Goal: Information Seeking & Learning: Learn about a topic

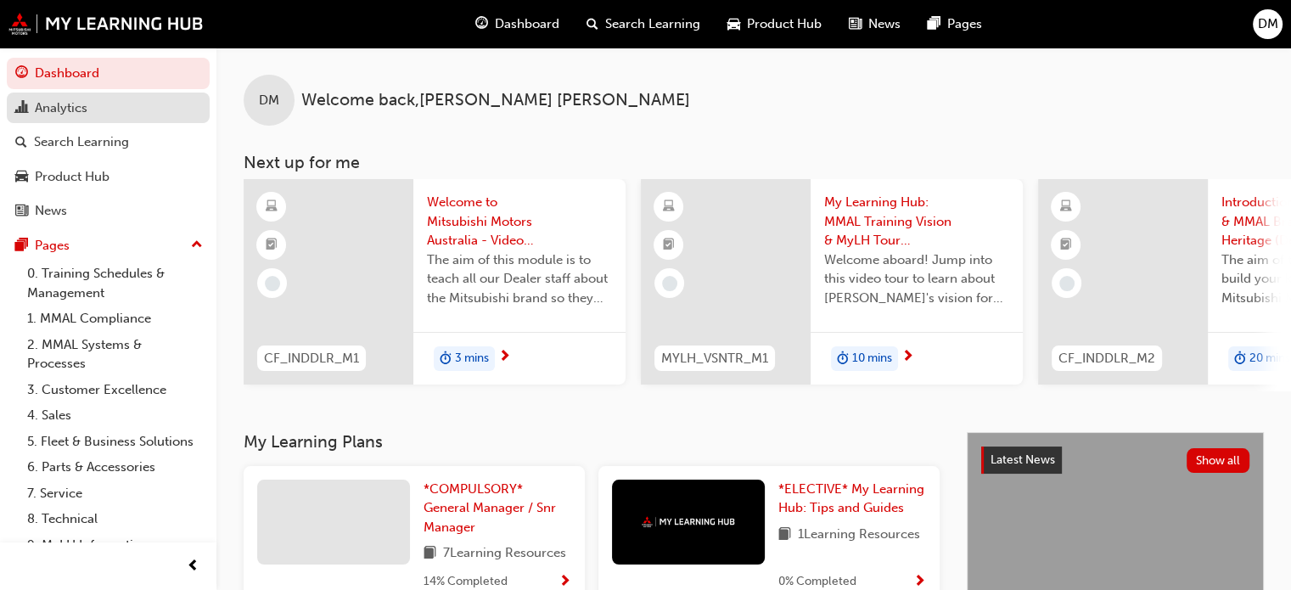
click at [82, 111] on div "Analytics" at bounding box center [61, 108] width 53 height 20
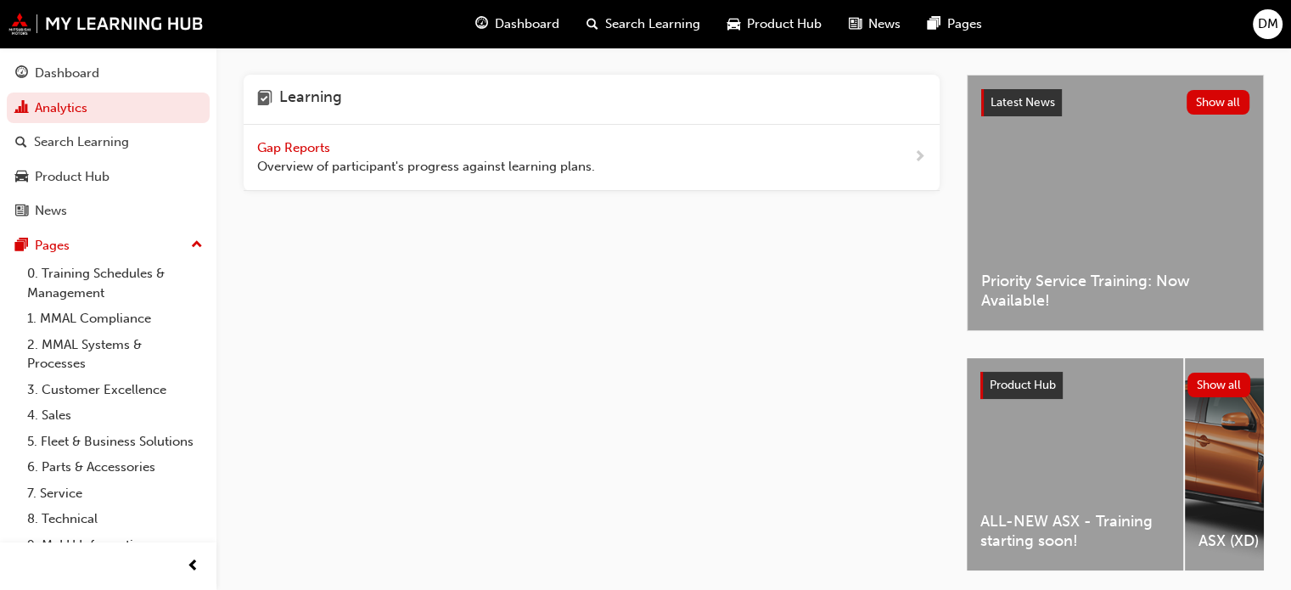
click at [318, 144] on span "Gap Reports" at bounding box center [295, 147] width 76 height 15
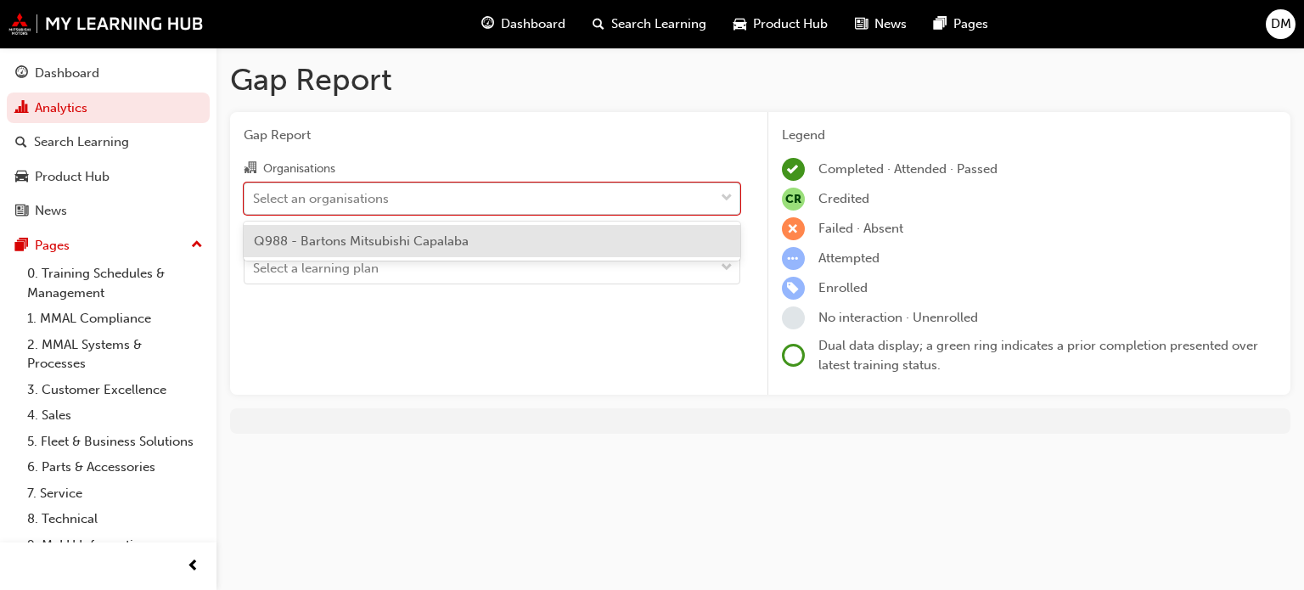
click at [567, 193] on div "Select an organisations" at bounding box center [478, 198] width 469 height 30
click at [255, 193] on input "Organisations option Q988 - Bartons Mitsubishi Capalaba focused, 1 of 1. 1 resu…" at bounding box center [254, 197] width 2 height 14
click at [496, 239] on div "Q988 - Bartons Mitsubishi Capalaba" at bounding box center [492, 241] width 497 height 33
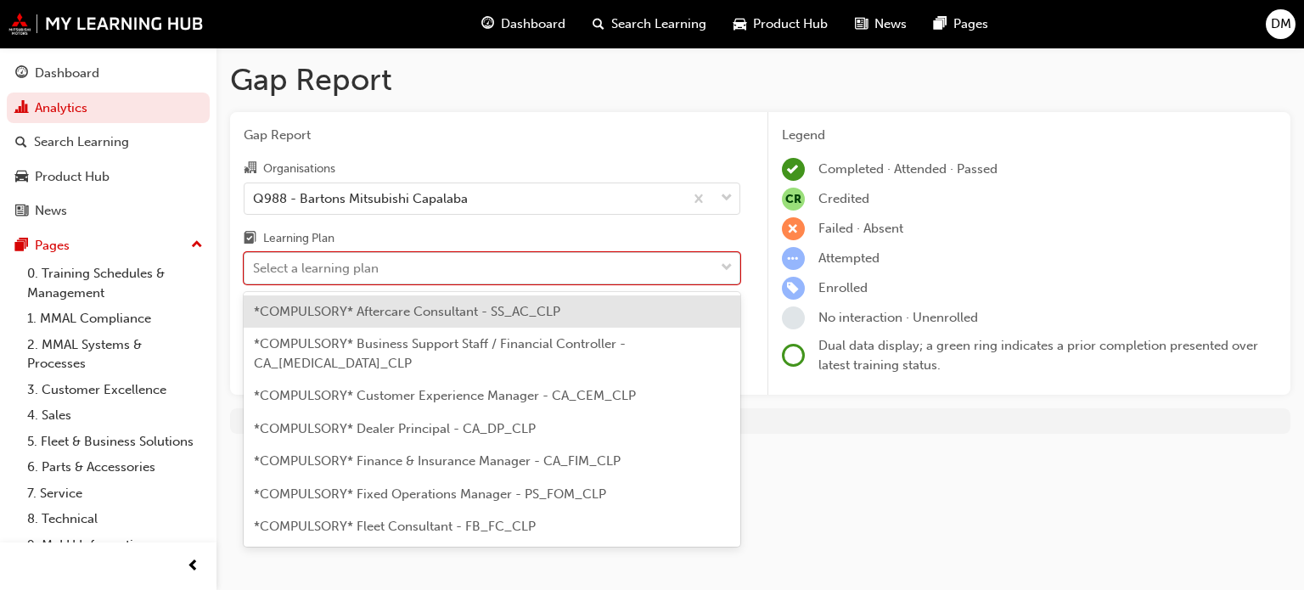
click at [494, 271] on div "Select a learning plan" at bounding box center [478, 269] width 469 height 30
click at [255, 271] on input "Learning Plan option *COMPULSORY* Aftercare Consultant - SS_AC_CLP focused, 1 o…" at bounding box center [254, 268] width 2 height 14
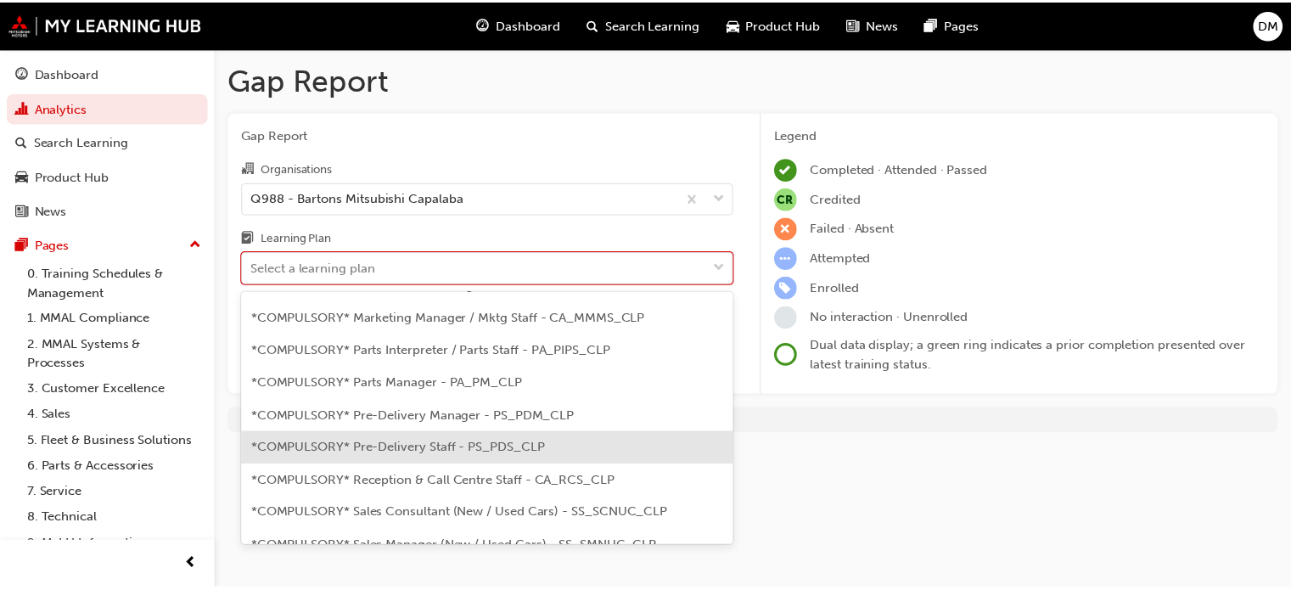
scroll to position [170, 0]
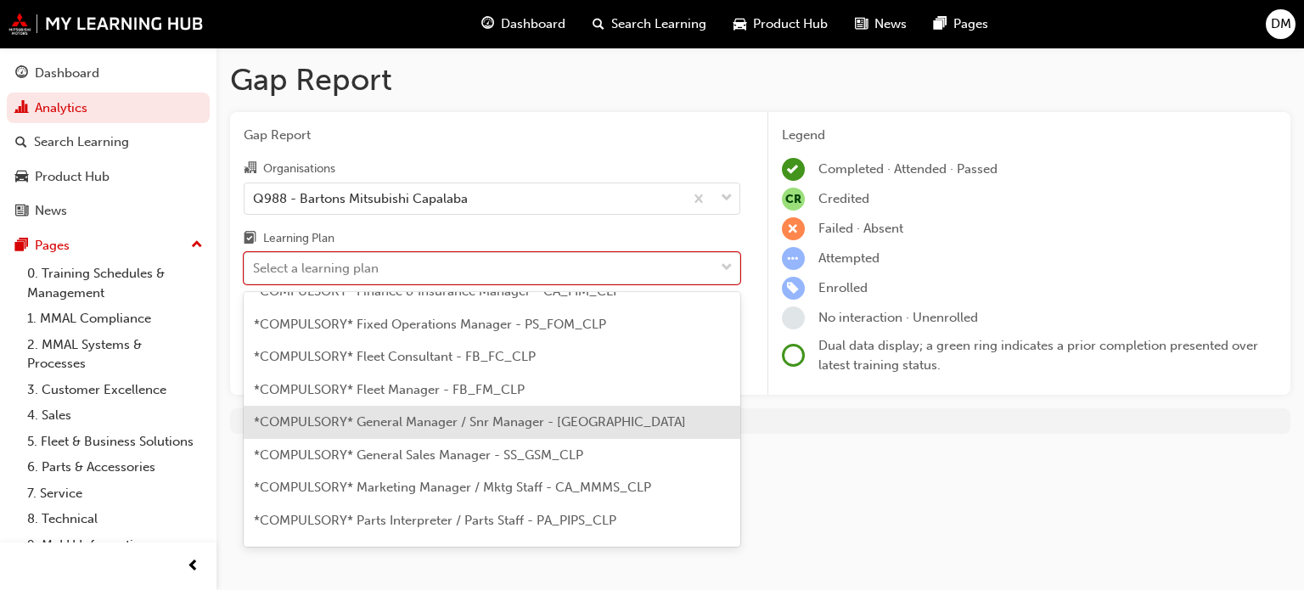
click at [608, 411] on div "*COMPULSORY* General Manager / Snr Manager - [GEOGRAPHIC_DATA]" at bounding box center [492, 422] width 497 height 33
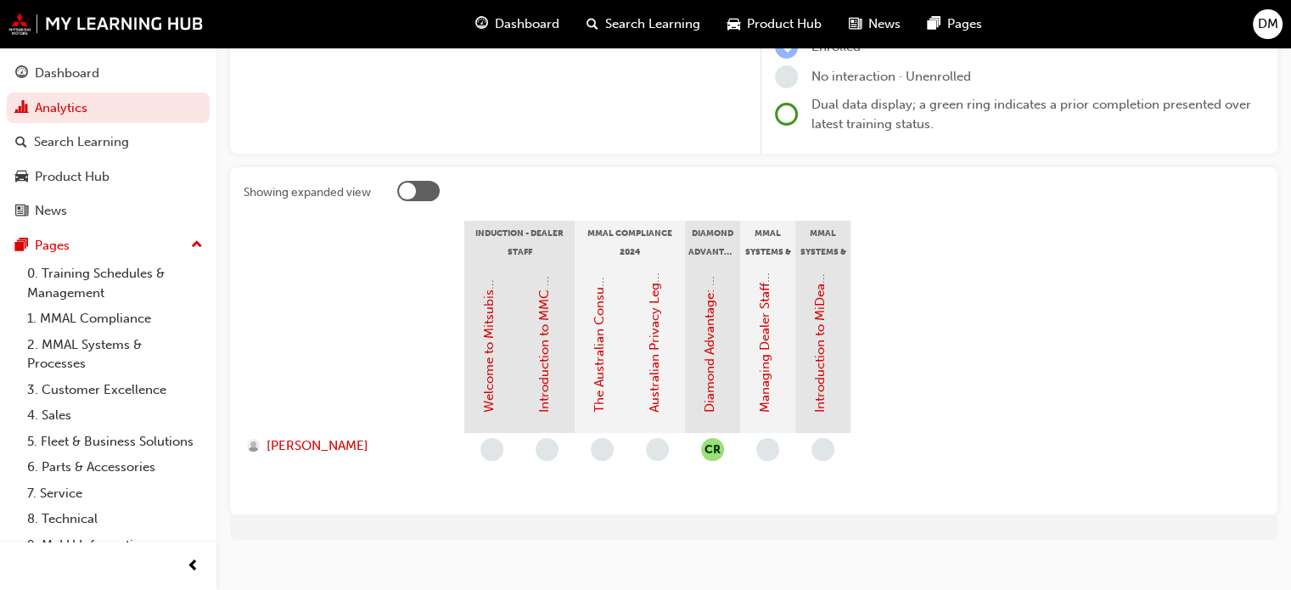
scroll to position [255, 0]
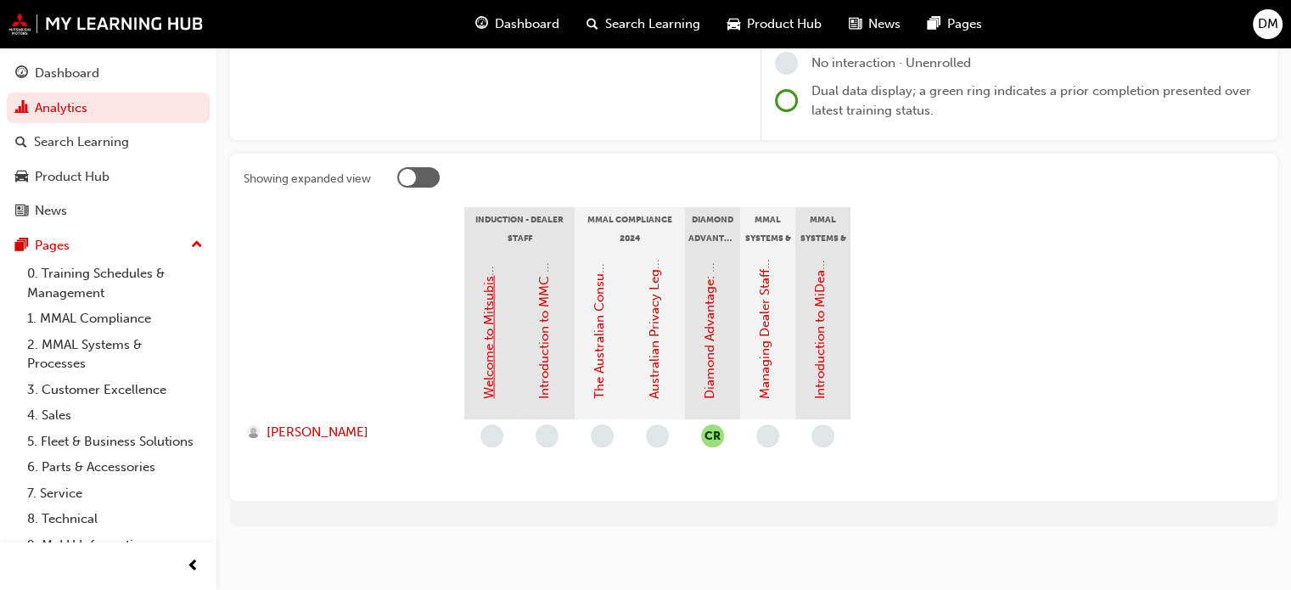
click at [485, 369] on link "Welcome to Mitsubishi Motors Australia - Video (Dealer Induction)" at bounding box center [488, 204] width 15 height 389
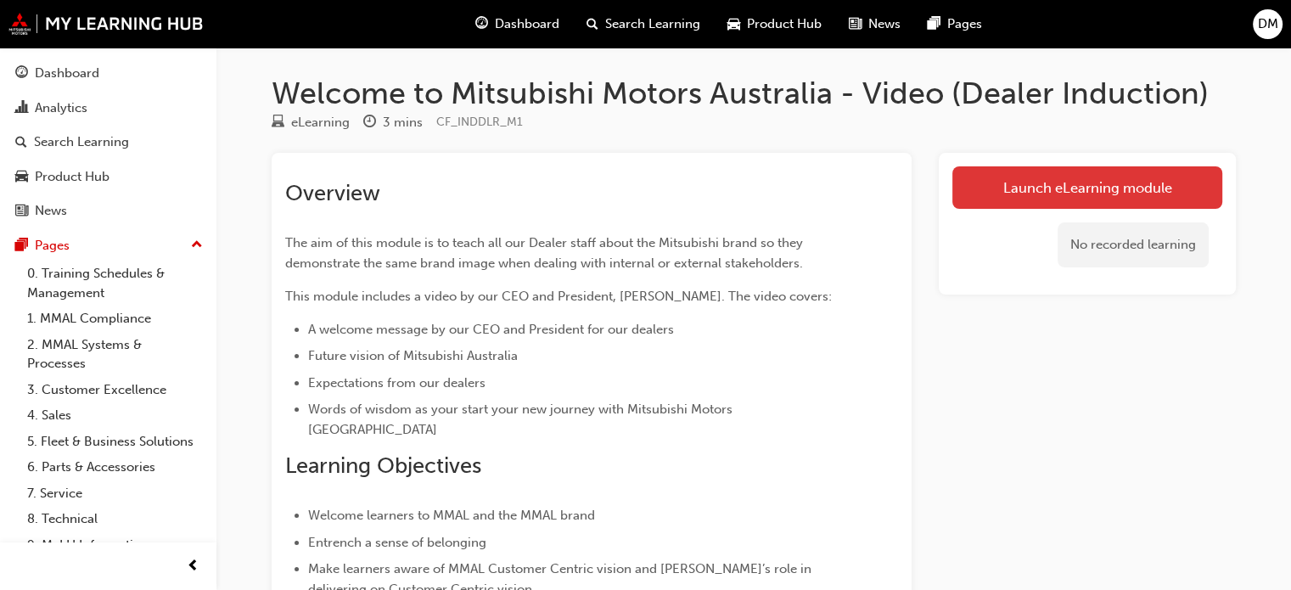
click at [1032, 189] on link "Launch eLearning module" at bounding box center [1088, 187] width 270 height 42
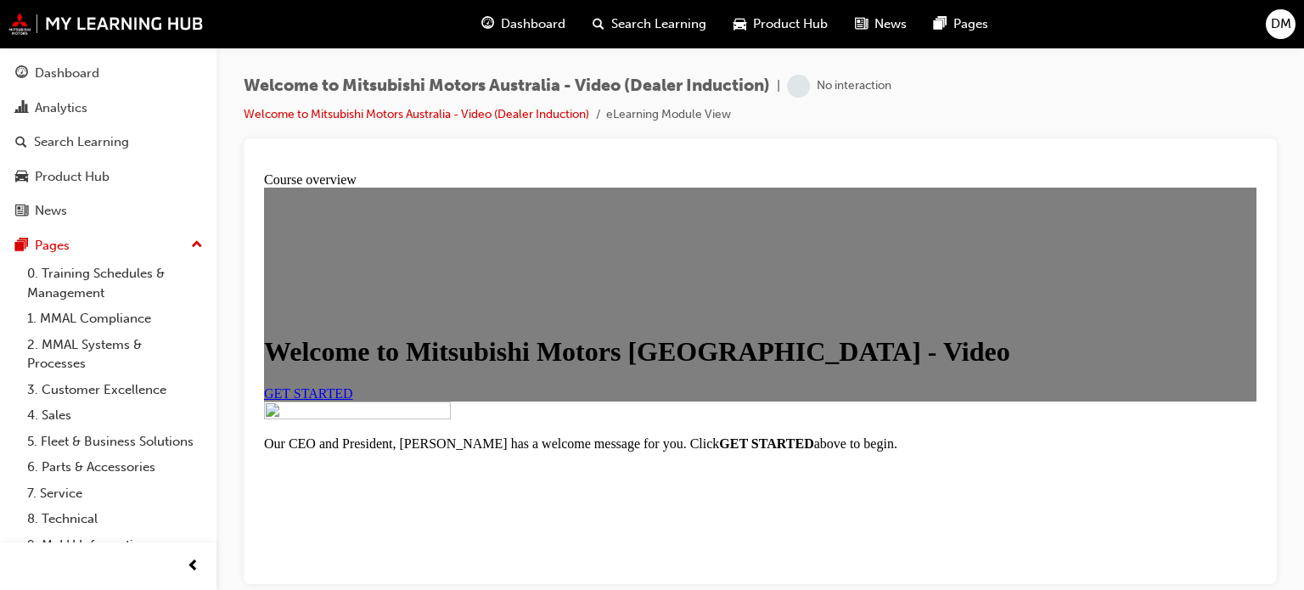
scroll to position [85, 0]
click at [353, 400] on link "GET STARTED" at bounding box center [308, 392] width 89 height 14
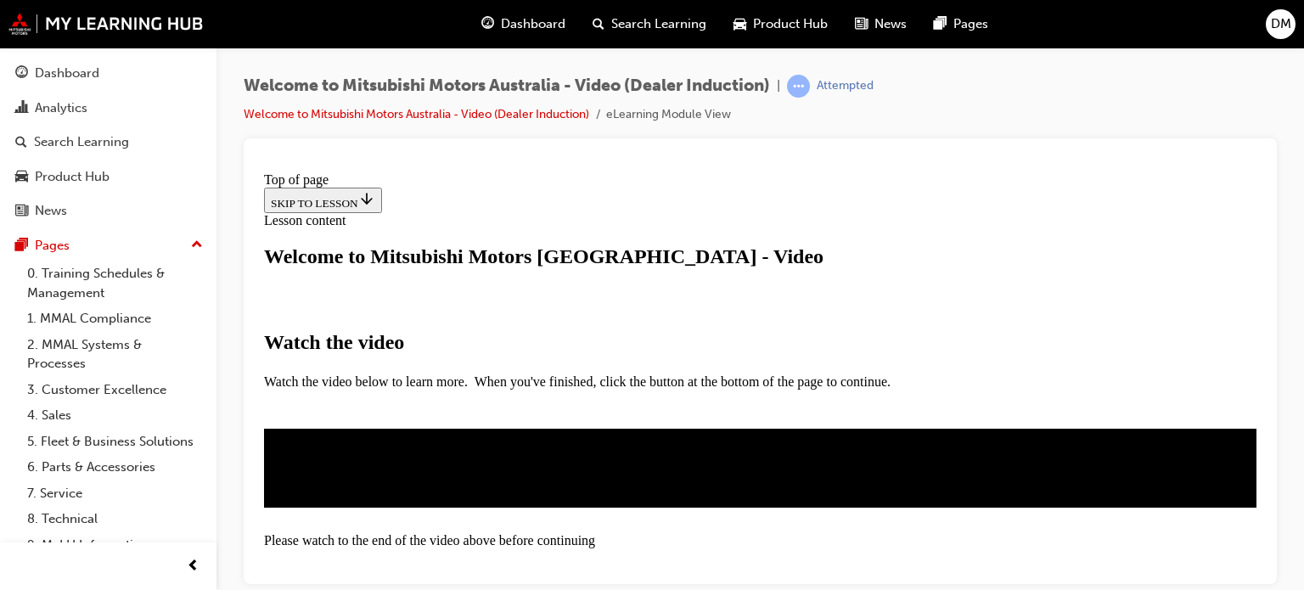
click at [839, 330] on p "Watch the video" at bounding box center [760, 341] width 992 height 23
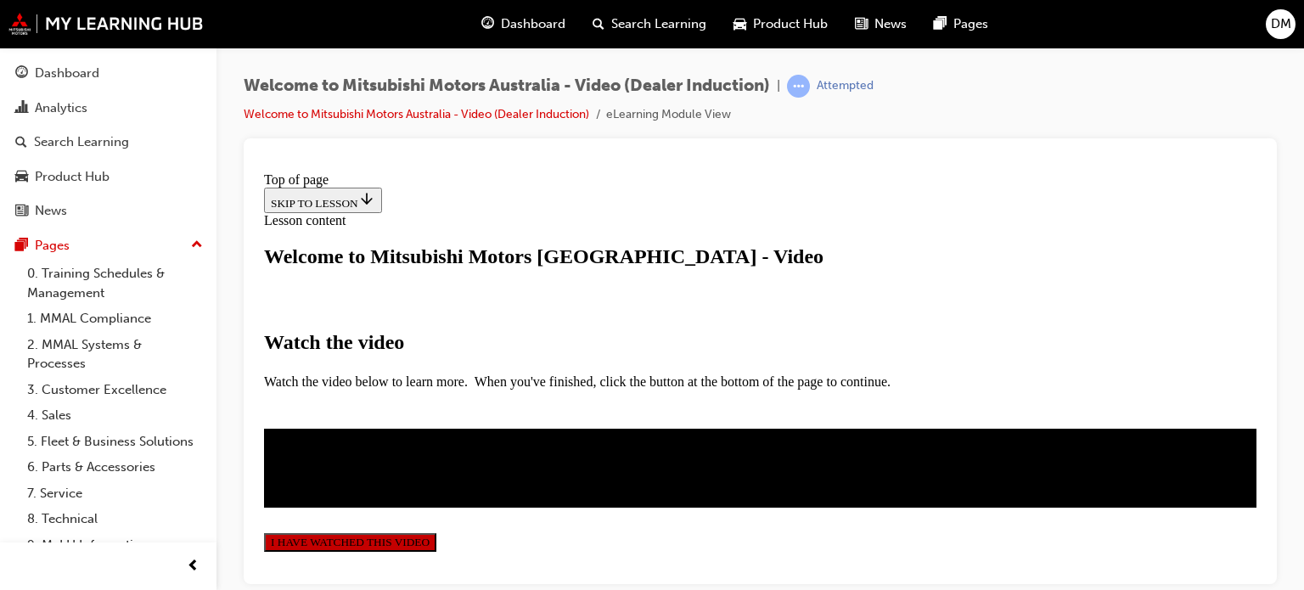
scroll to position [581, 0]
click at [436, 532] on button "I HAVE WATCHED THIS VIDEO" at bounding box center [350, 541] width 172 height 19
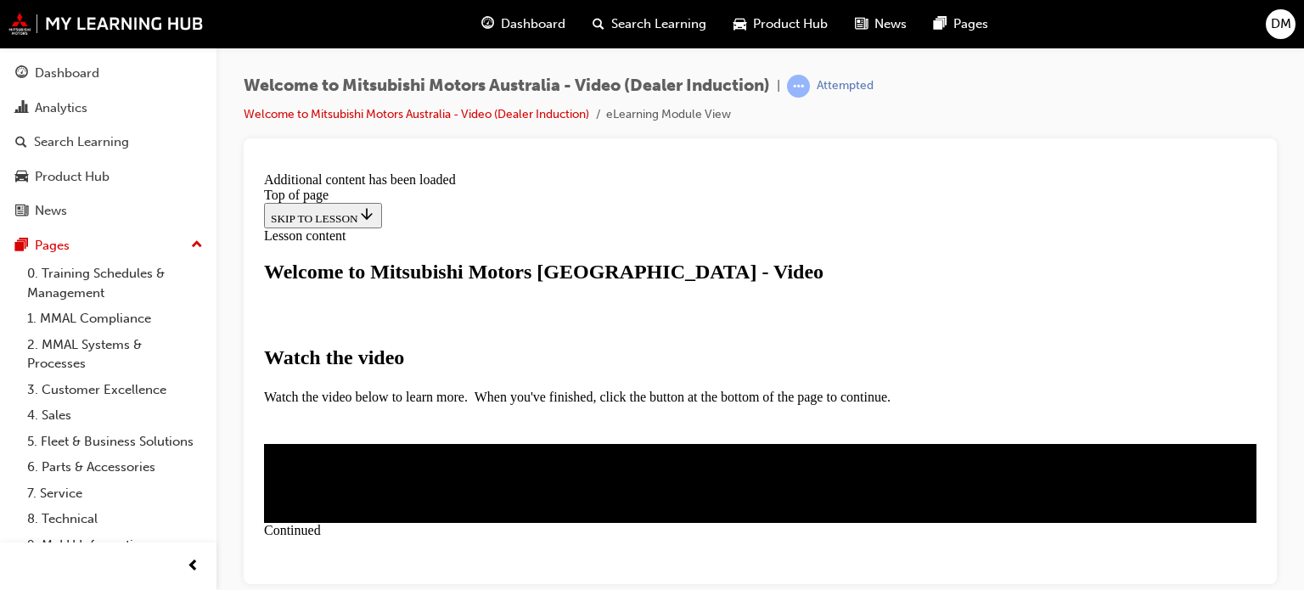
scroll to position [722, 0]
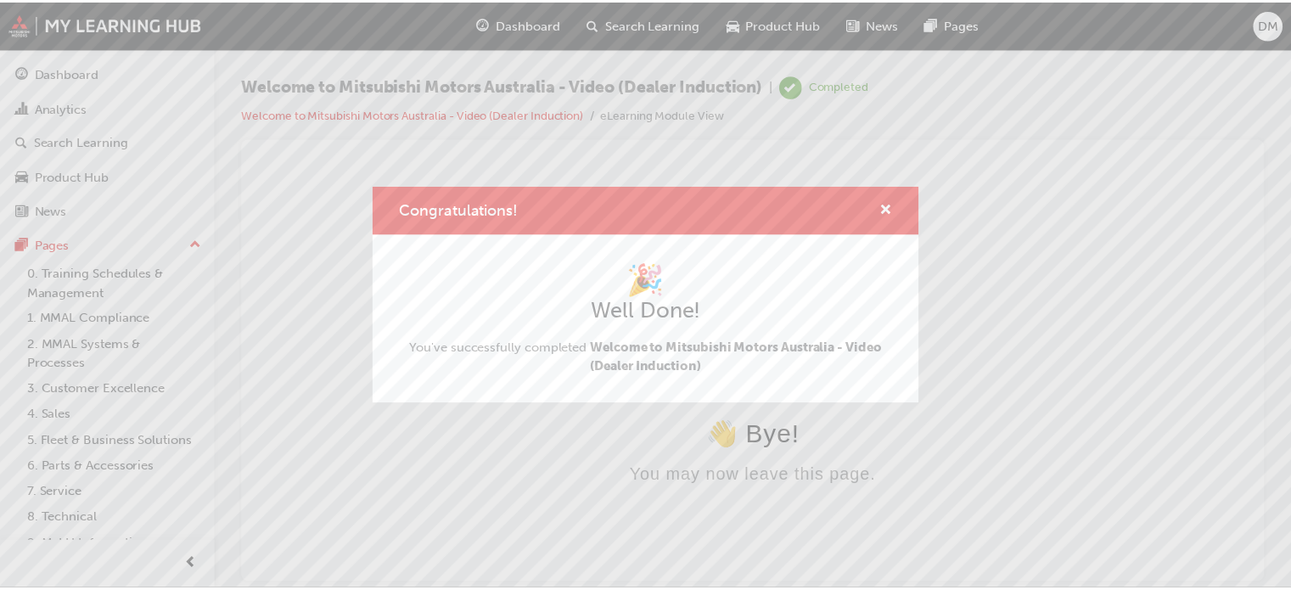
scroll to position [0, 0]
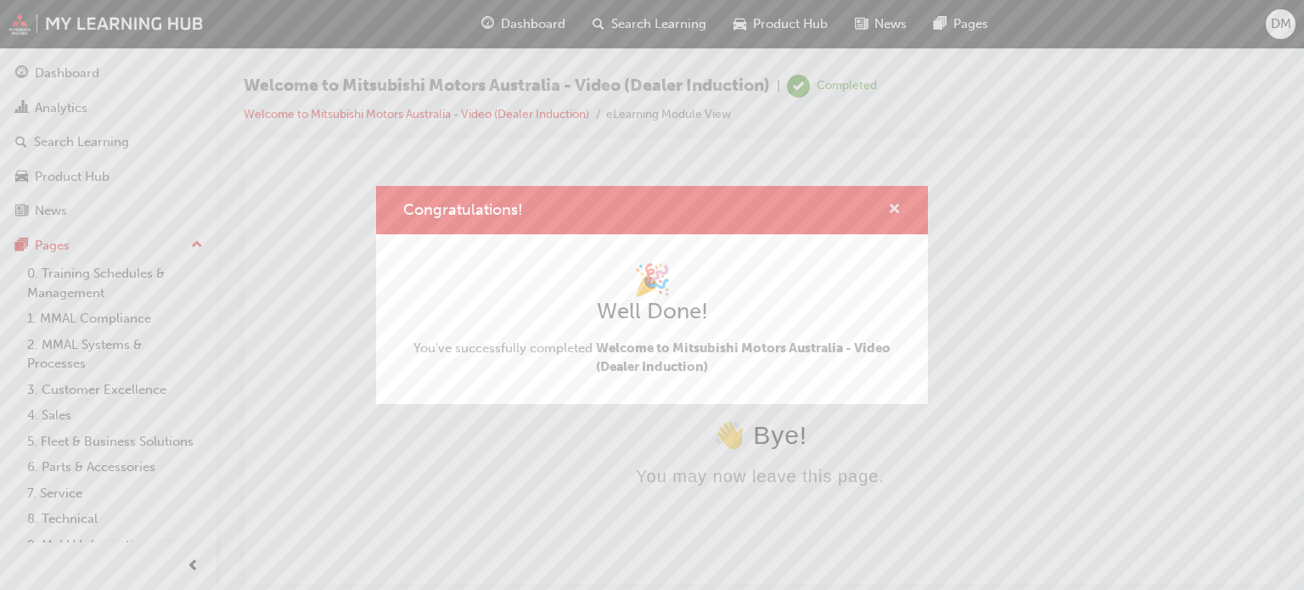
click at [893, 206] on span "cross-icon" at bounding box center [894, 210] width 13 height 15
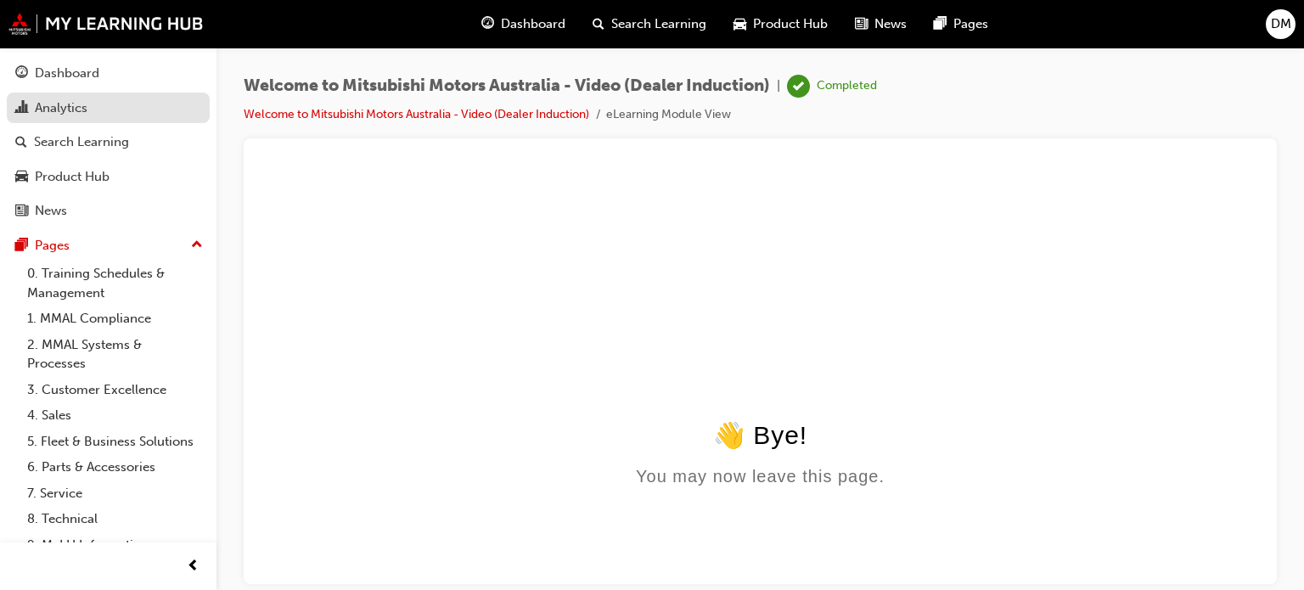
click at [84, 115] on div "Analytics" at bounding box center [61, 108] width 53 height 20
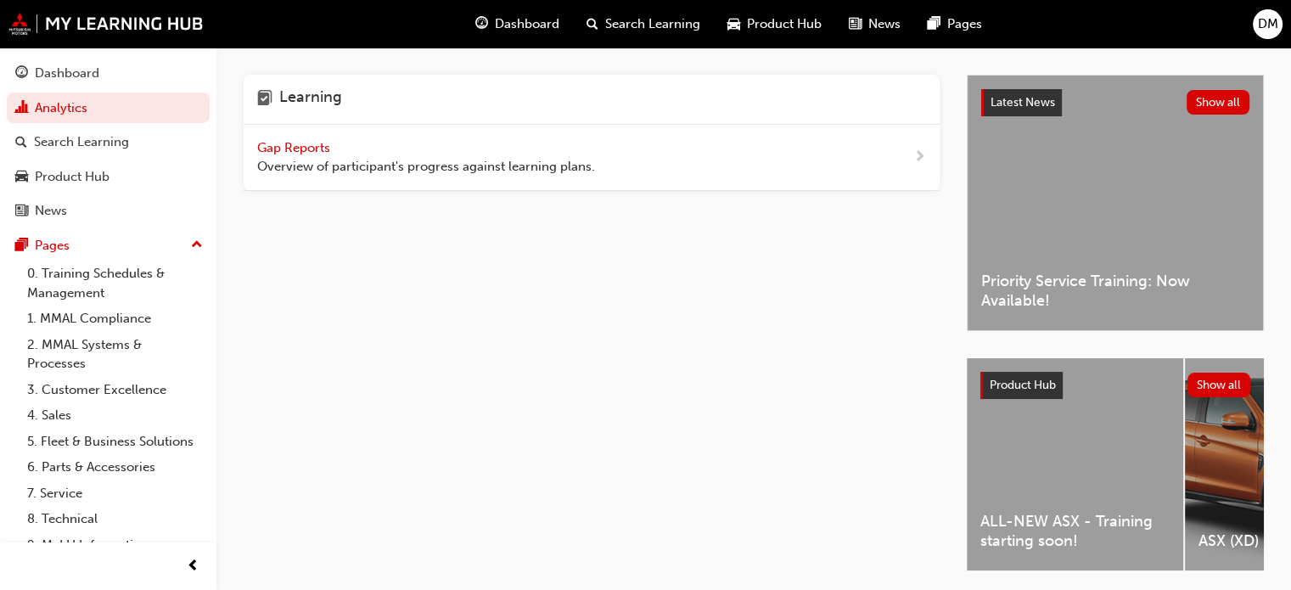
click at [285, 149] on span "Gap Reports" at bounding box center [295, 147] width 76 height 15
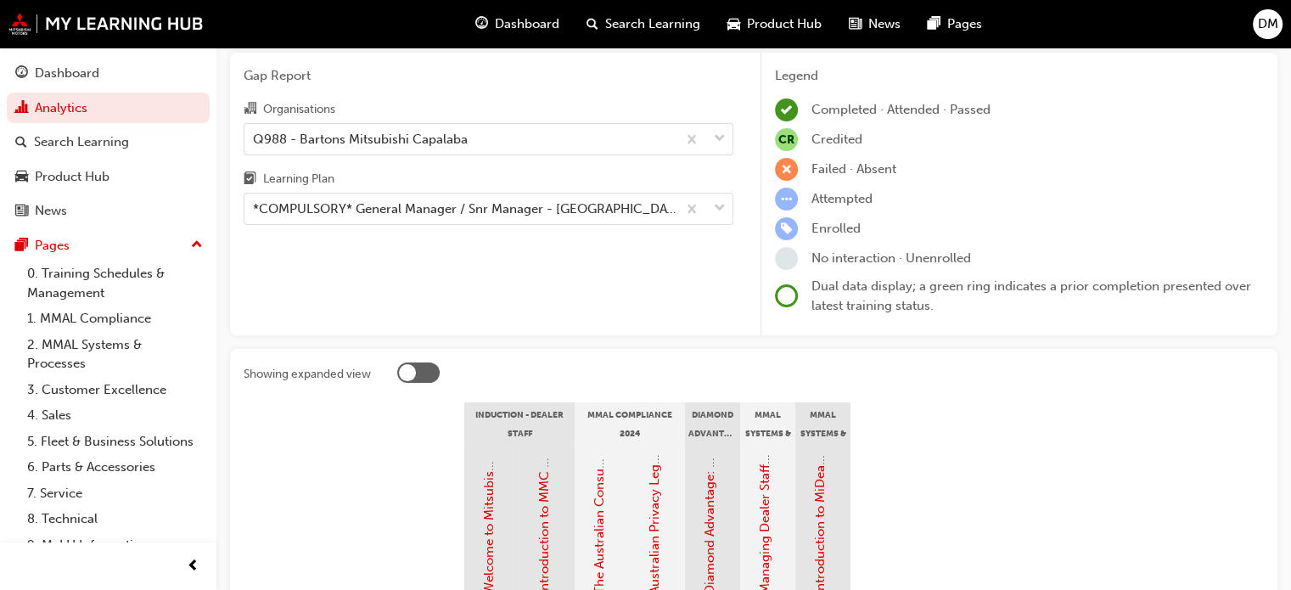
scroll to position [170, 0]
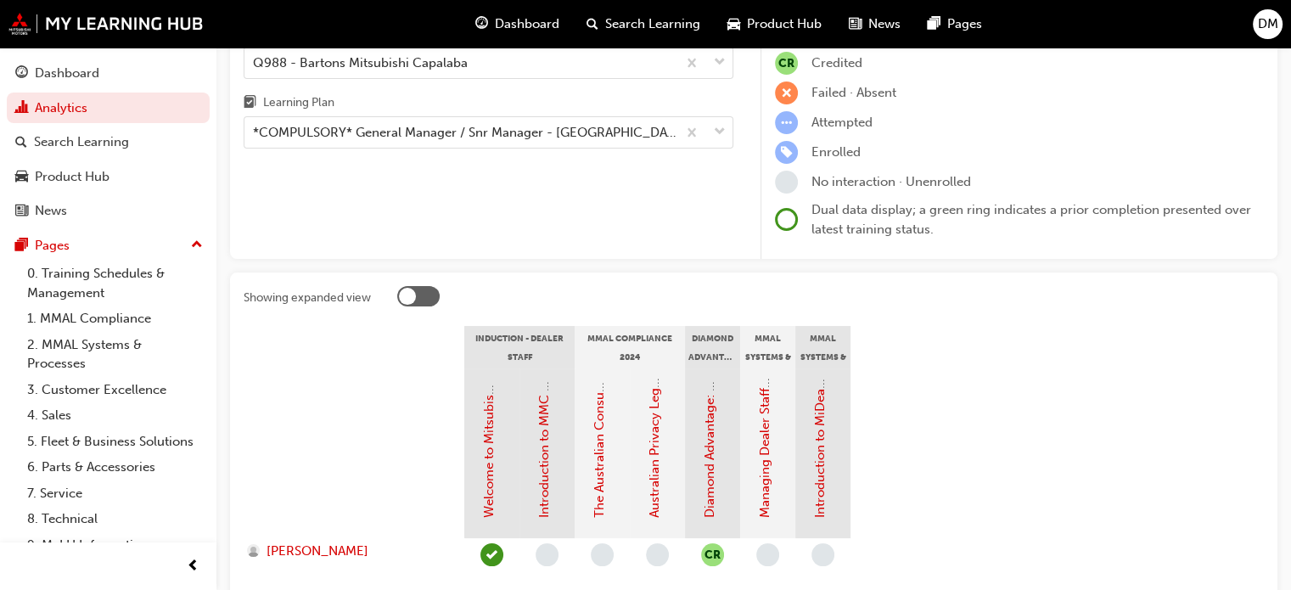
scroll to position [170, 0]
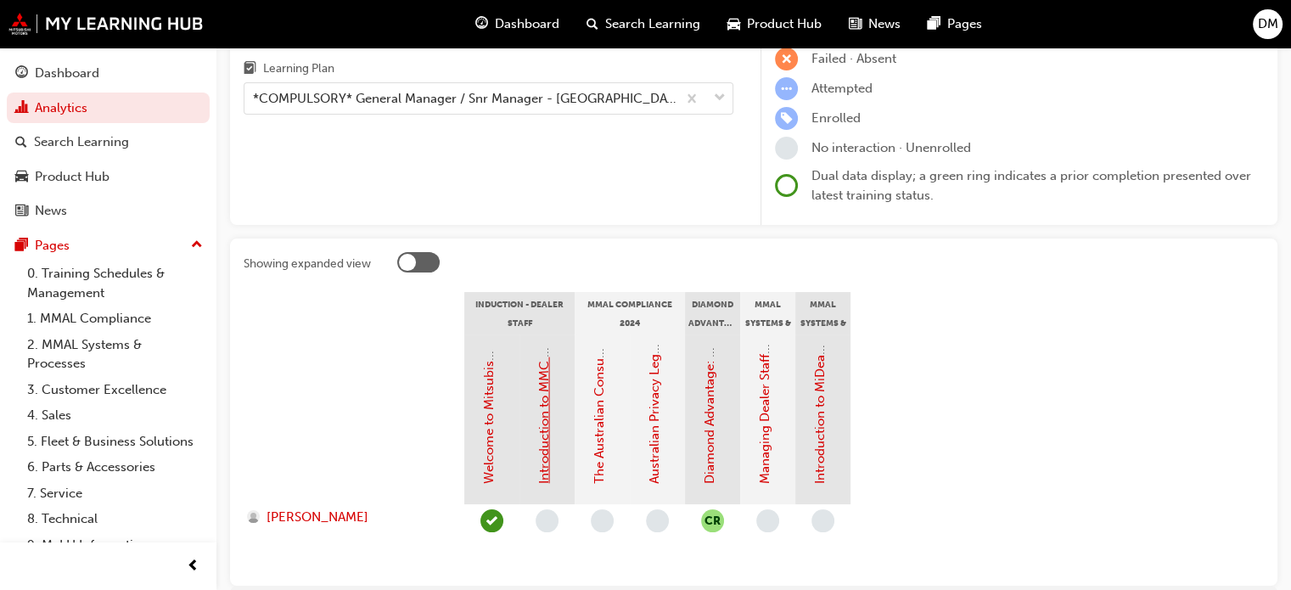
click at [544, 395] on link "Introduction to MMC & MMAL Brand and Heritage (Dealer Induction)" at bounding box center [544, 282] width 15 height 402
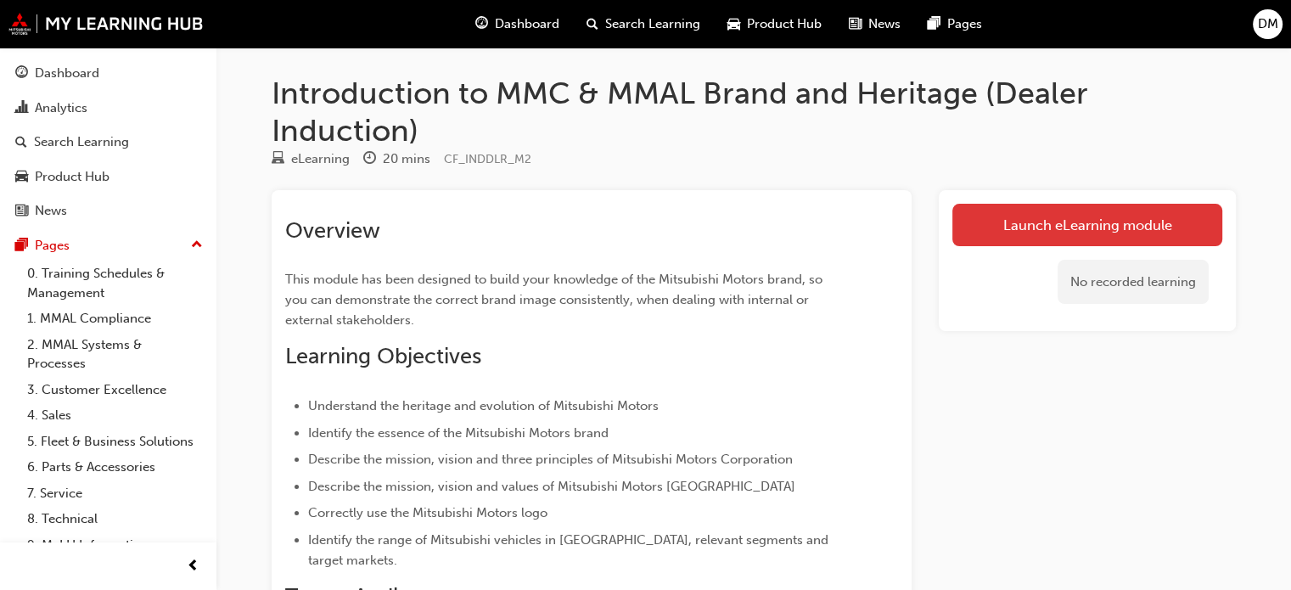
click at [1080, 220] on link "Launch eLearning module" at bounding box center [1088, 225] width 270 height 42
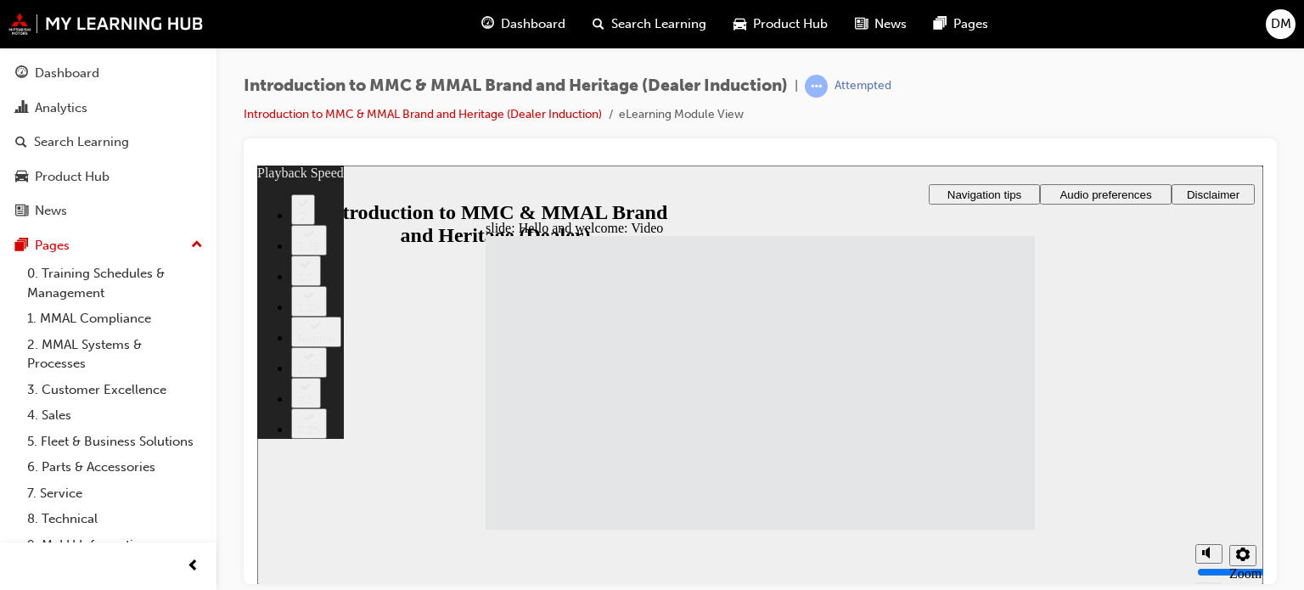
type input "33"
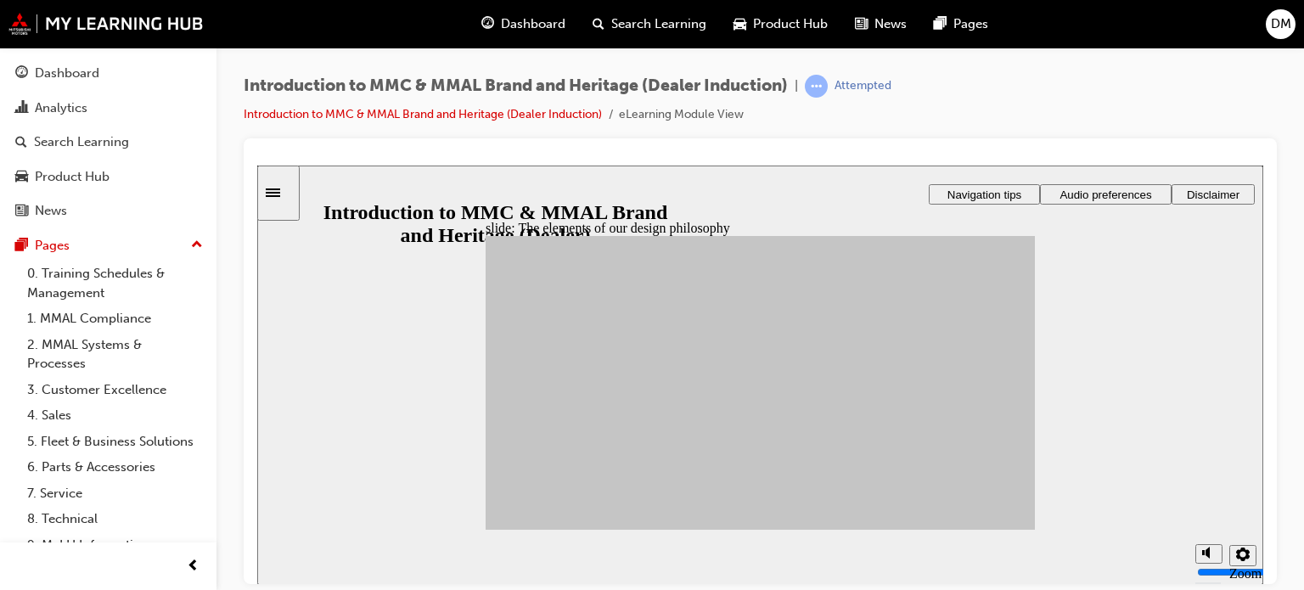
drag, startPoint x: 700, startPoint y: 379, endPoint x: 915, endPoint y: 342, distance: 218.7
drag, startPoint x: 561, startPoint y: 377, endPoint x: 920, endPoint y: 346, distance: 360.5
drag, startPoint x: 693, startPoint y: 418, endPoint x: 823, endPoint y: 340, distance: 152.3
drag, startPoint x: 603, startPoint y: 403, endPoint x: 814, endPoint y: 367, distance: 214.5
drag, startPoint x: 628, startPoint y: 377, endPoint x: 820, endPoint y: 387, distance: 192.1
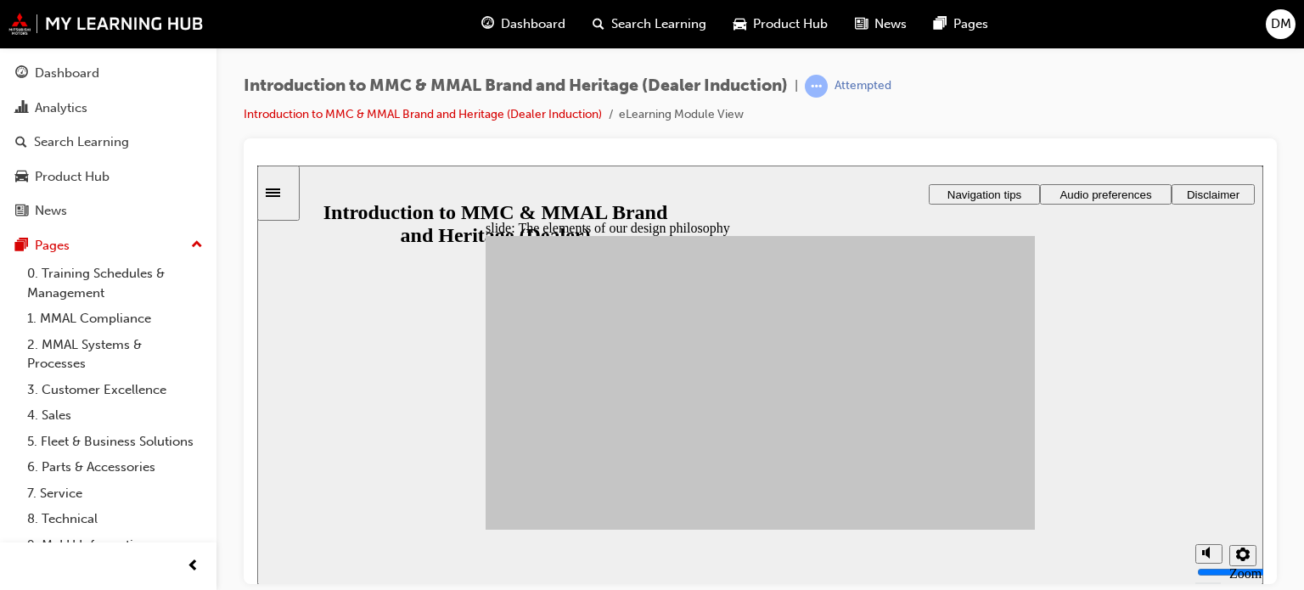
drag, startPoint x: 546, startPoint y: 415, endPoint x: 914, endPoint y: 365, distance: 371.8
drag, startPoint x: 554, startPoint y: 415, endPoint x: 827, endPoint y: 392, distance: 274.3
drag, startPoint x: 618, startPoint y: 434, endPoint x: 908, endPoint y: 377, distance: 295.9
drag, startPoint x: 683, startPoint y: 461, endPoint x: 801, endPoint y: 415, distance: 127.4
drag, startPoint x: 801, startPoint y: 415, endPoint x: 740, endPoint y: 398, distance: 63.4
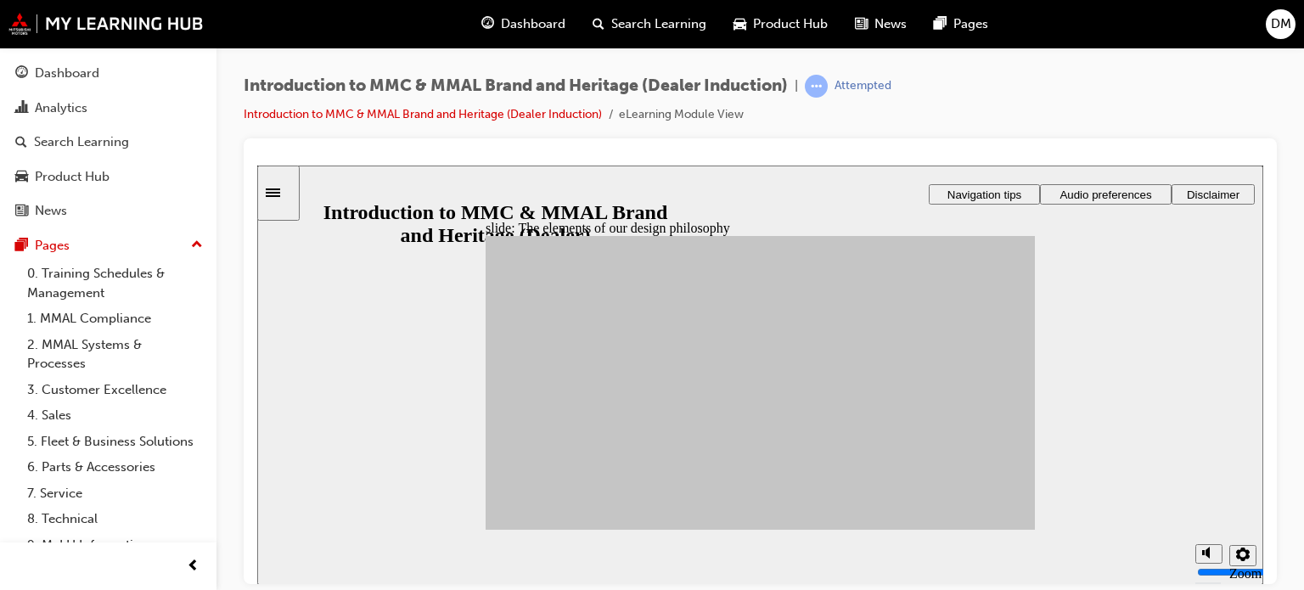
drag, startPoint x: 674, startPoint y: 464, endPoint x: 902, endPoint y: 340, distance: 260.2
drag, startPoint x: 599, startPoint y: 469, endPoint x: 815, endPoint y: 382, distance: 232.4
drag, startPoint x: 546, startPoint y: 453, endPoint x: 914, endPoint y: 442, distance: 368.6
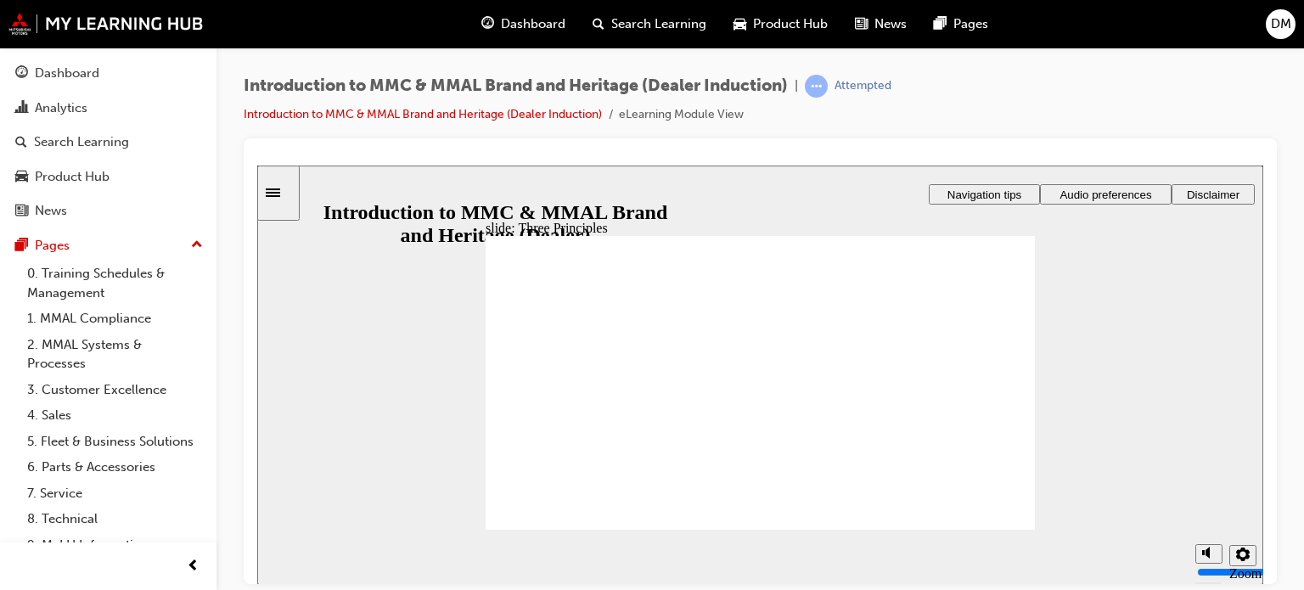
drag, startPoint x: 520, startPoint y: 492, endPoint x: 565, endPoint y: 502, distance: 46.1
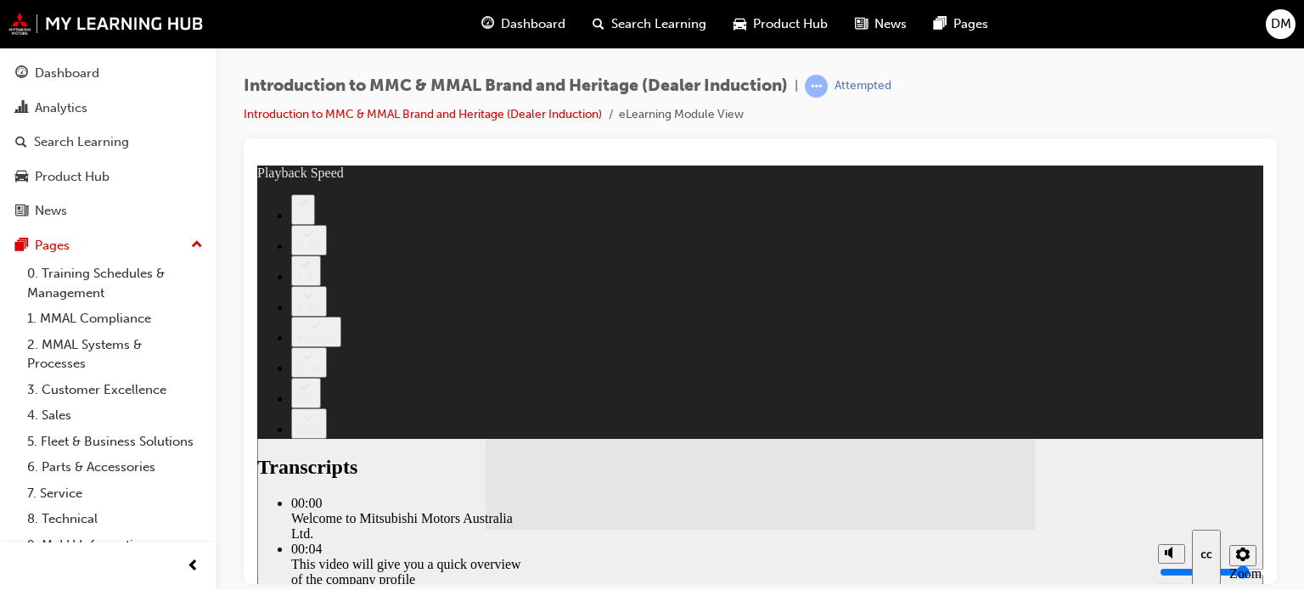
type input "112"
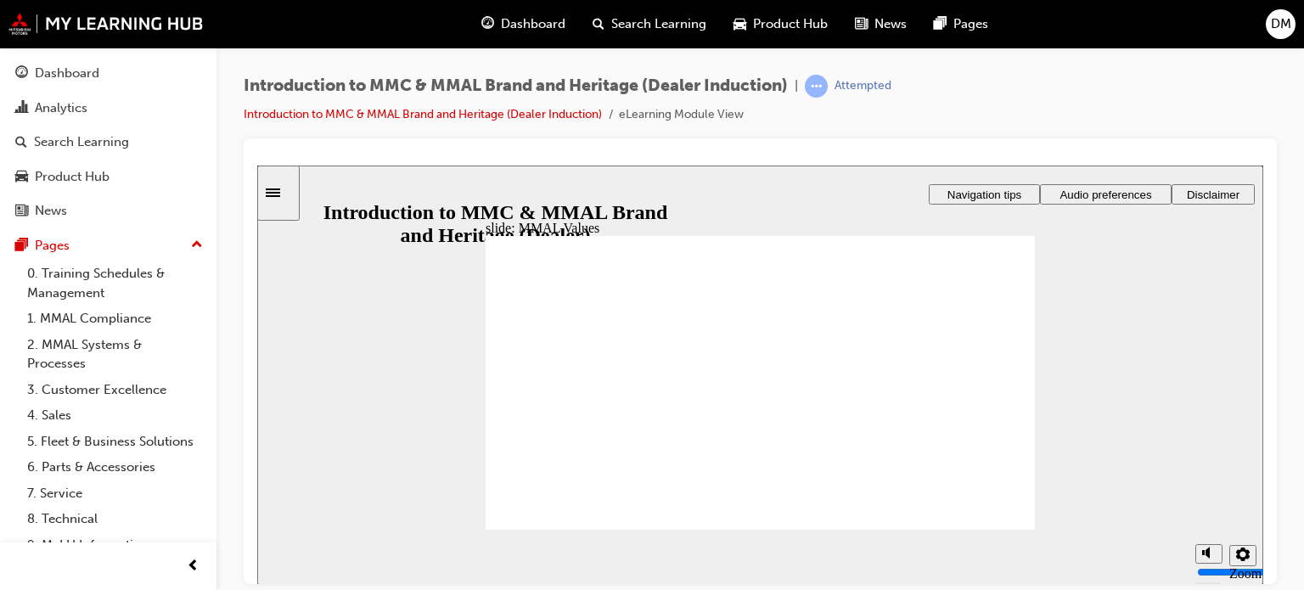
drag, startPoint x: 730, startPoint y: 369, endPoint x: 899, endPoint y: 405, distance: 172.7
drag, startPoint x: 895, startPoint y: 368, endPoint x: 982, endPoint y: 402, distance: 93.8
drag, startPoint x: 975, startPoint y: 363, endPoint x: 801, endPoint y: 394, distance: 176.7
drag, startPoint x: 624, startPoint y: 364, endPoint x: 706, endPoint y: 398, distance: 89.1
drag, startPoint x: 621, startPoint y: 357, endPoint x: 703, endPoint y: 399, distance: 91.9
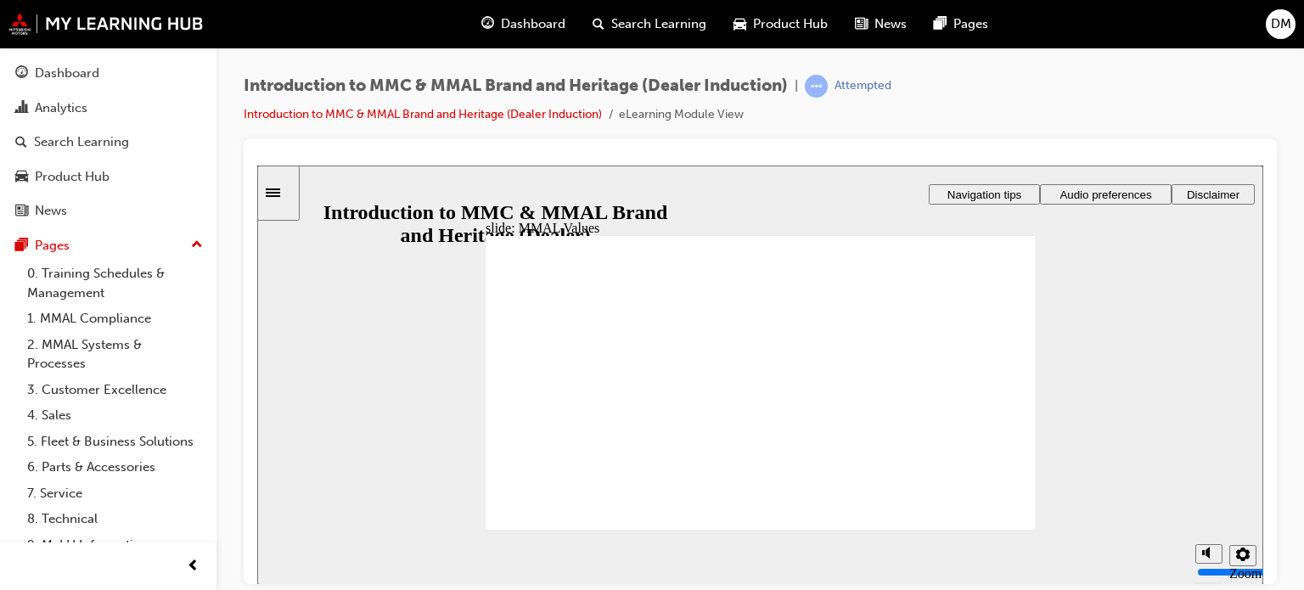
drag, startPoint x: 644, startPoint y: 370, endPoint x: 730, endPoint y: 405, distance: 92.5
drag, startPoint x: 546, startPoint y: 368, endPoint x: 710, endPoint y: 402, distance: 167.3
drag, startPoint x: 632, startPoint y: 362, endPoint x: 531, endPoint y: 399, distance: 107.4
drag, startPoint x: 805, startPoint y: 359, endPoint x: 639, endPoint y: 395, distance: 169.3
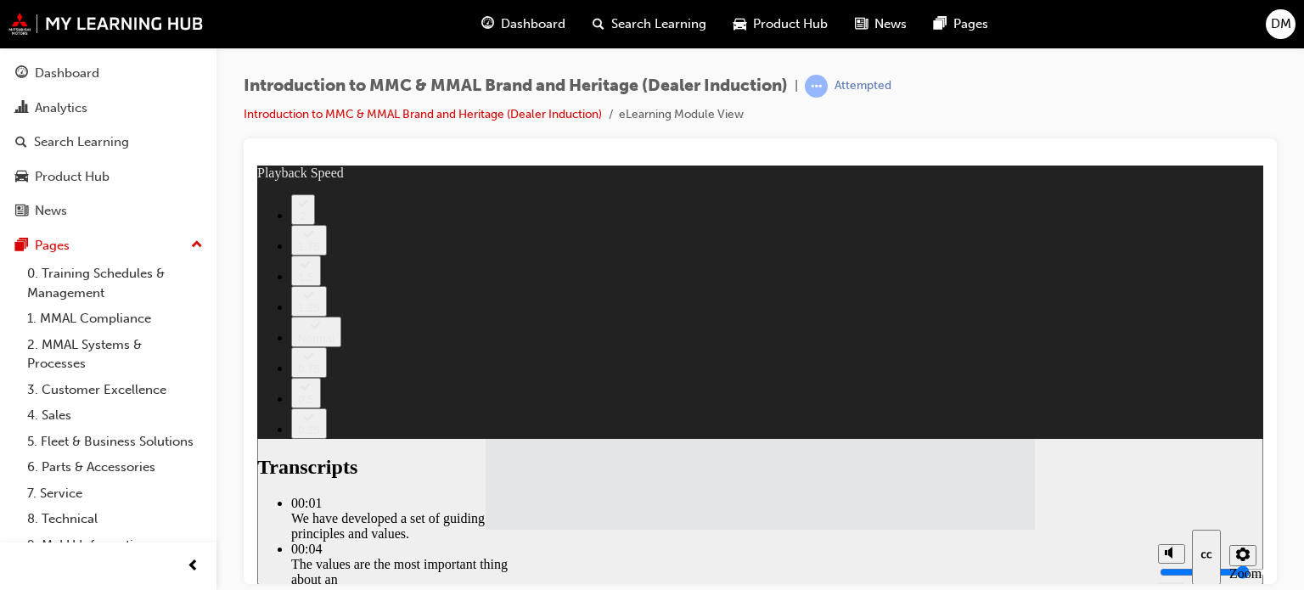
type input "120"
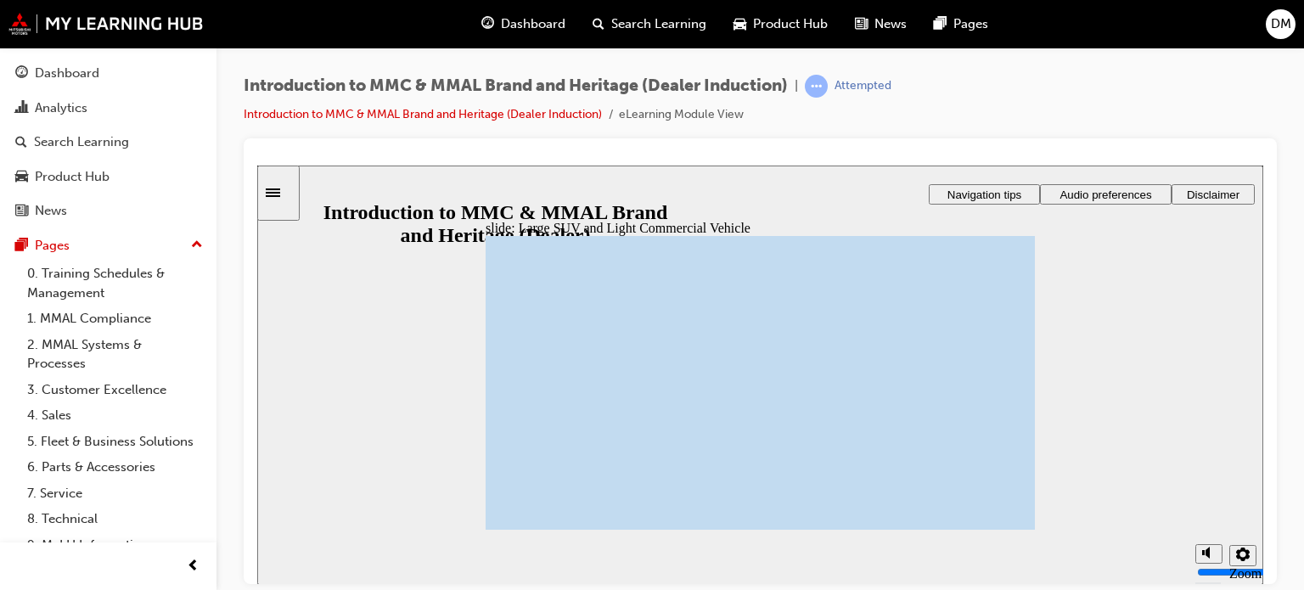
scroll to position [63, 0]
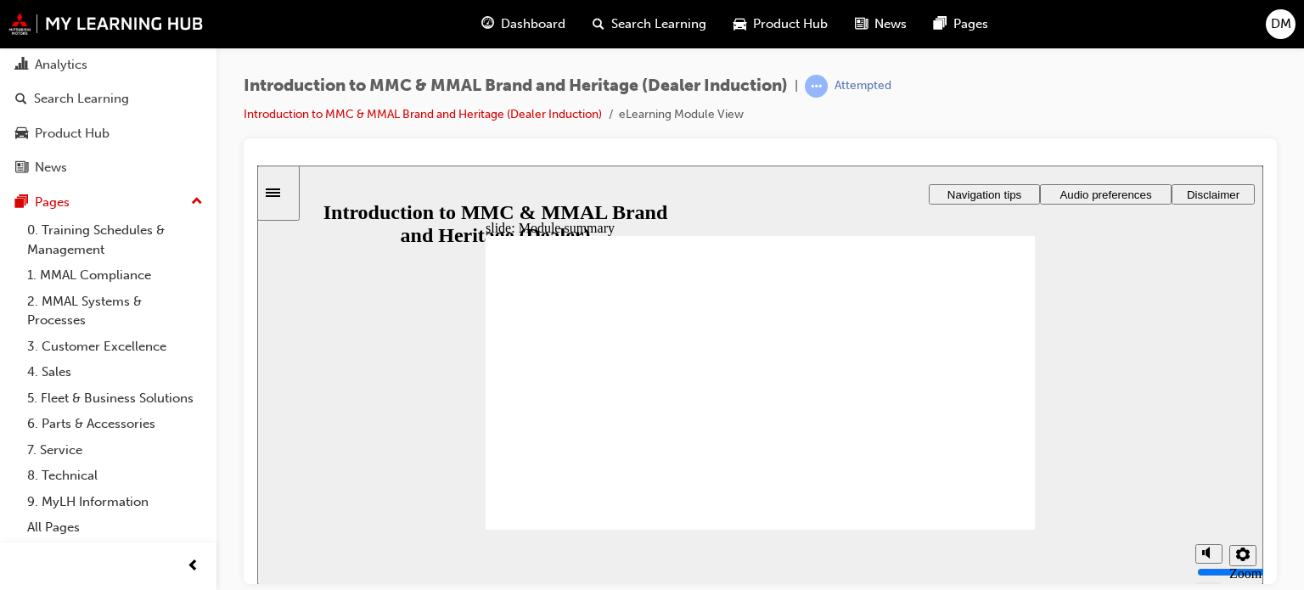
checkbox input "true"
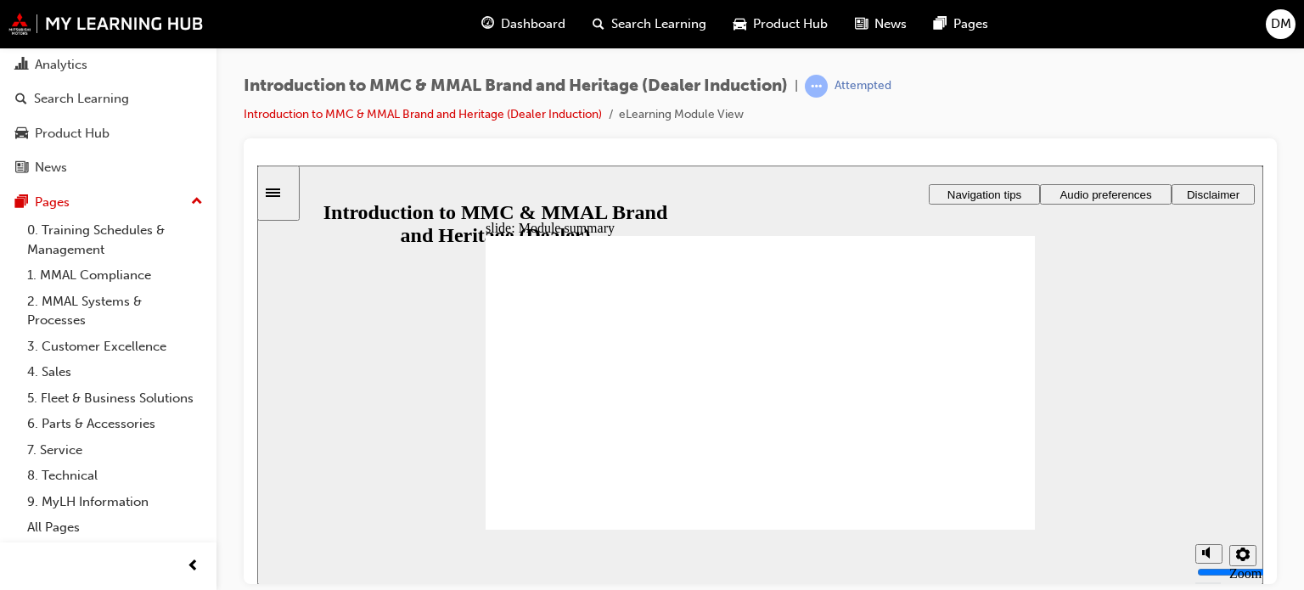
checkbox input "true"
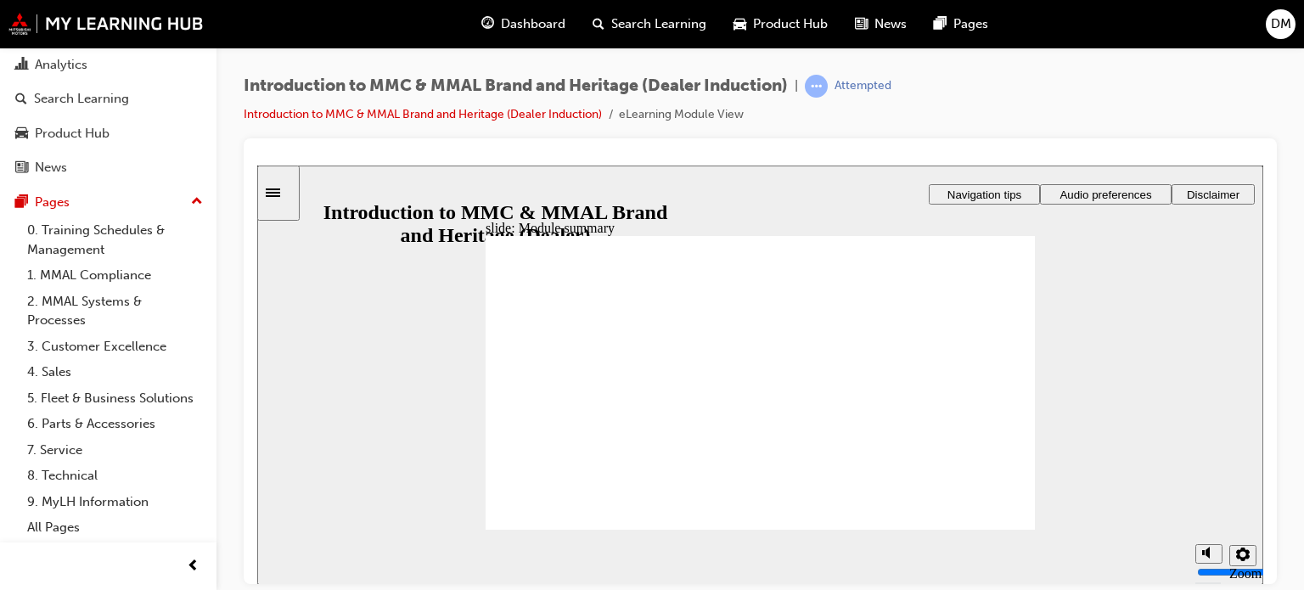
checkbox input "true"
radio input "true"
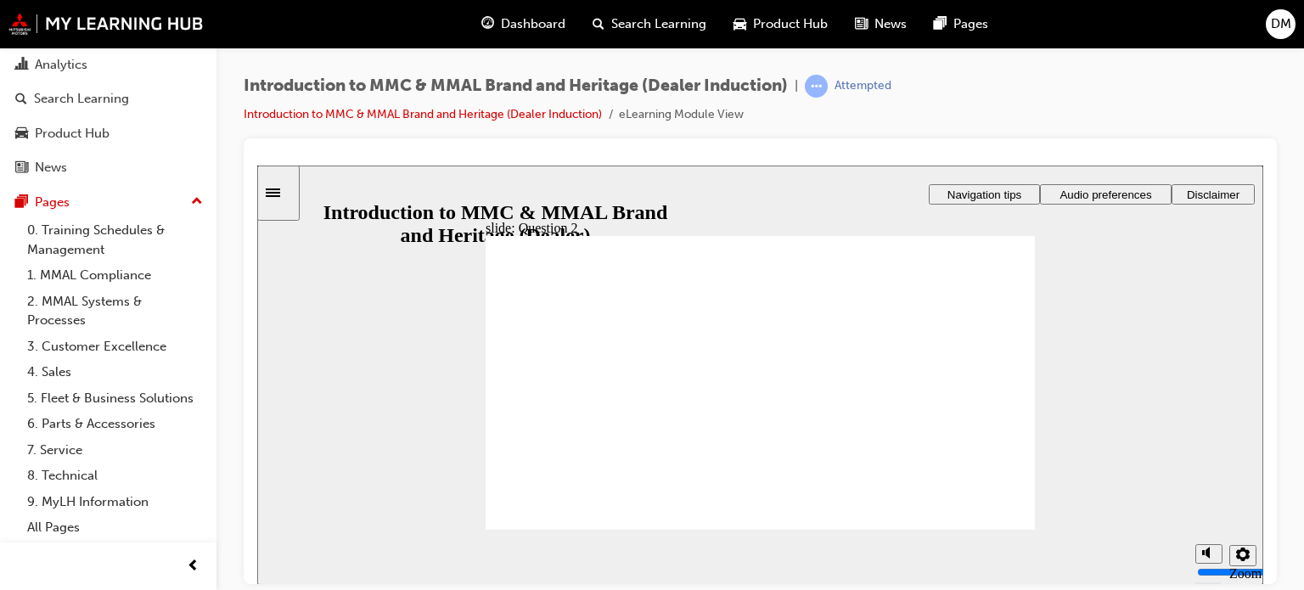
radio input "true"
radio input "false"
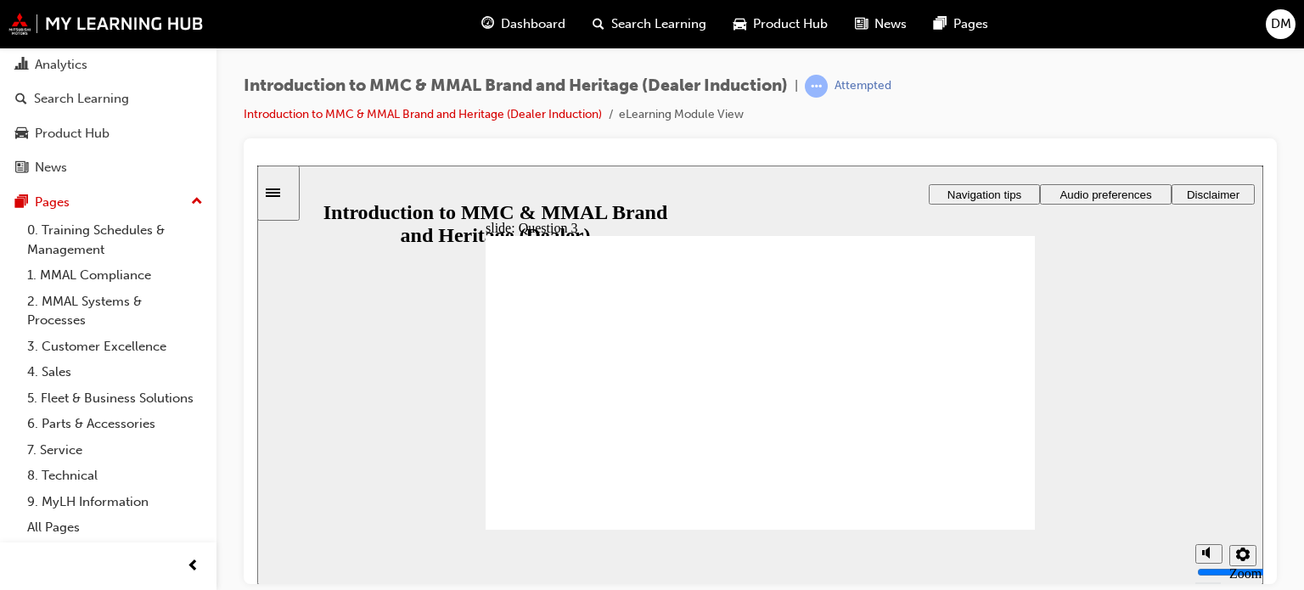
radio input "true"
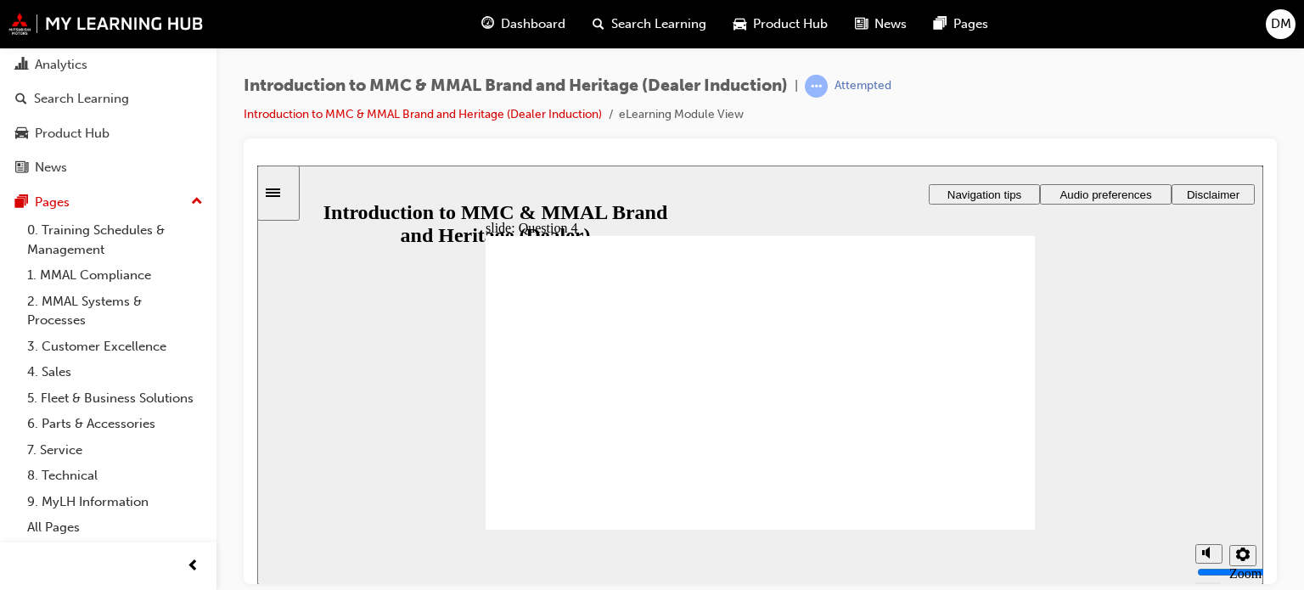
checkbox input "true"
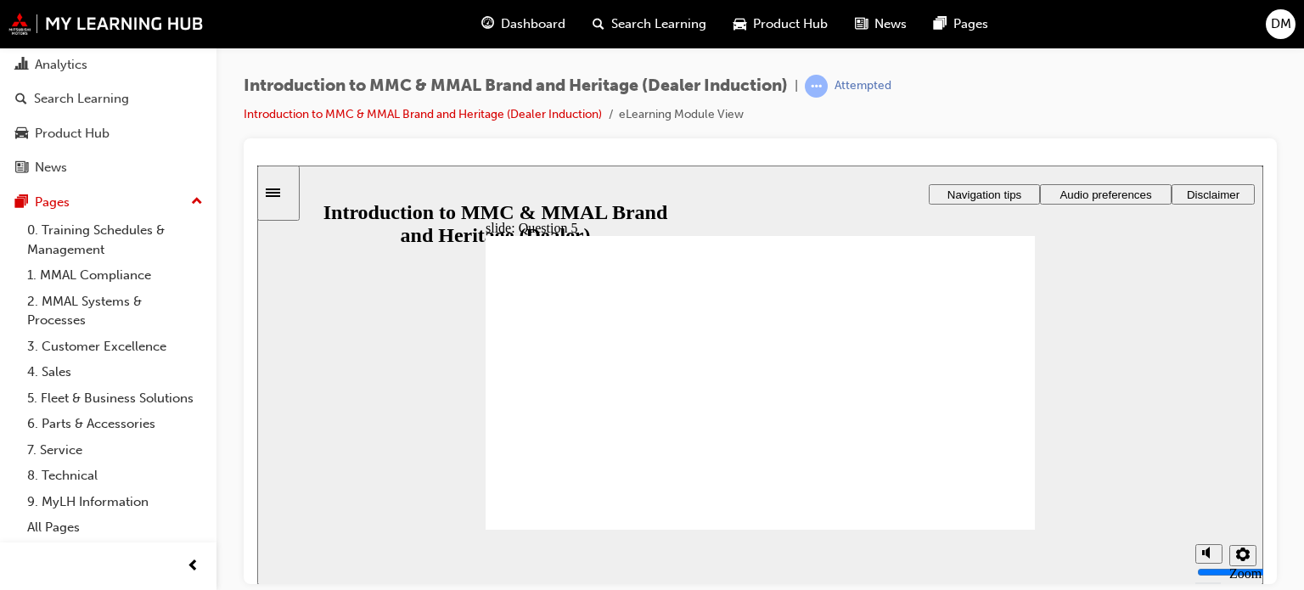
checkbox input "true"
radio input "true"
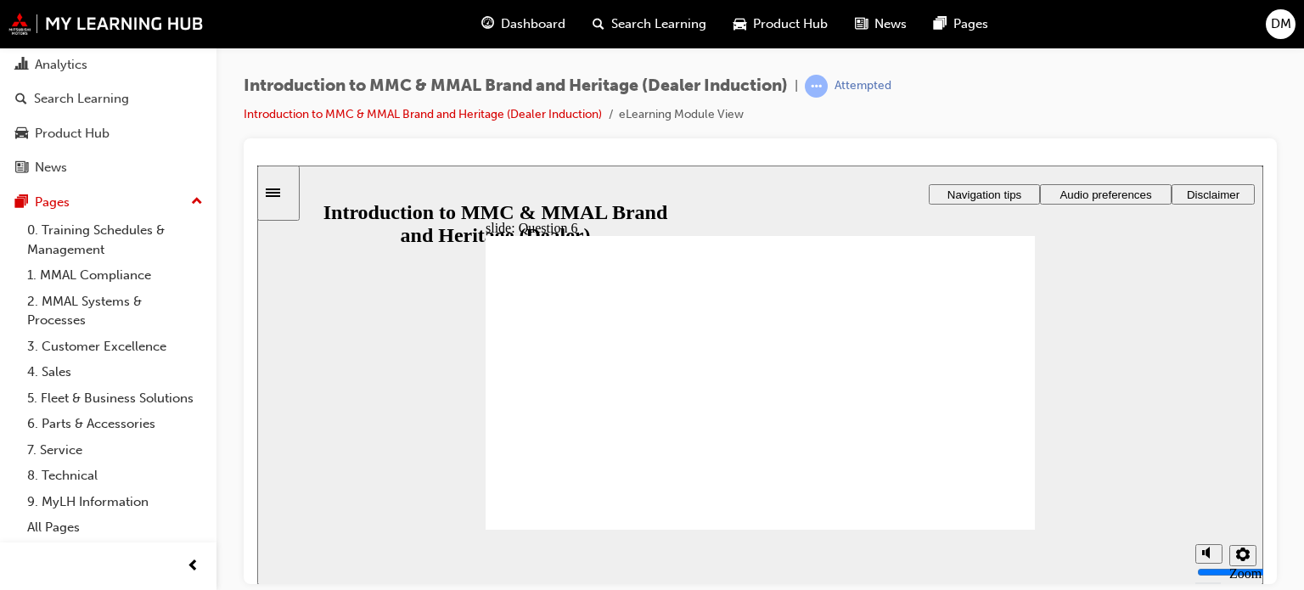
radio input "true"
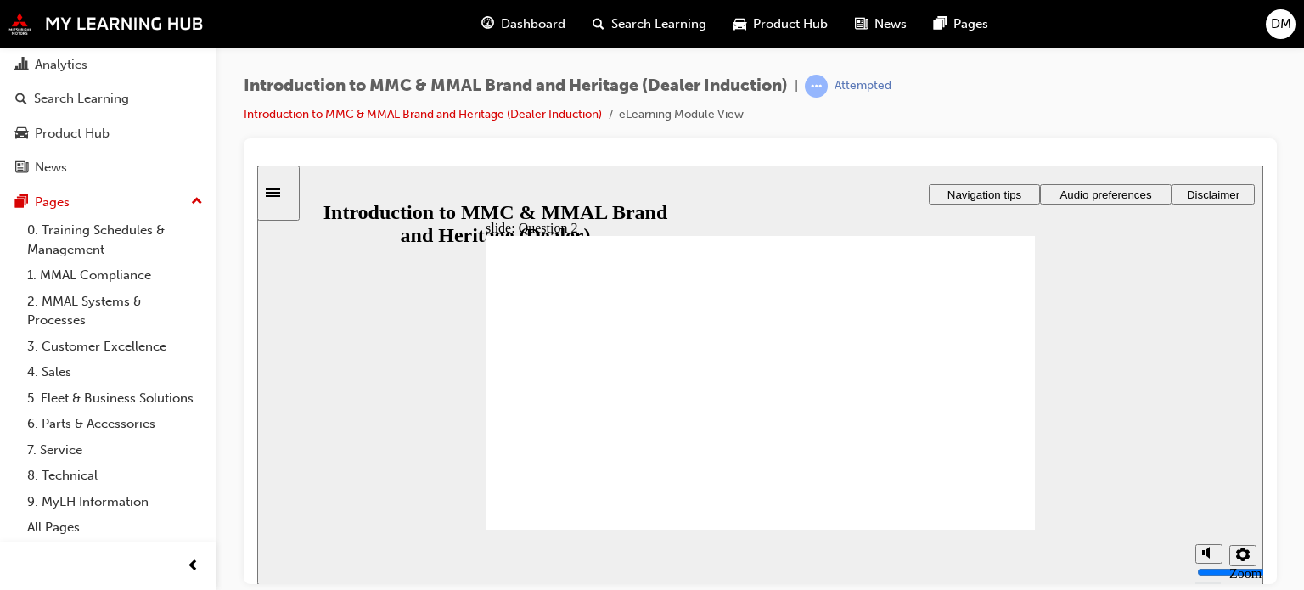
radio input "true"
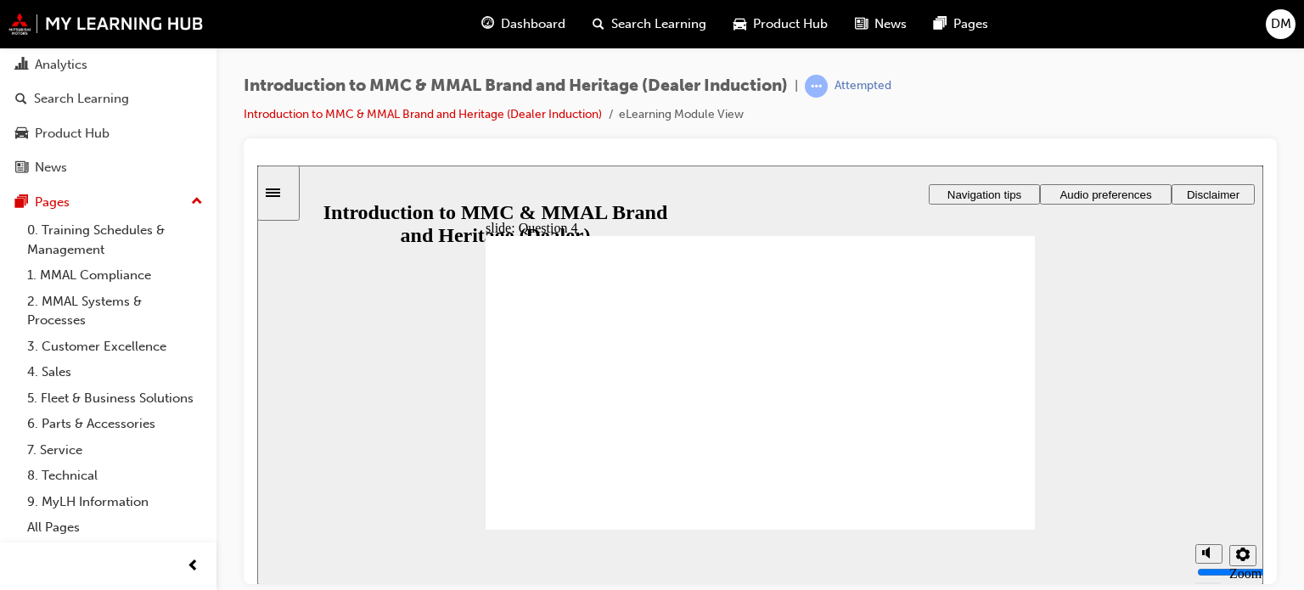
checkbox input "true"
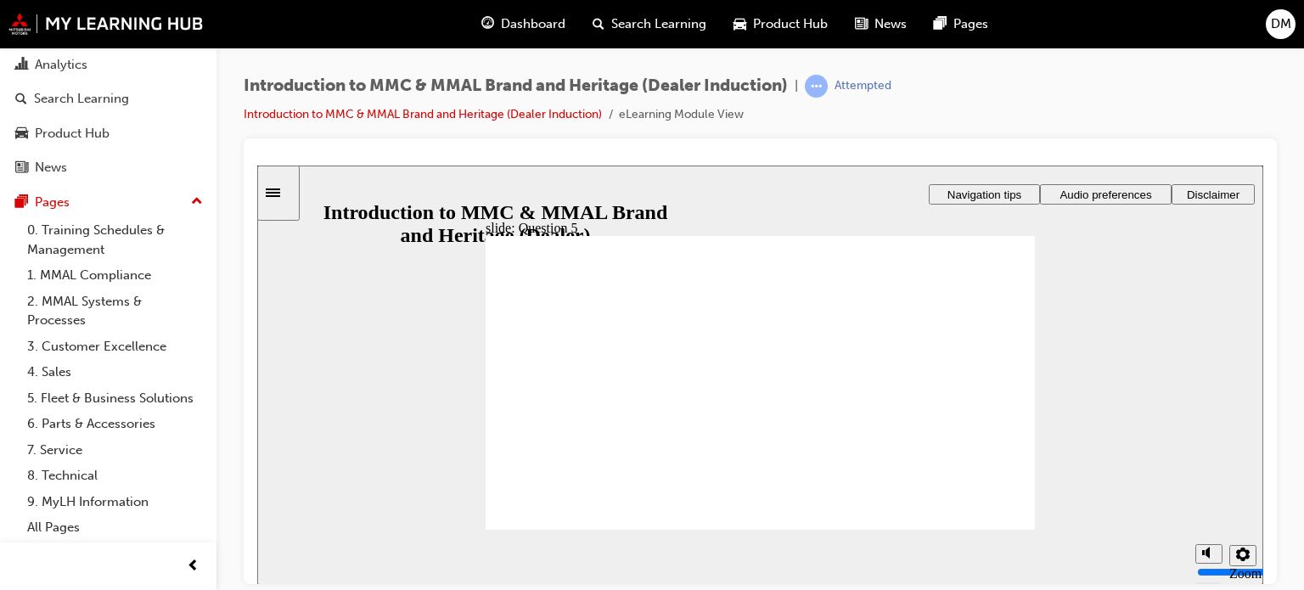
checkbox input "true"
radio input "true"
drag, startPoint x: 505, startPoint y: 430, endPoint x: 536, endPoint y: 495, distance: 72.2
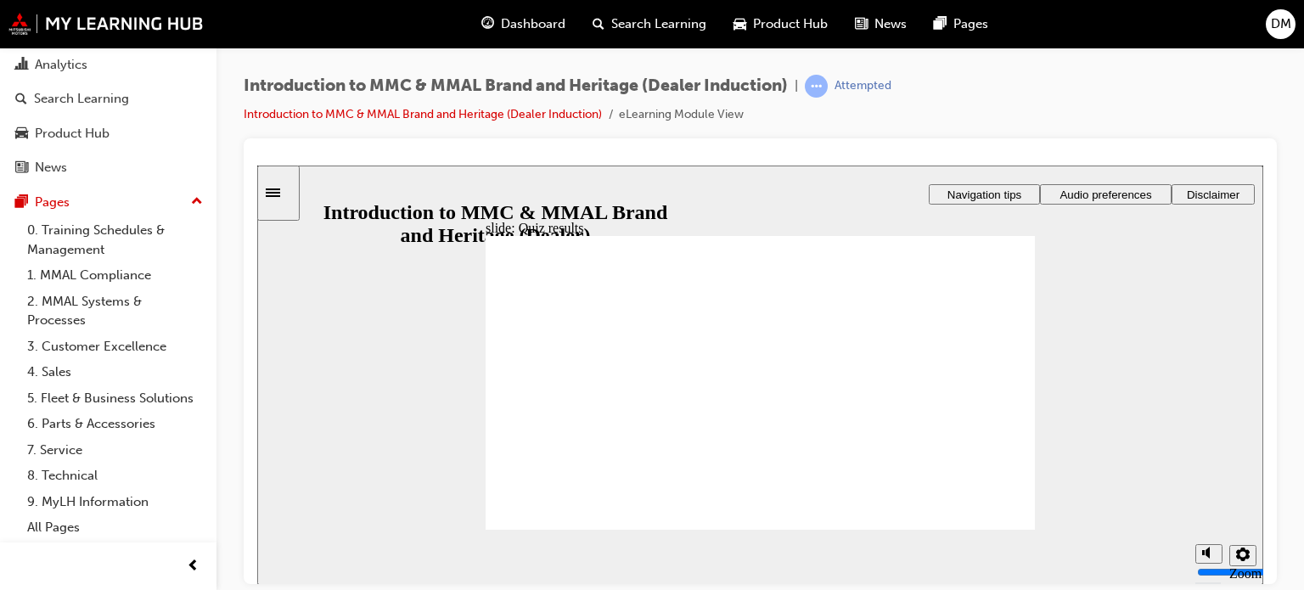
click at [1209, 494] on icon "Mute (Ctrl+Alt+M)" at bounding box center [1209, 488] width 14 height 12
type input "0"
radio input "true"
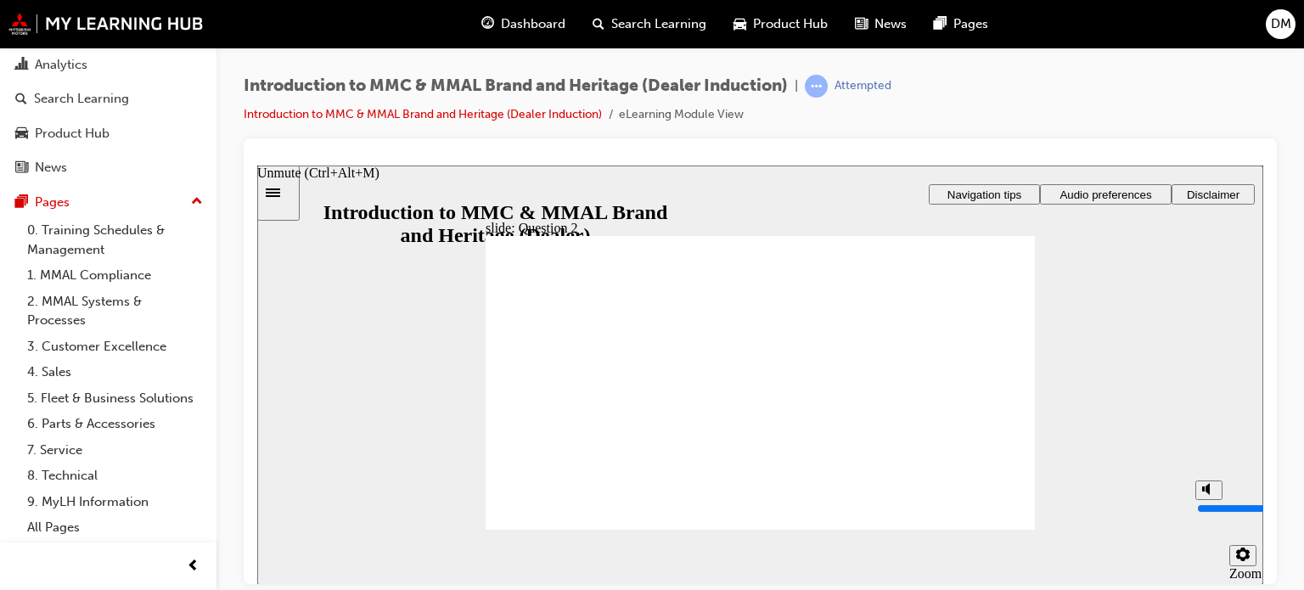
type input "9"
click at [1207, 501] on input "volume" at bounding box center [1252, 508] width 110 height 14
radio input "true"
drag, startPoint x: 569, startPoint y: 407, endPoint x: 560, endPoint y: 452, distance: 45.8
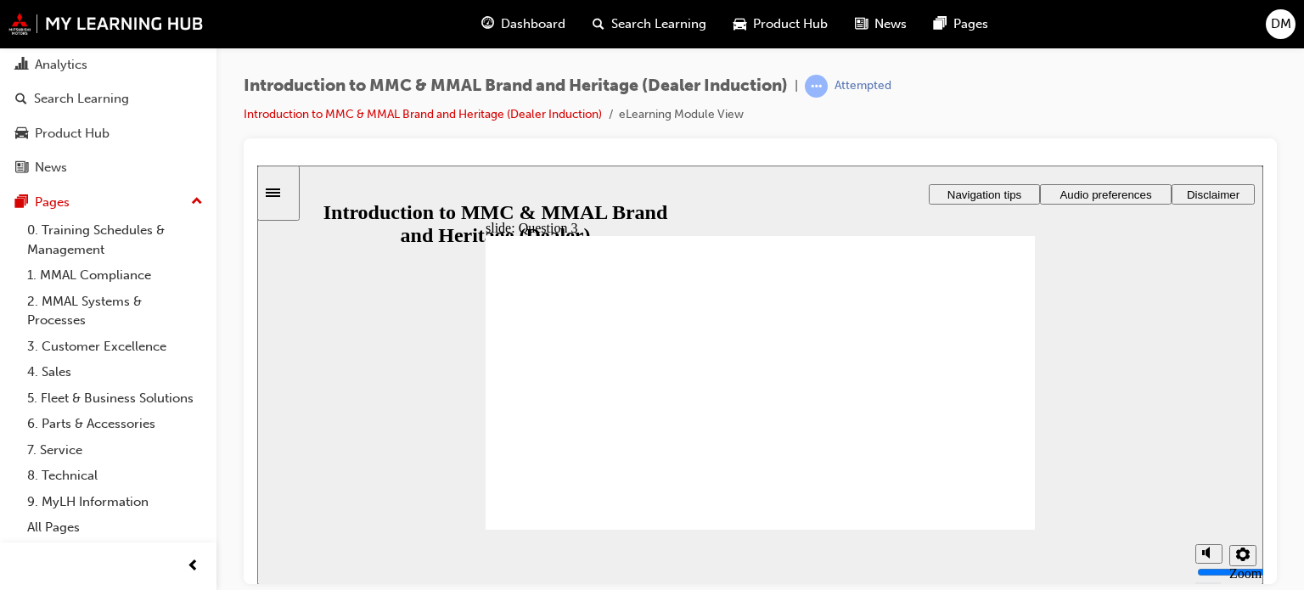
radio input "true"
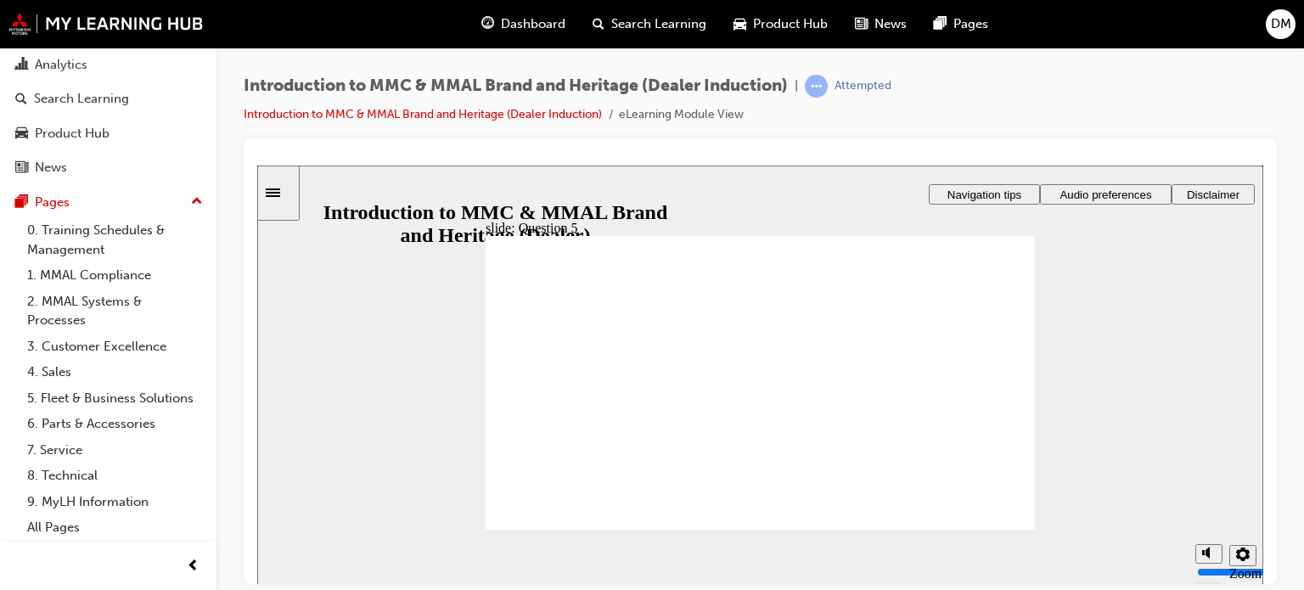
checkbox input "true"
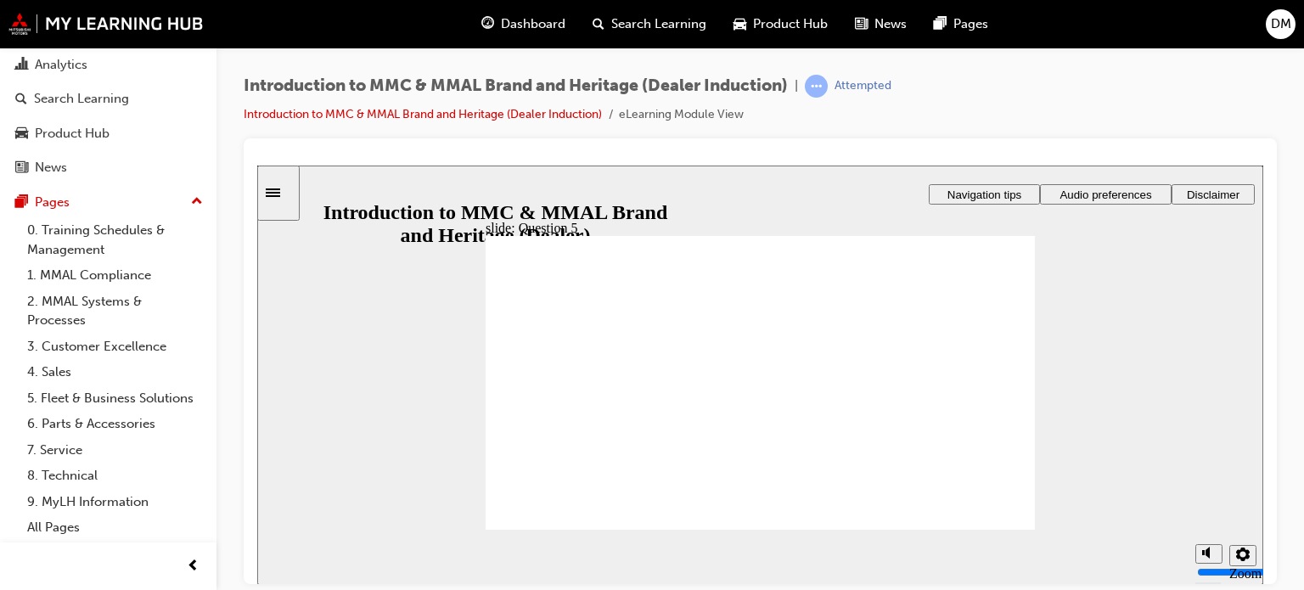
click at [996, 517] on span "Rectangle 1 That’s not quite right. You may want to review the page on Topic 2 …" at bounding box center [760, 389] width 549 height 309
radio input "true"
drag, startPoint x: 547, startPoint y: 497, endPoint x: 638, endPoint y: 507, distance: 91.3
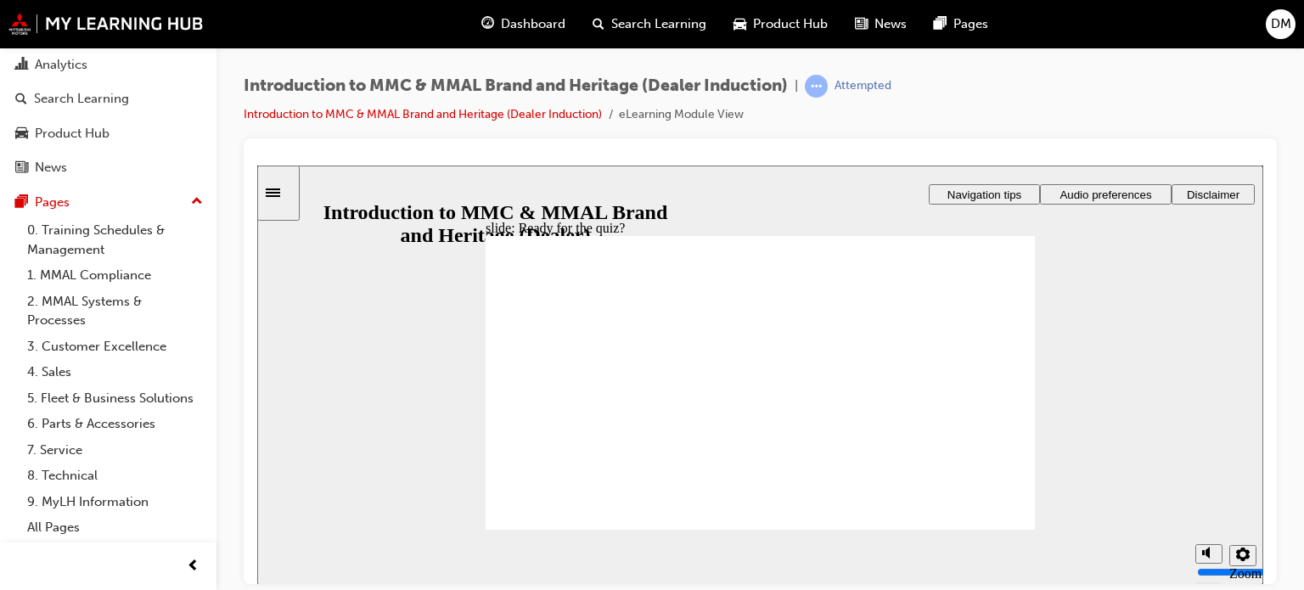
radio input "true"
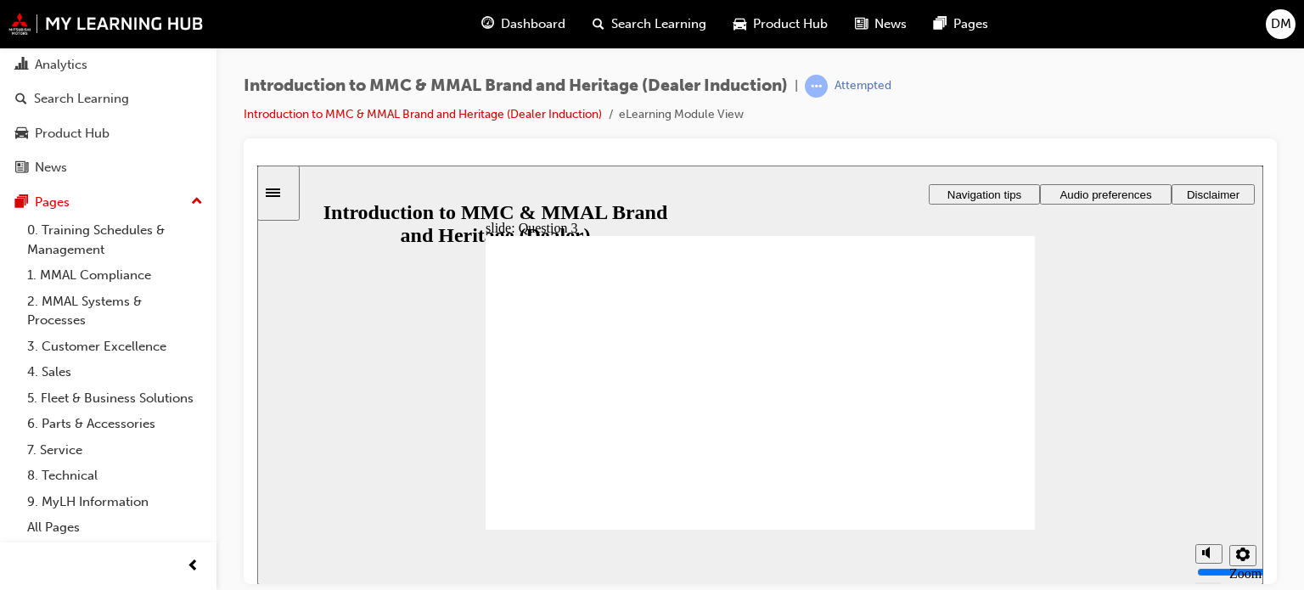
radio input "true"
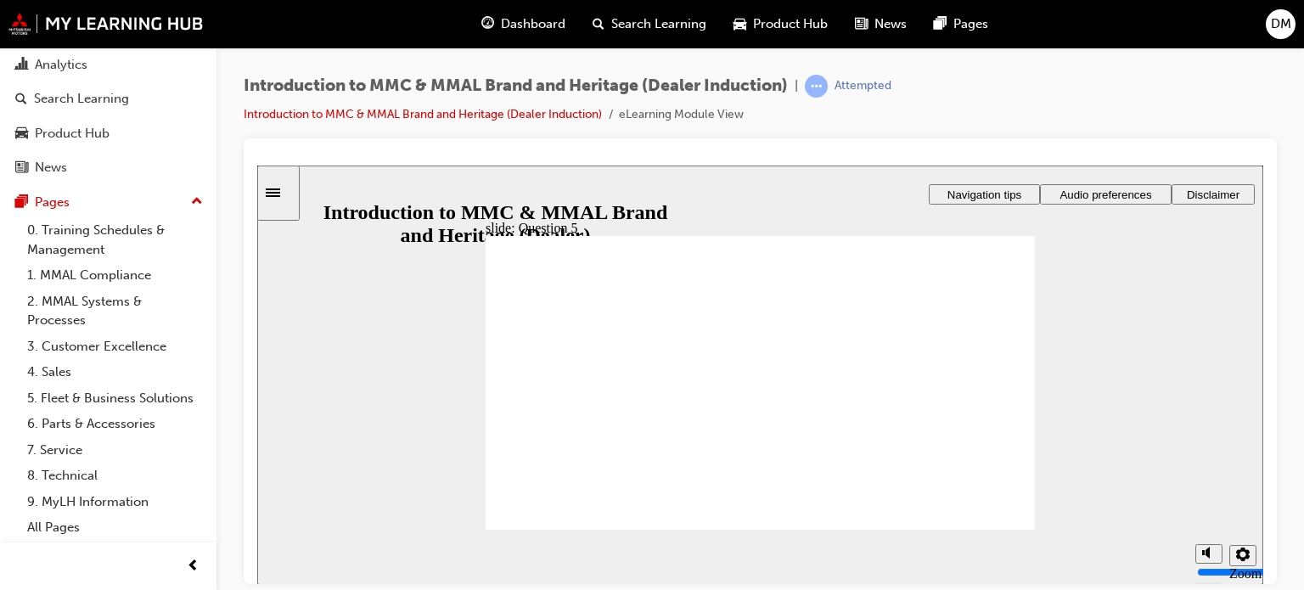
checkbox input "true"
drag, startPoint x: 506, startPoint y: 459, endPoint x: 580, endPoint y: 439, distance: 76.6
checkbox input "true"
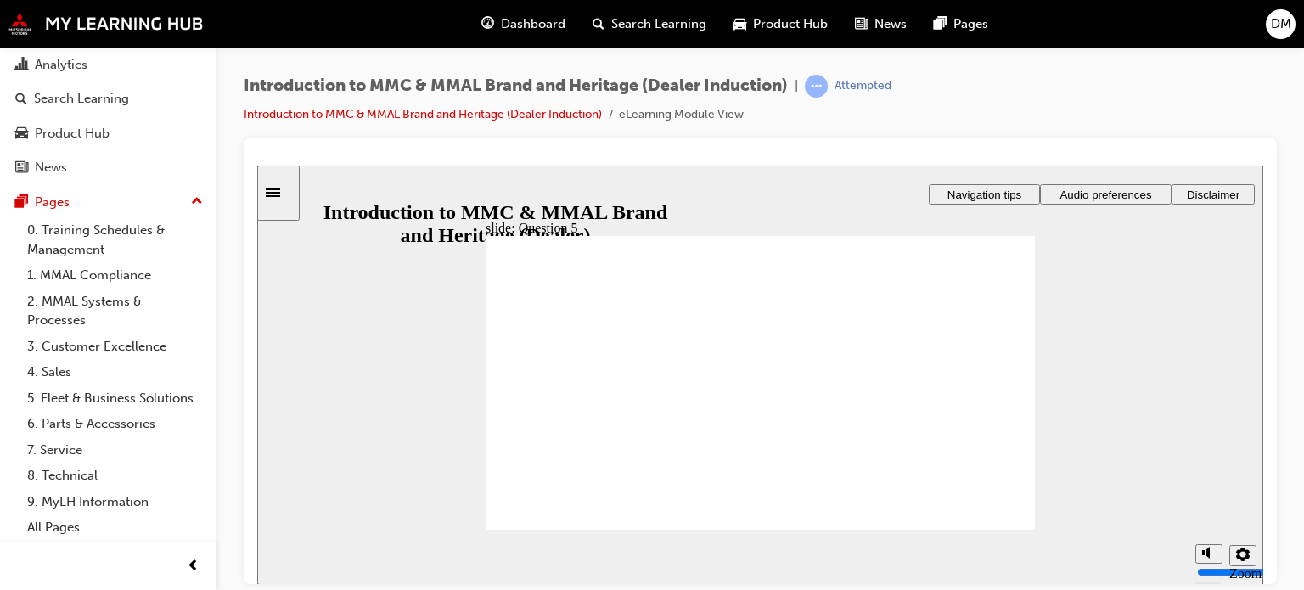
checkbox input "true"
checkbox input "false"
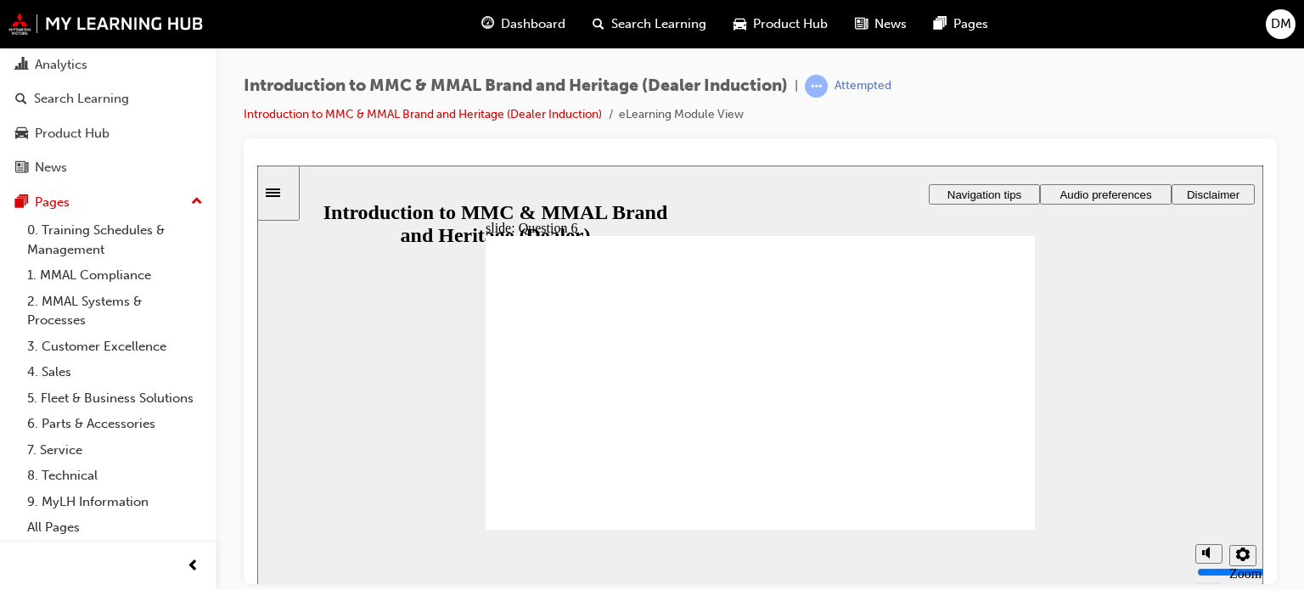
radio input "true"
click at [54, 295] on link "2. MMAL Systems & Processes" at bounding box center [114, 311] width 189 height 45
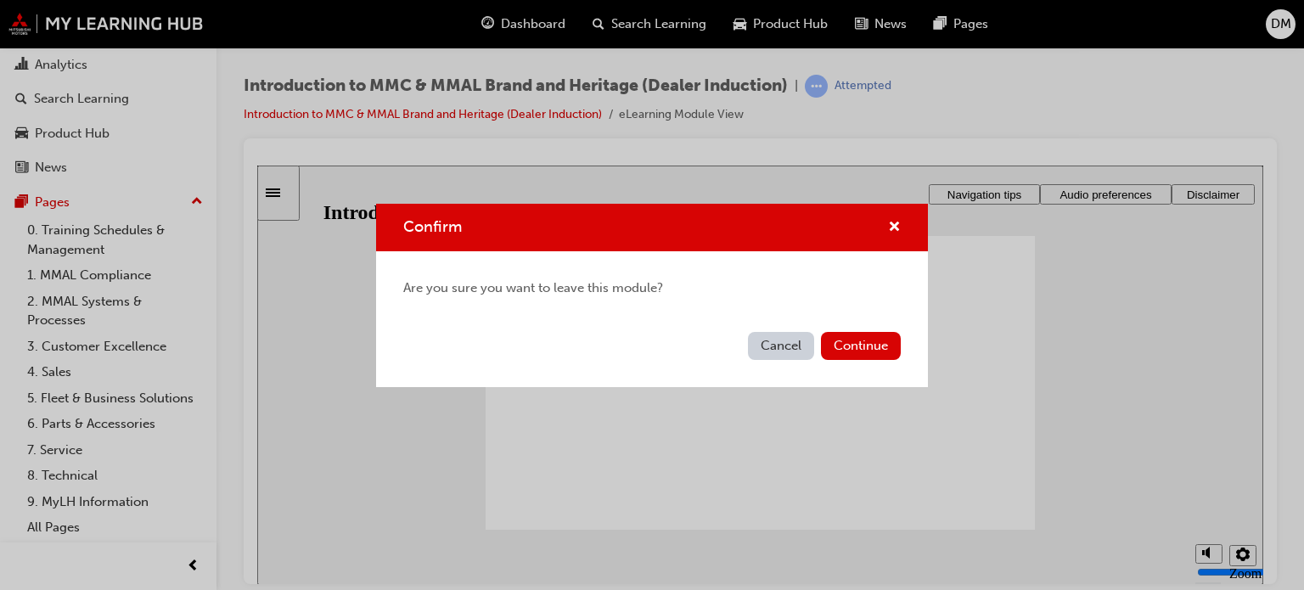
click at [771, 346] on button "Cancel" at bounding box center [781, 346] width 66 height 28
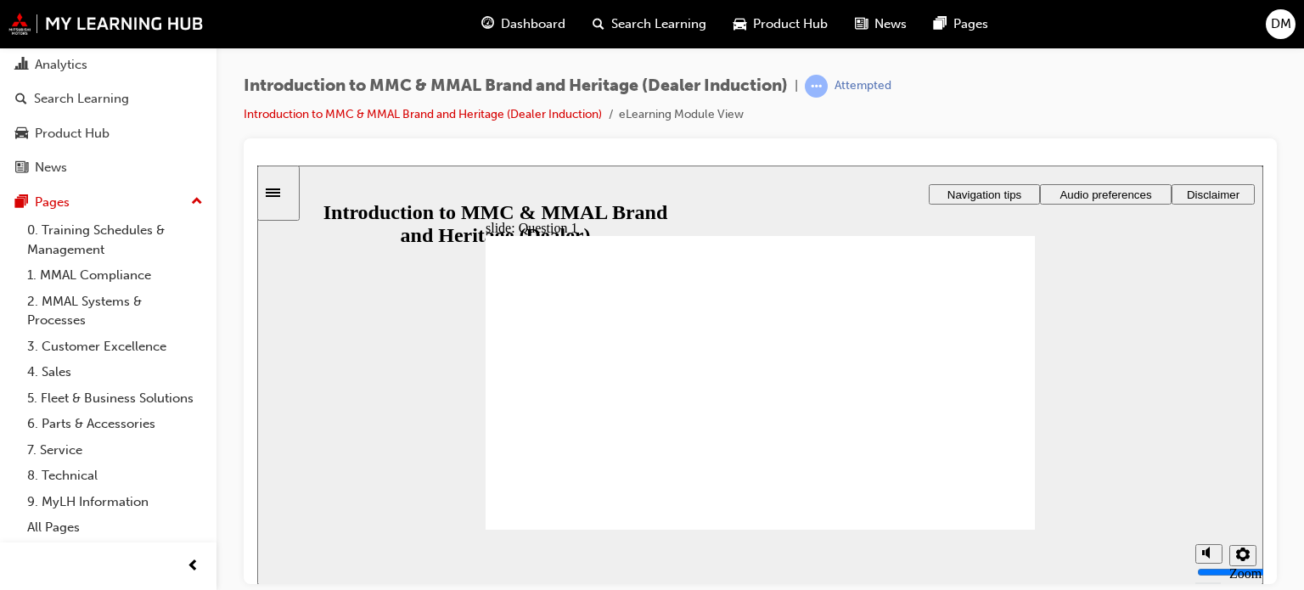
radio input "true"
drag, startPoint x: 569, startPoint y: 375, endPoint x: 601, endPoint y: 498, distance: 127.3
radio input "true"
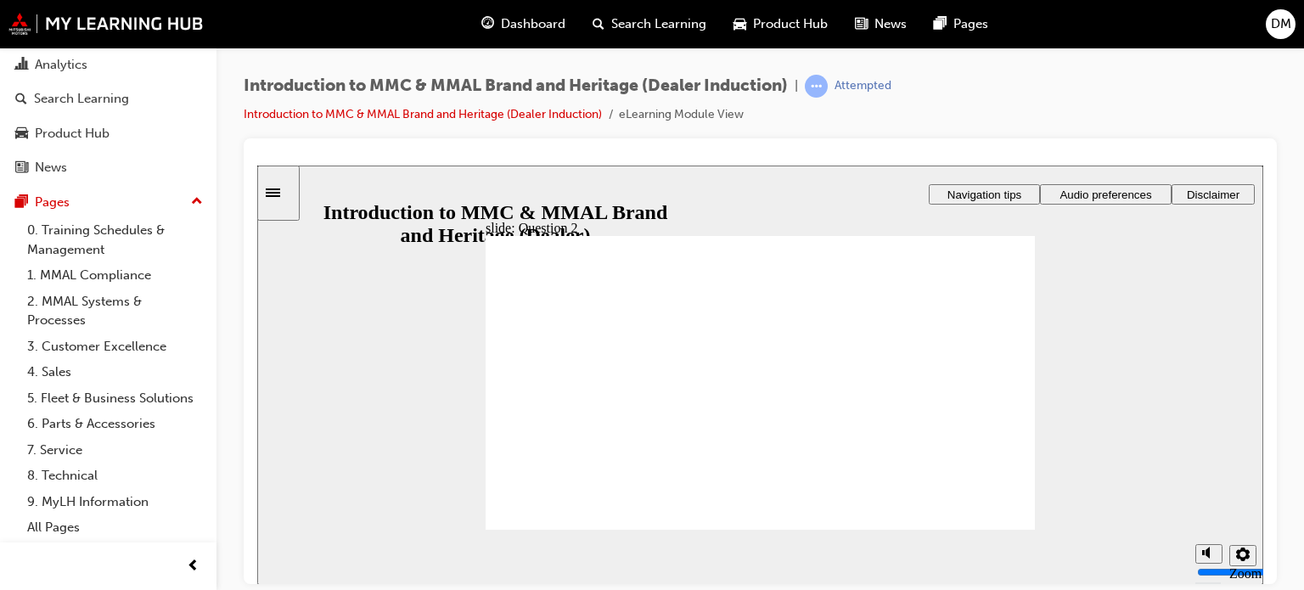
radio input "true"
drag, startPoint x: 558, startPoint y: 497, endPoint x: 994, endPoint y: 527, distance: 437.4
radio input "true"
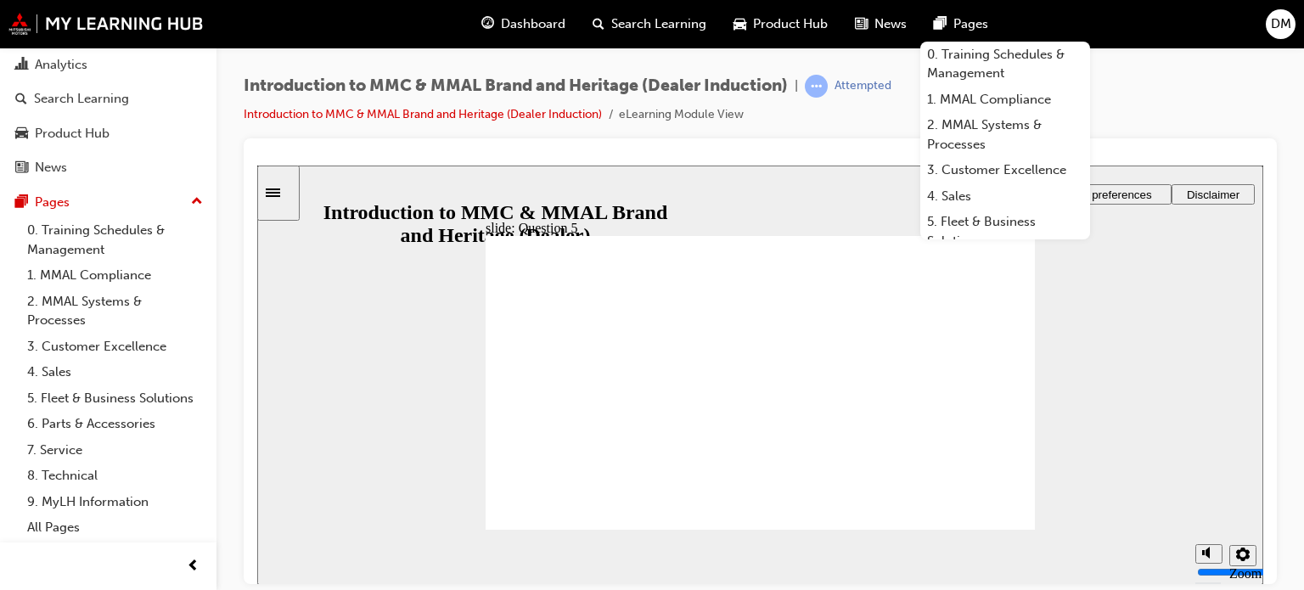
checkbox input "true"
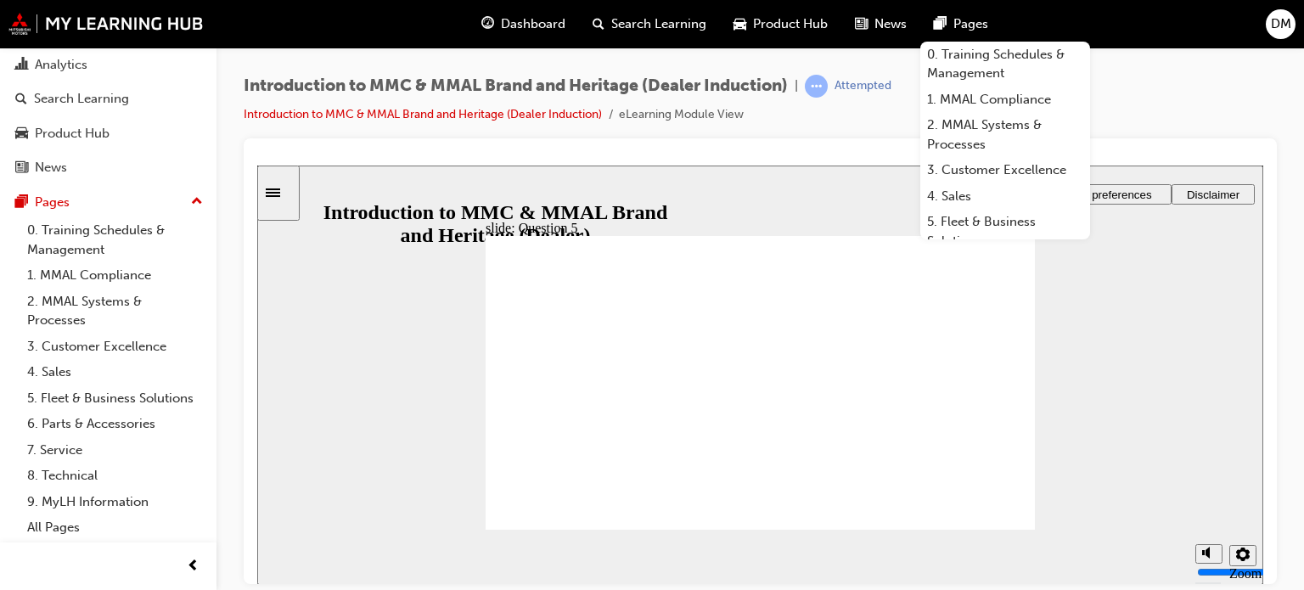
checkbox input "true"
radio input "true"
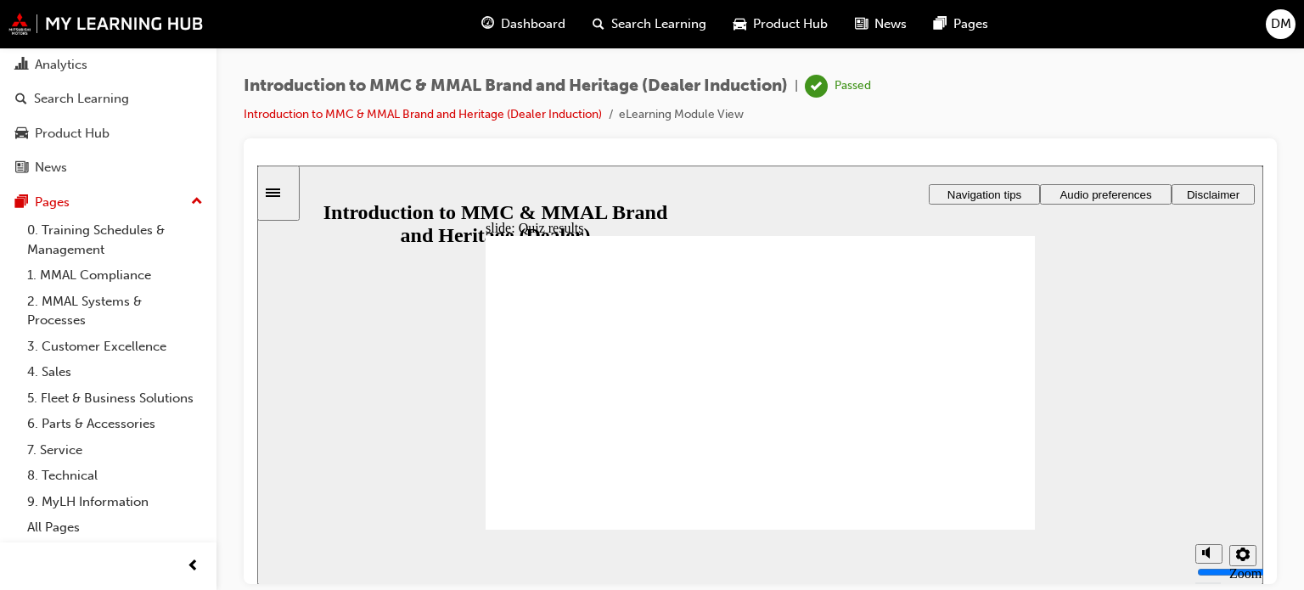
click at [119, 89] on div "Search Learning" at bounding box center [81, 99] width 95 height 20
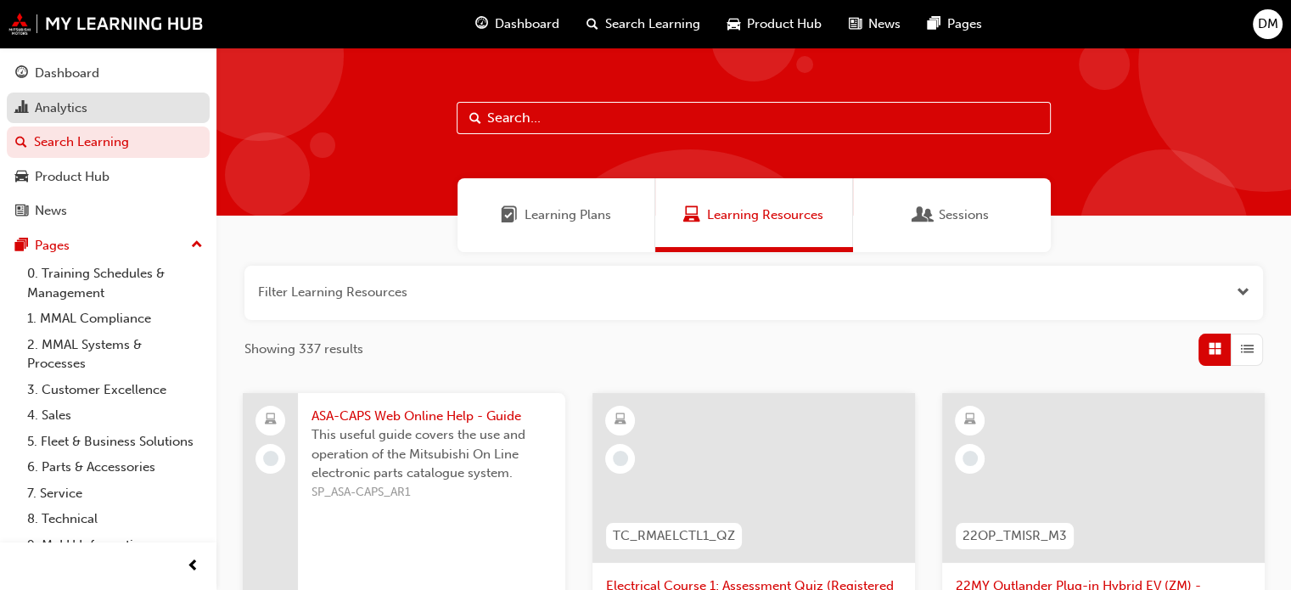
click at [78, 108] on div "Analytics" at bounding box center [61, 108] width 53 height 20
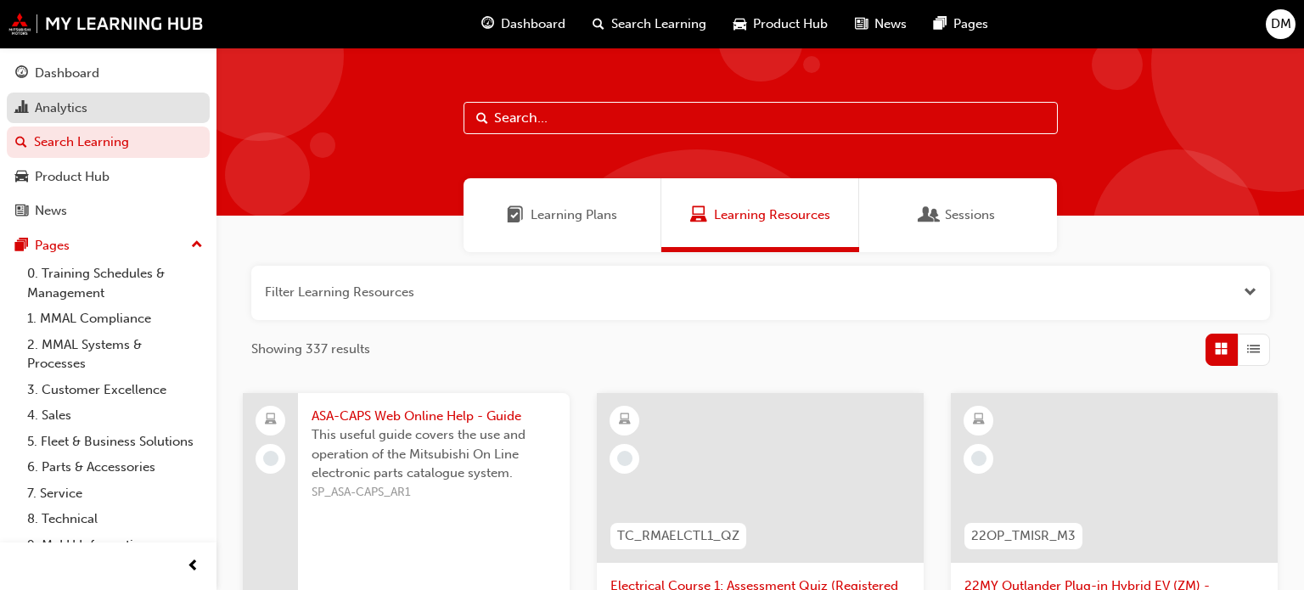
click at [78, 108] on link "Analytics" at bounding box center [108, 108] width 203 height 31
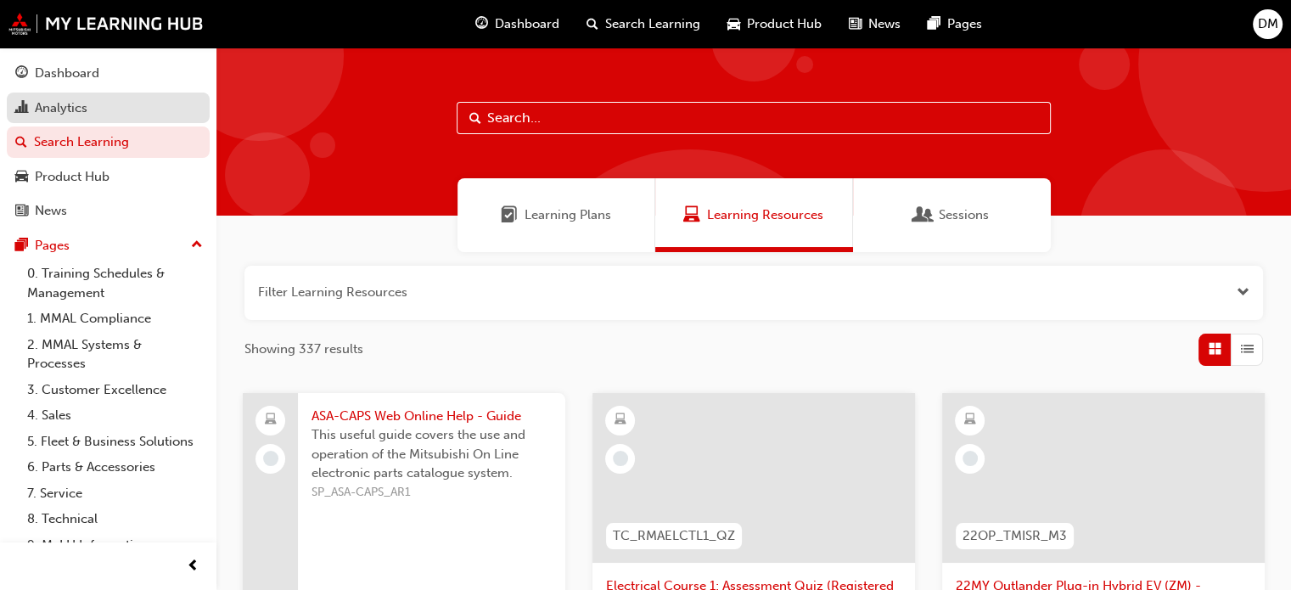
click at [78, 108] on link "Analytics" at bounding box center [108, 108] width 203 height 31
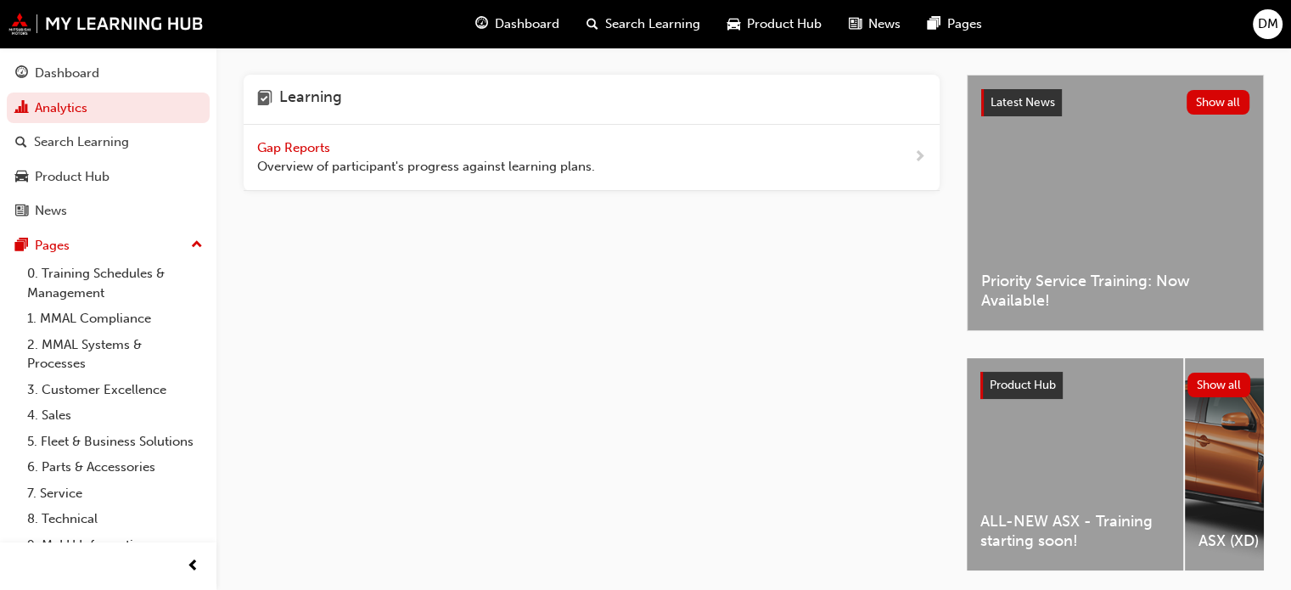
click at [273, 145] on span "Gap Reports" at bounding box center [295, 147] width 76 height 15
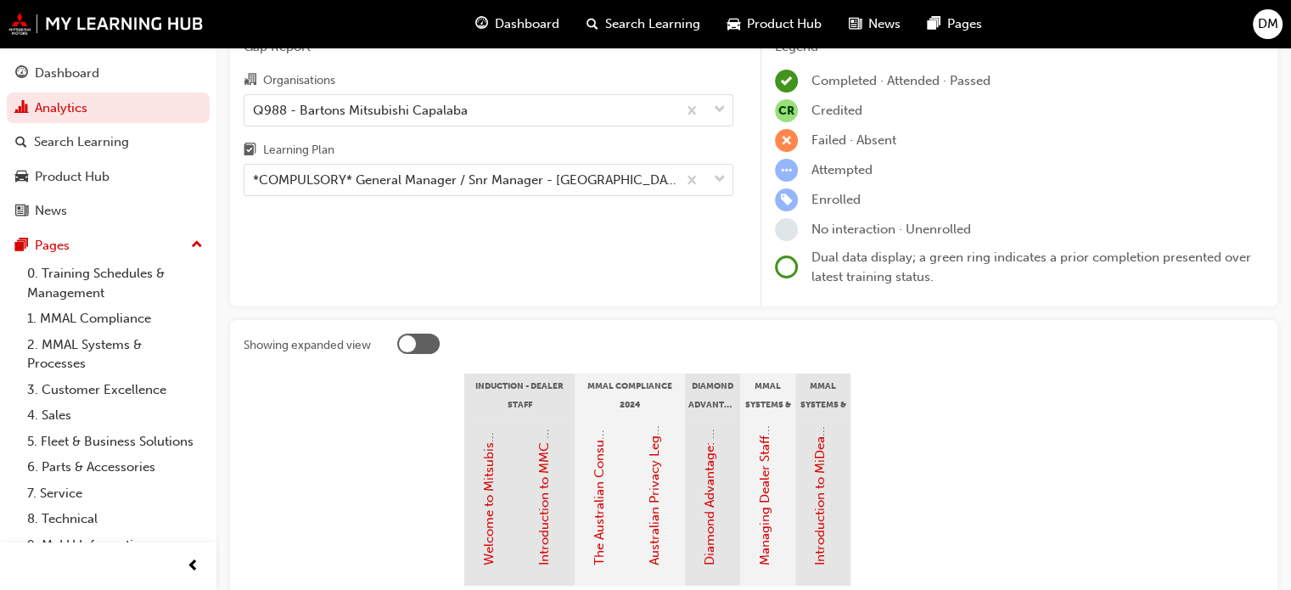
scroll to position [170, 0]
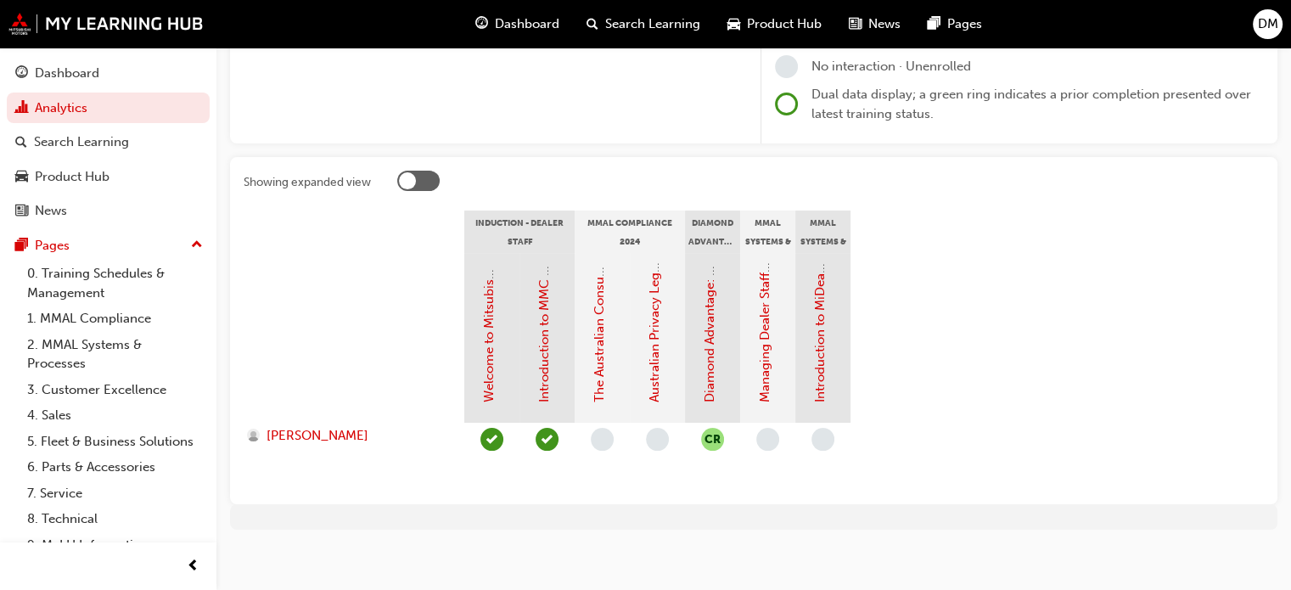
scroll to position [260, 0]
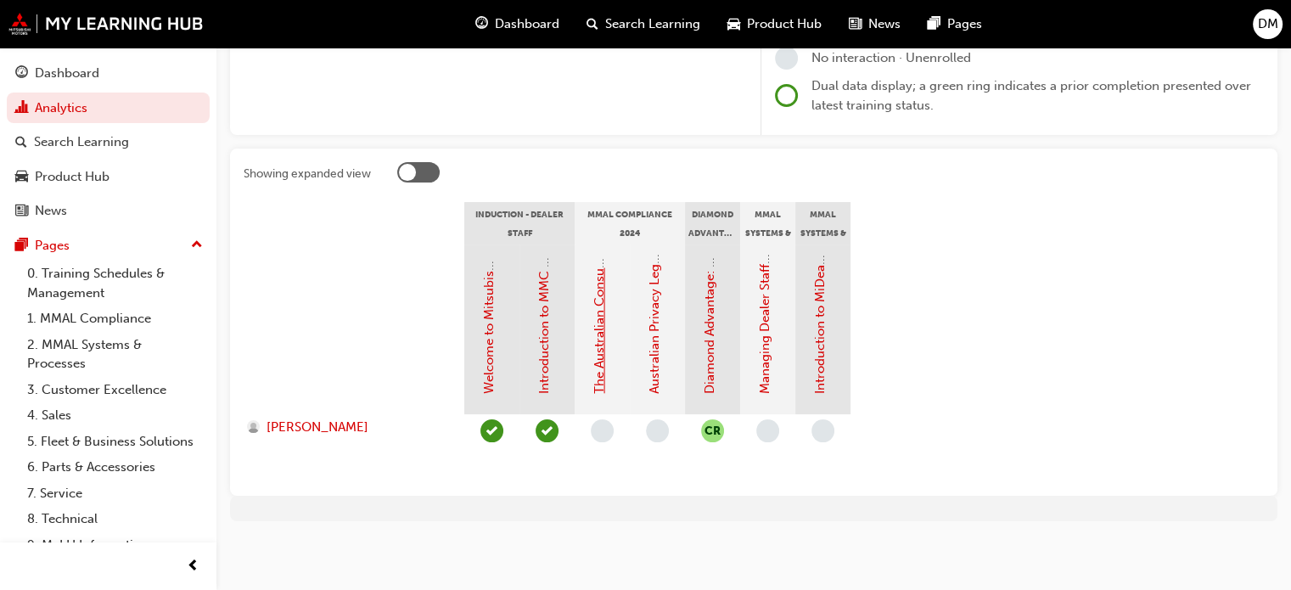
click at [598, 346] on link "The Australian Consumer Law (MMAL Compliance - 2024)" at bounding box center [599, 222] width 15 height 343
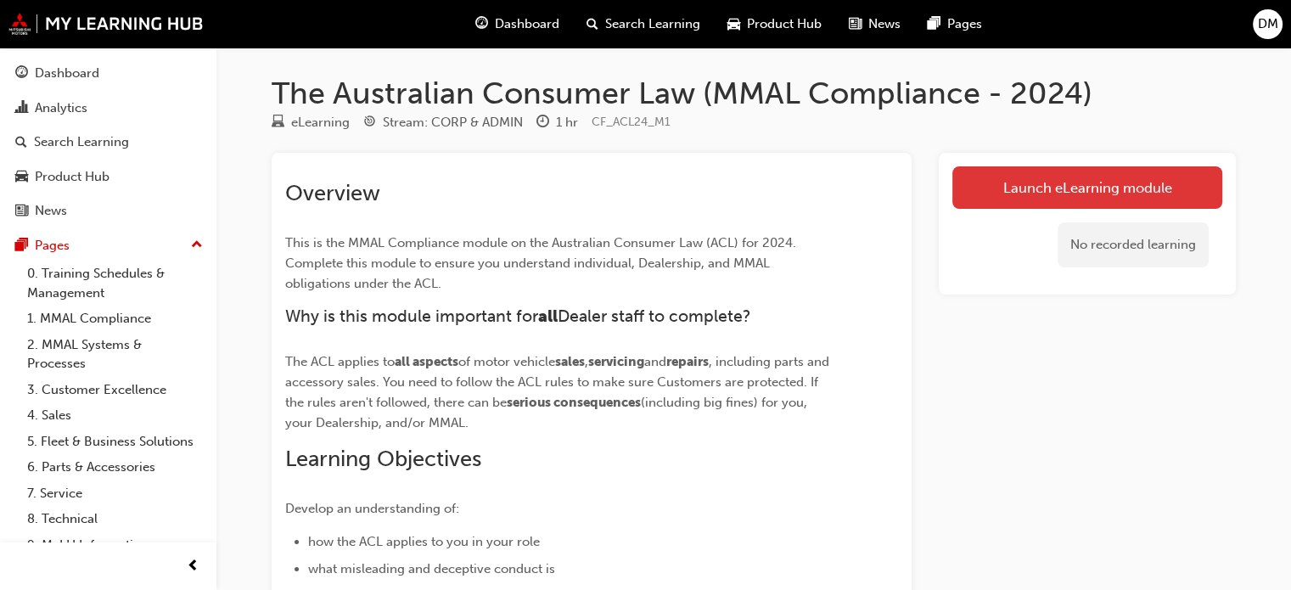
click at [1131, 187] on link "Launch eLearning module" at bounding box center [1088, 187] width 270 height 42
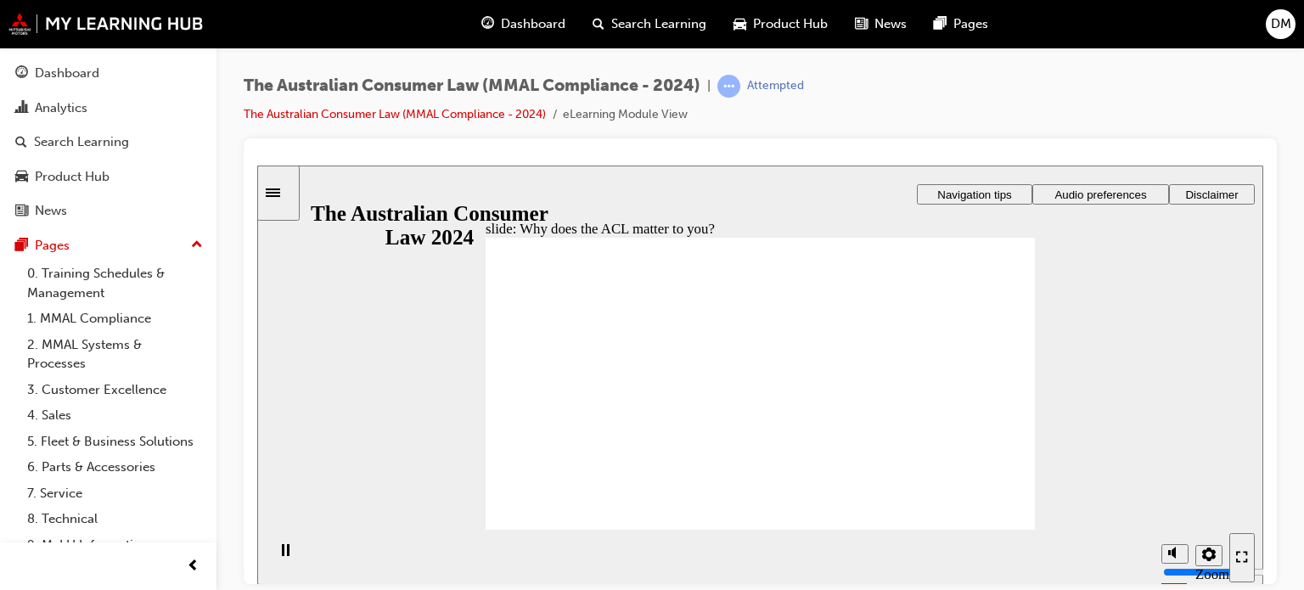
click at [995, 513] on div "Rectangle 1 Rectangle 3 The ACL impacts everything we do Look at the following …" at bounding box center [760, 391] width 549 height 309
radio input "true"
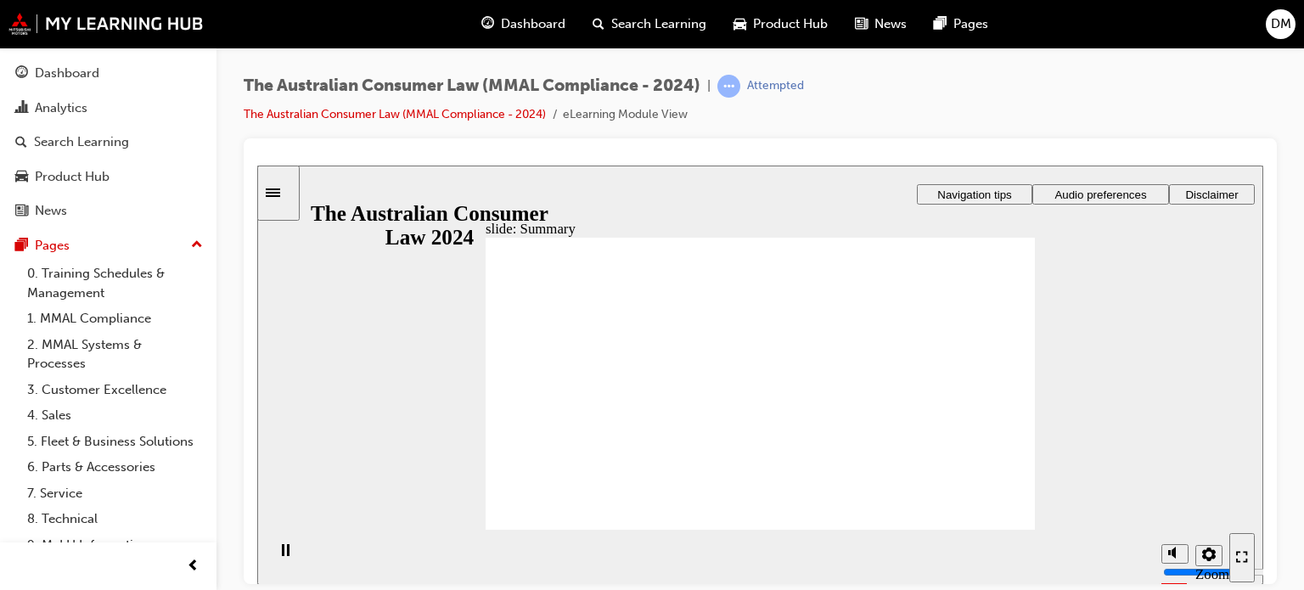
click at [983, 517] on div "Rectangle 1 Rectangle 3 Topic summary • The ACL protects consumers when they pu…" at bounding box center [760, 391] width 549 height 309
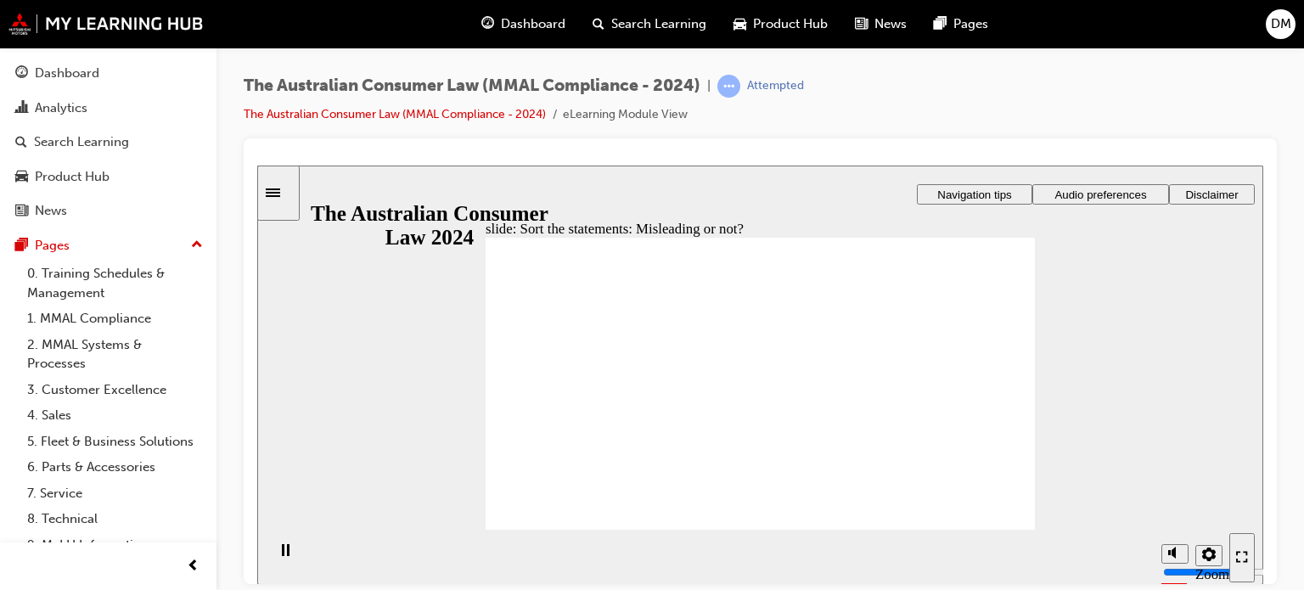
drag, startPoint x: 783, startPoint y: 329, endPoint x: 666, endPoint y: 420, distance: 147.6
drag, startPoint x: 773, startPoint y: 331, endPoint x: 874, endPoint y: 429, distance: 140.5
drag, startPoint x: 778, startPoint y: 332, endPoint x: 663, endPoint y: 432, distance: 152.2
drag, startPoint x: 767, startPoint y: 324, endPoint x: 842, endPoint y: 396, distance: 103.9
drag, startPoint x: 842, startPoint y: 396, endPoint x: 944, endPoint y: 493, distance: 141.1
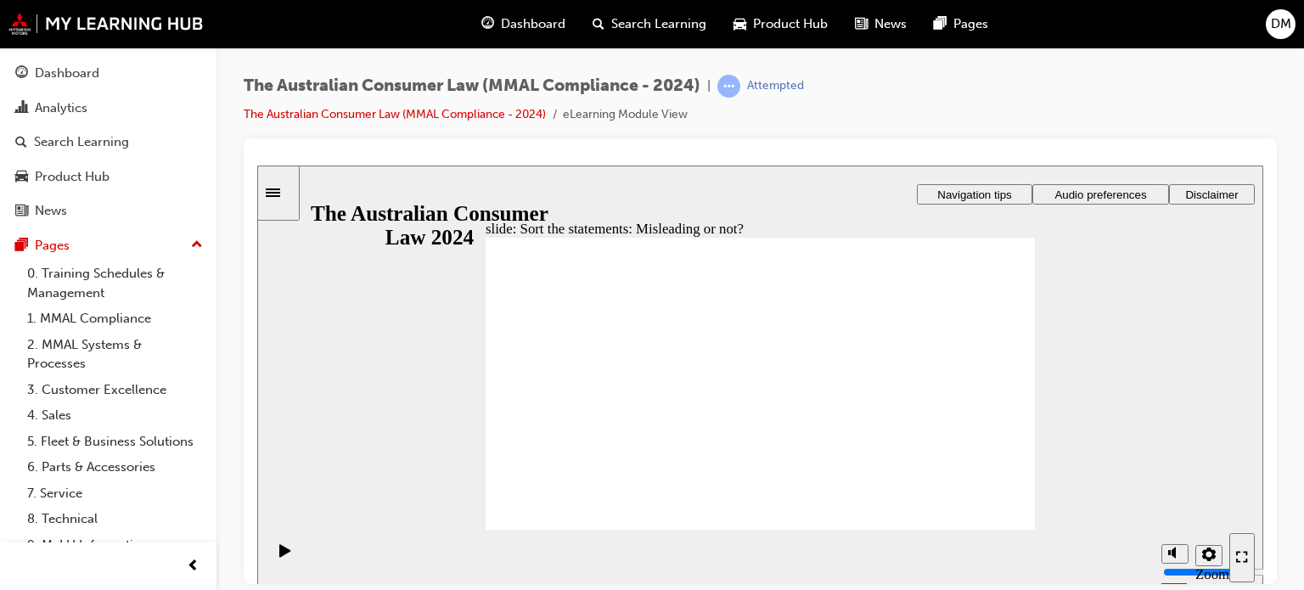
drag, startPoint x: 738, startPoint y: 328, endPoint x: 618, endPoint y: 415, distance: 148.2
drag, startPoint x: 776, startPoint y: 340, endPoint x: 653, endPoint y: 427, distance: 151.0
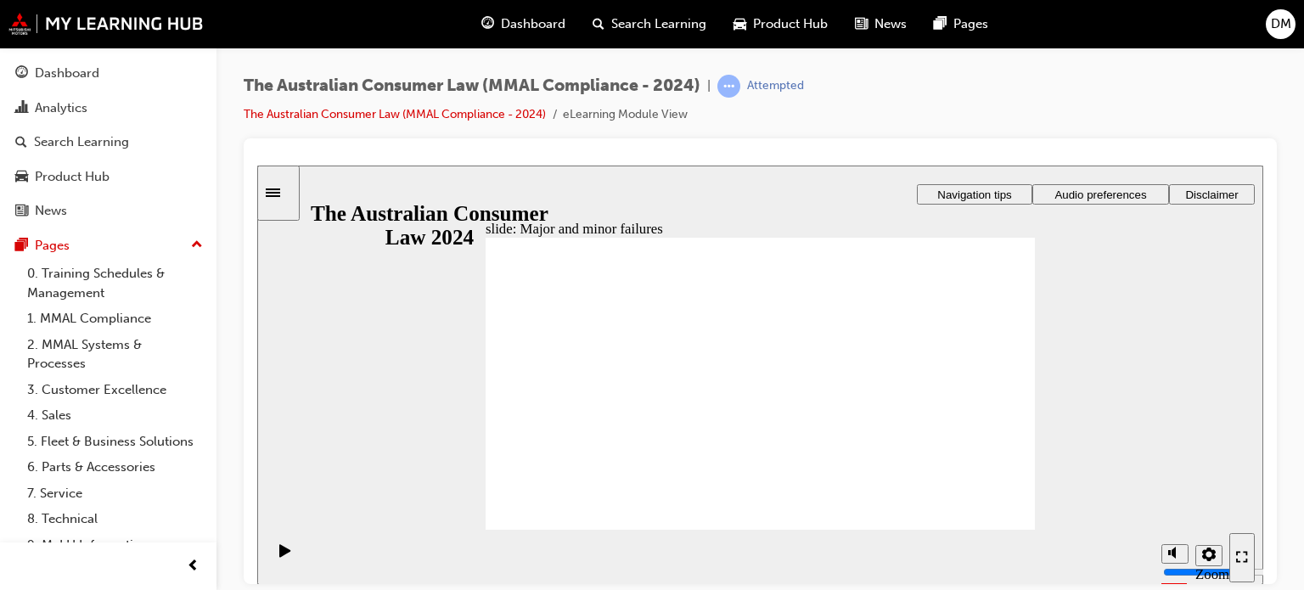
drag, startPoint x: 778, startPoint y: 329, endPoint x: 936, endPoint y: 441, distance: 194.8
drag, startPoint x: 784, startPoint y: 329, endPoint x: 635, endPoint y: 441, distance: 186.3
drag, startPoint x: 761, startPoint y: 325, endPoint x: 928, endPoint y: 434, distance: 199.4
drag, startPoint x: 783, startPoint y: 317, endPoint x: 643, endPoint y: 425, distance: 177.3
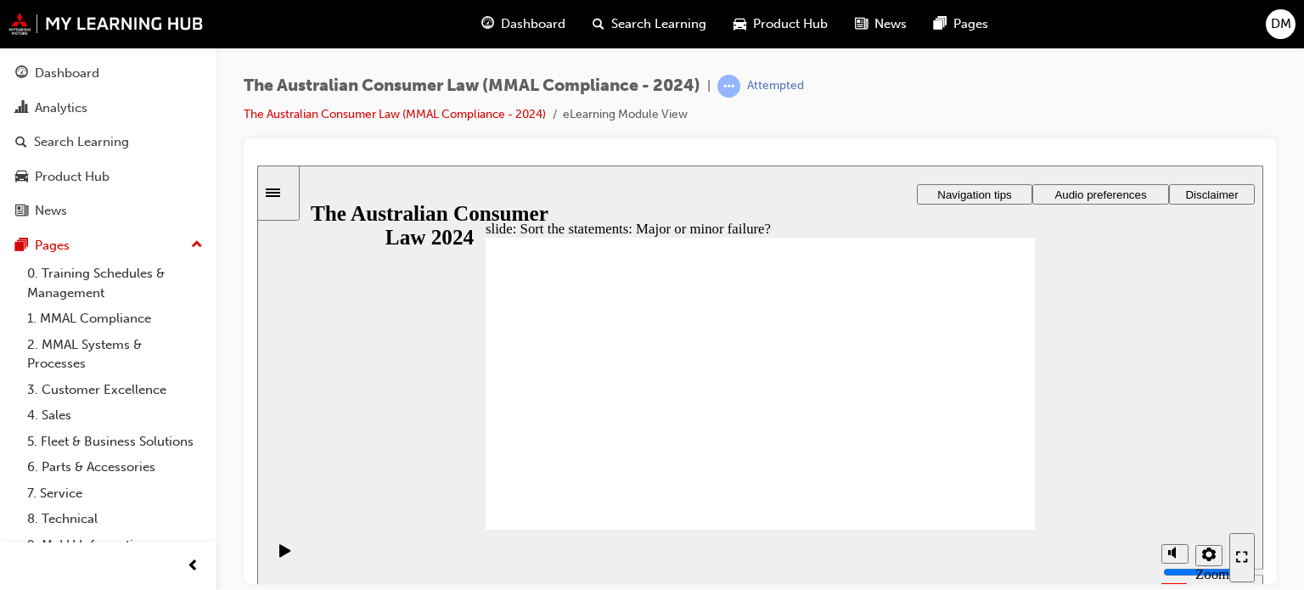
drag, startPoint x: 775, startPoint y: 327, endPoint x: 631, endPoint y: 432, distance: 178.6
drag, startPoint x: 757, startPoint y: 320, endPoint x: 919, endPoint y: 430, distance: 195.7
drag, startPoint x: 913, startPoint y: 432, endPoint x: 591, endPoint y: 433, distance: 322.6
drag, startPoint x: 776, startPoint y: 331, endPoint x: 629, endPoint y: 438, distance: 181.7
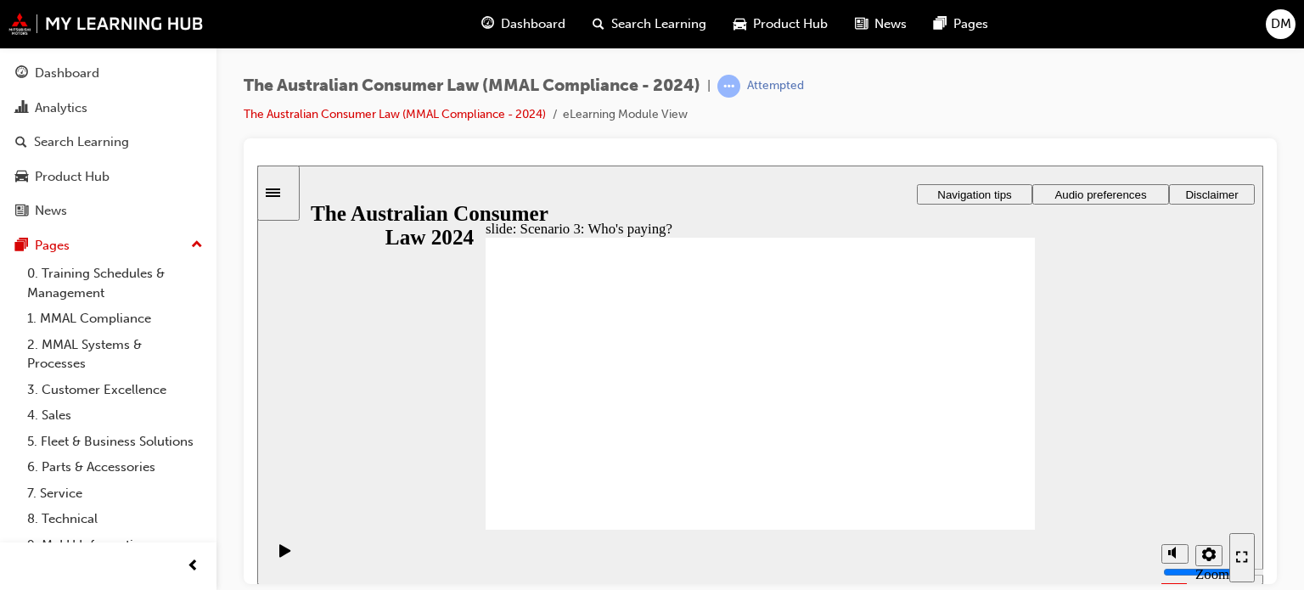
click at [985, 511] on div "Rectangle 1 Rectangle 3 When can’t a Customer reject a vehicle? A consumer can’…" at bounding box center [760, 391] width 549 height 309
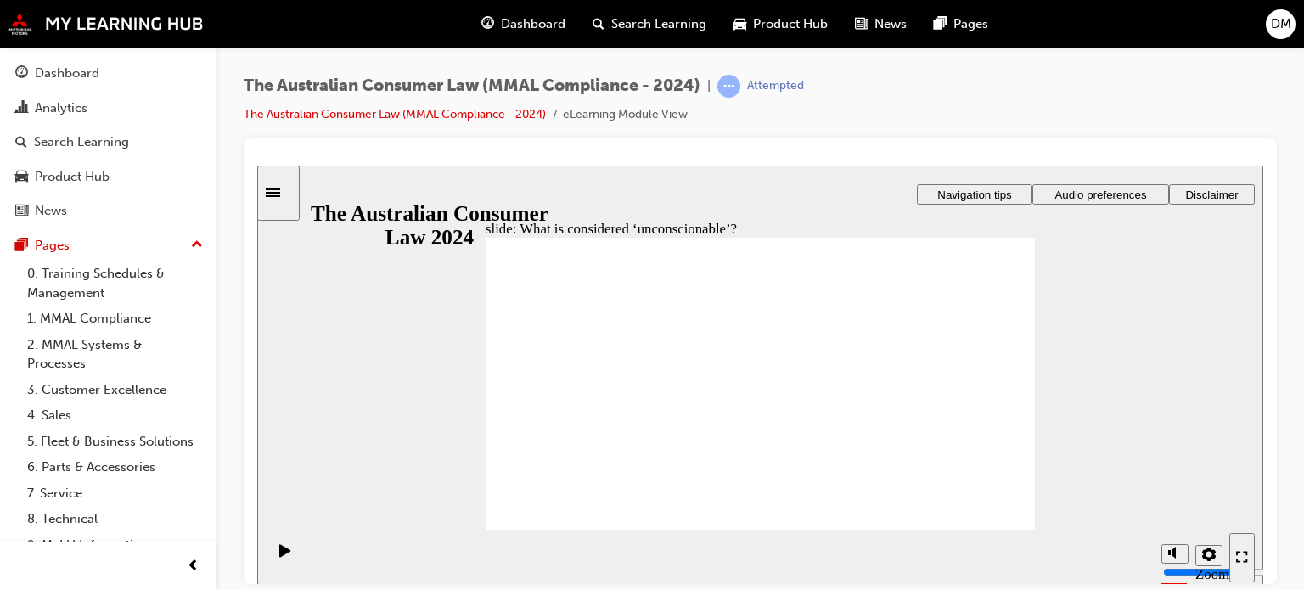
drag, startPoint x: 790, startPoint y: 327, endPoint x: 645, endPoint y: 407, distance: 166.1
drag, startPoint x: 768, startPoint y: 334, endPoint x: 624, endPoint y: 424, distance: 170.1
drag, startPoint x: 773, startPoint y: 323, endPoint x: 936, endPoint y: 421, distance: 189.3
drag, startPoint x: 775, startPoint y: 328, endPoint x: 621, endPoint y: 414, distance: 177.1
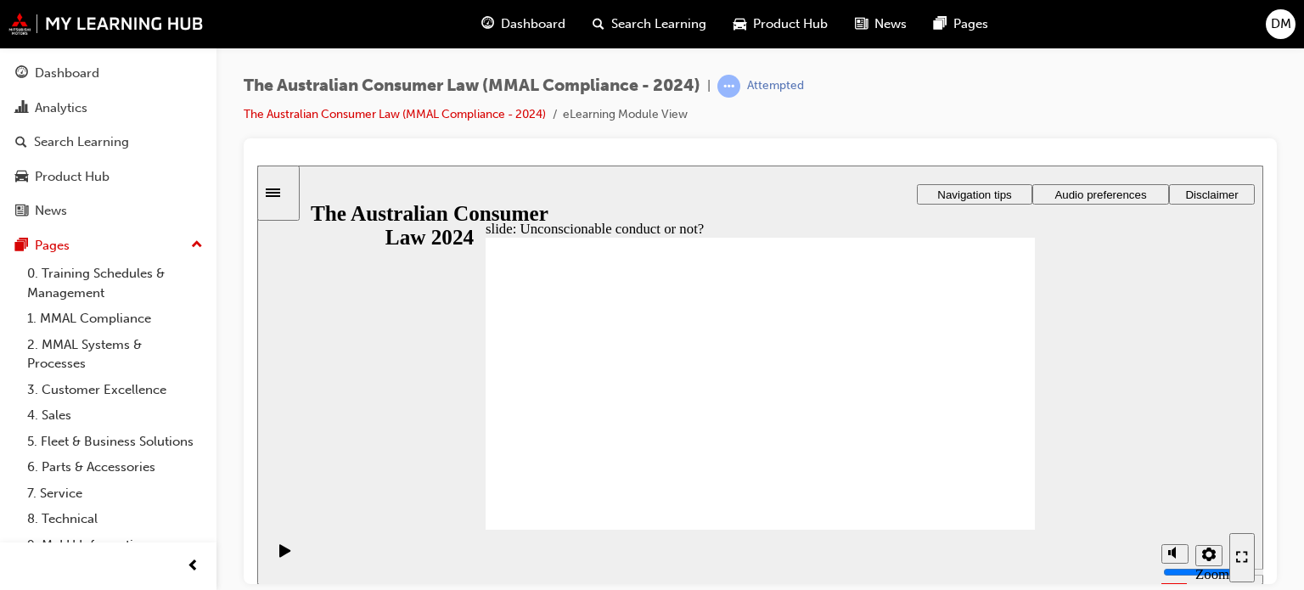
drag, startPoint x: 766, startPoint y: 329, endPoint x: 613, endPoint y: 413, distance: 174.4
drag, startPoint x: 793, startPoint y: 327, endPoint x: 619, endPoint y: 432, distance: 203.4
drag, startPoint x: 750, startPoint y: 329, endPoint x: 923, endPoint y: 440, distance: 204.6
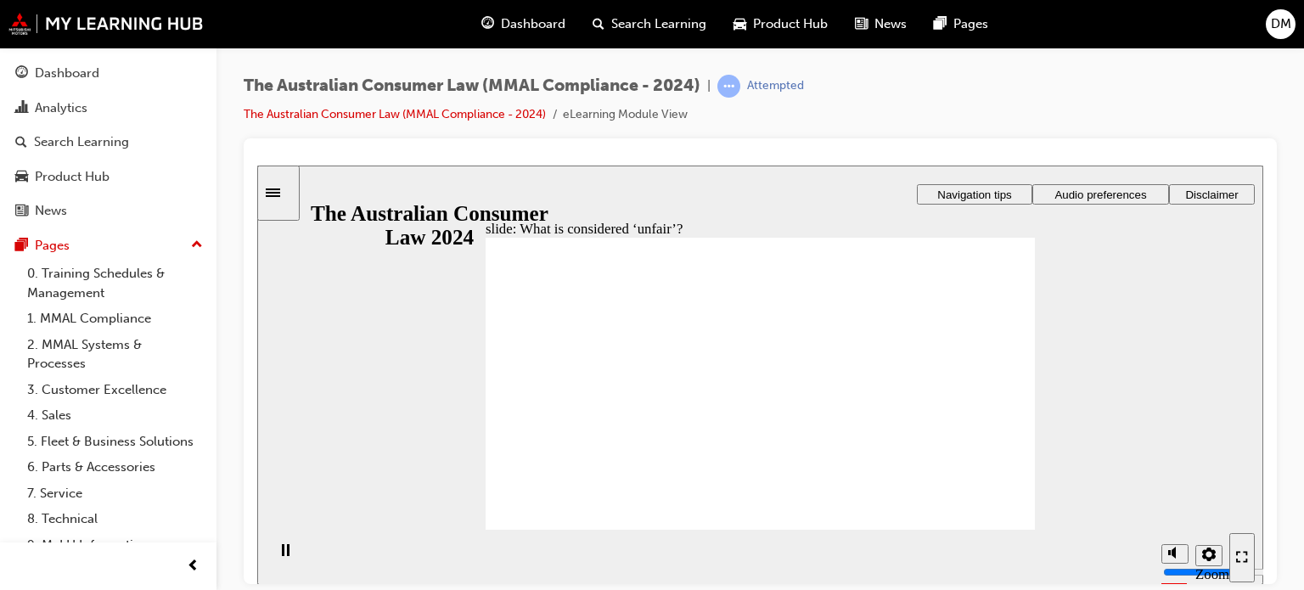
drag, startPoint x: 749, startPoint y: 325, endPoint x: 929, endPoint y: 424, distance: 205.2
drag, startPoint x: 781, startPoint y: 329, endPoint x: 621, endPoint y: 424, distance: 186.5
drag, startPoint x: 791, startPoint y: 336, endPoint x: 961, endPoint y: 426, distance: 192.2
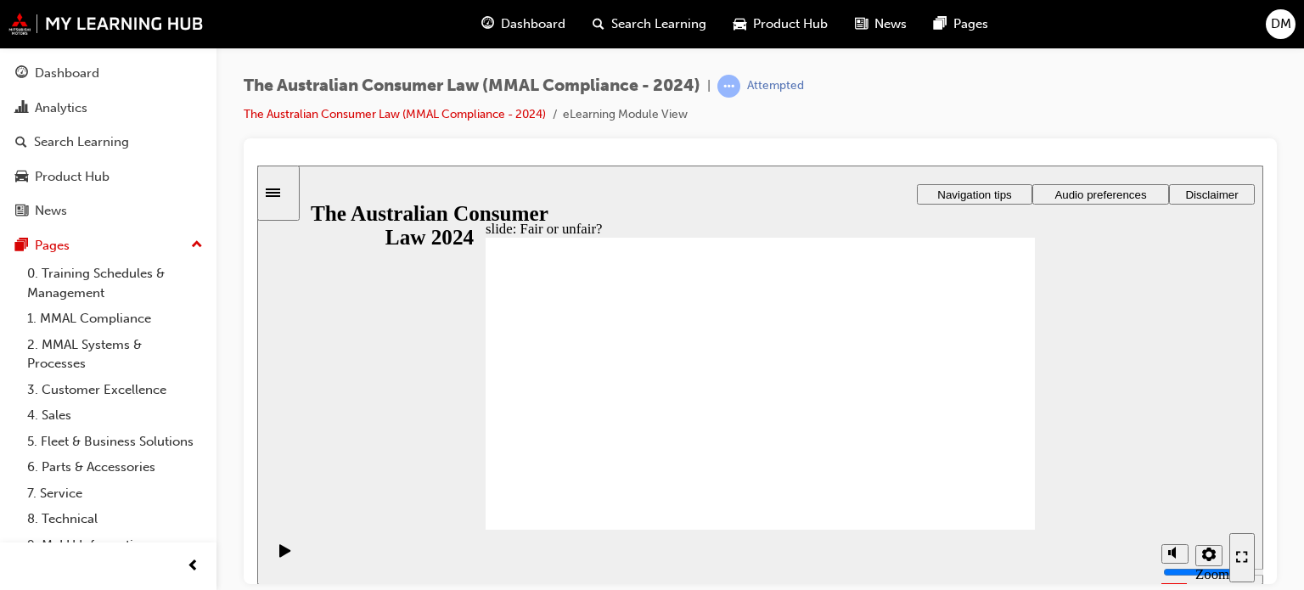
drag, startPoint x: 750, startPoint y: 329, endPoint x: 919, endPoint y: 434, distance: 199.3
drag, startPoint x: 763, startPoint y: 329, endPoint x: 952, endPoint y: 441, distance: 218.8
drag, startPoint x: 767, startPoint y: 338, endPoint x: 599, endPoint y: 430, distance: 191.5
drag, startPoint x: 754, startPoint y: 336, endPoint x: 936, endPoint y: 434, distance: 206.2
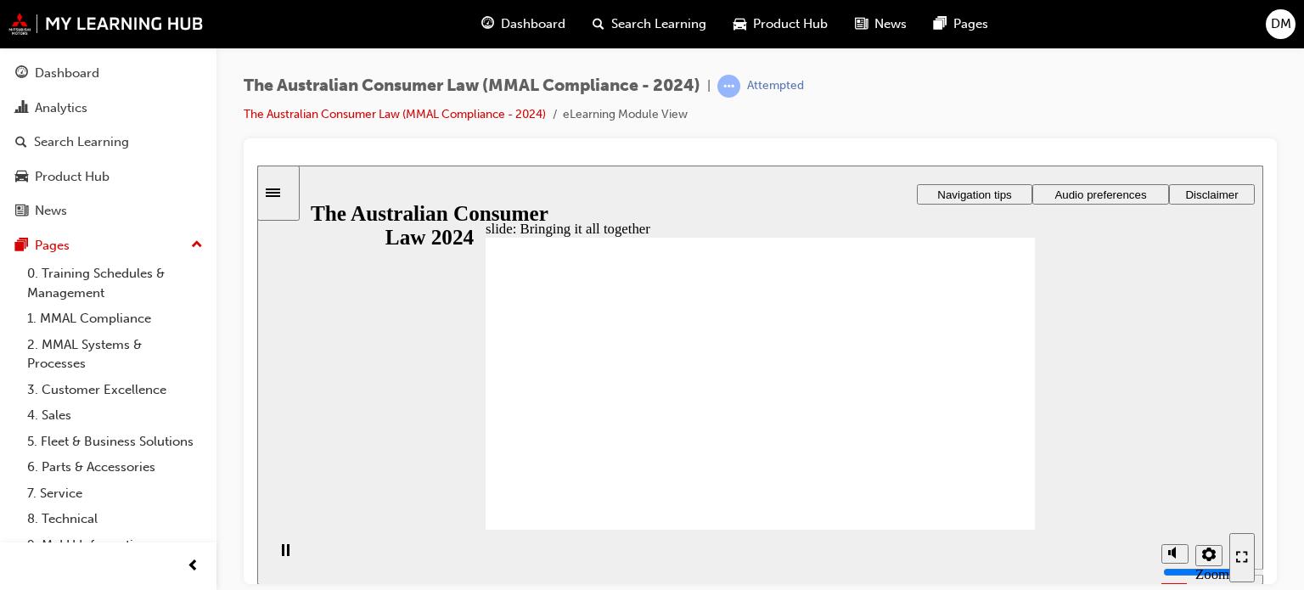
click at [279, 556] on icon "Play (Ctrl+Alt+P)" at bounding box center [284, 549] width 11 height 13
click at [299, 180] on div "Play (Ctrl+Alt+P)" at bounding box center [306, 172] width 98 height 15
click at [288, 549] on div "Play (Ctrl+Alt+P)" at bounding box center [285, 557] width 29 height 29
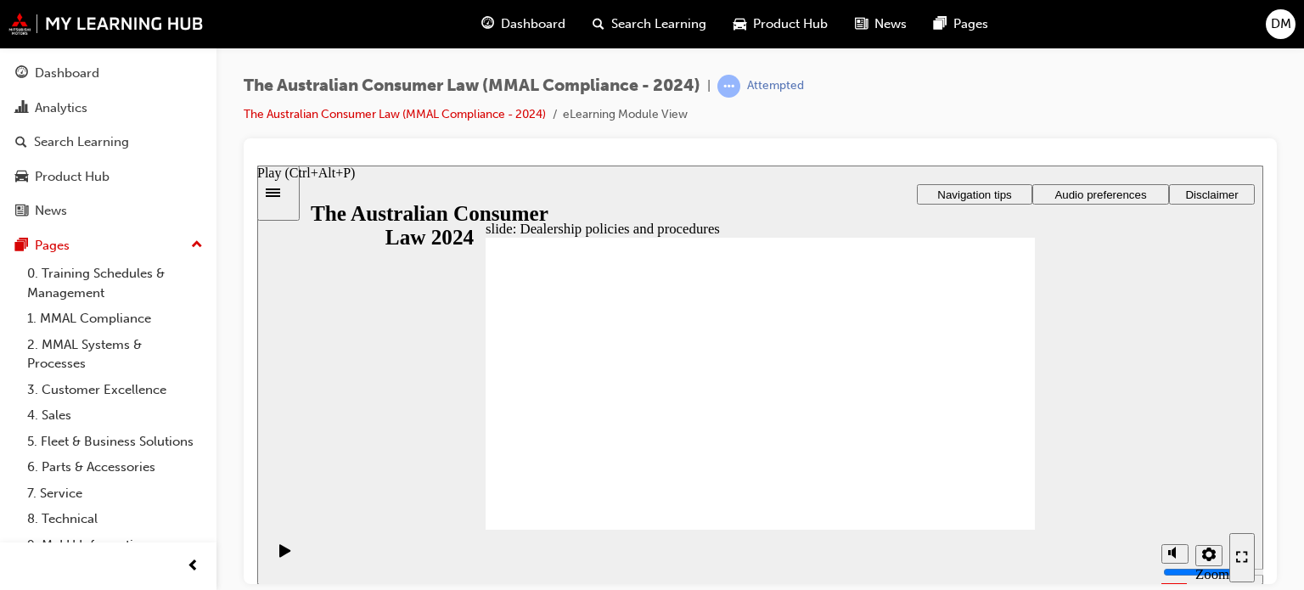
click at [279, 551] on icon "Play (Ctrl+Alt+P)" at bounding box center [285, 550] width 12 height 14
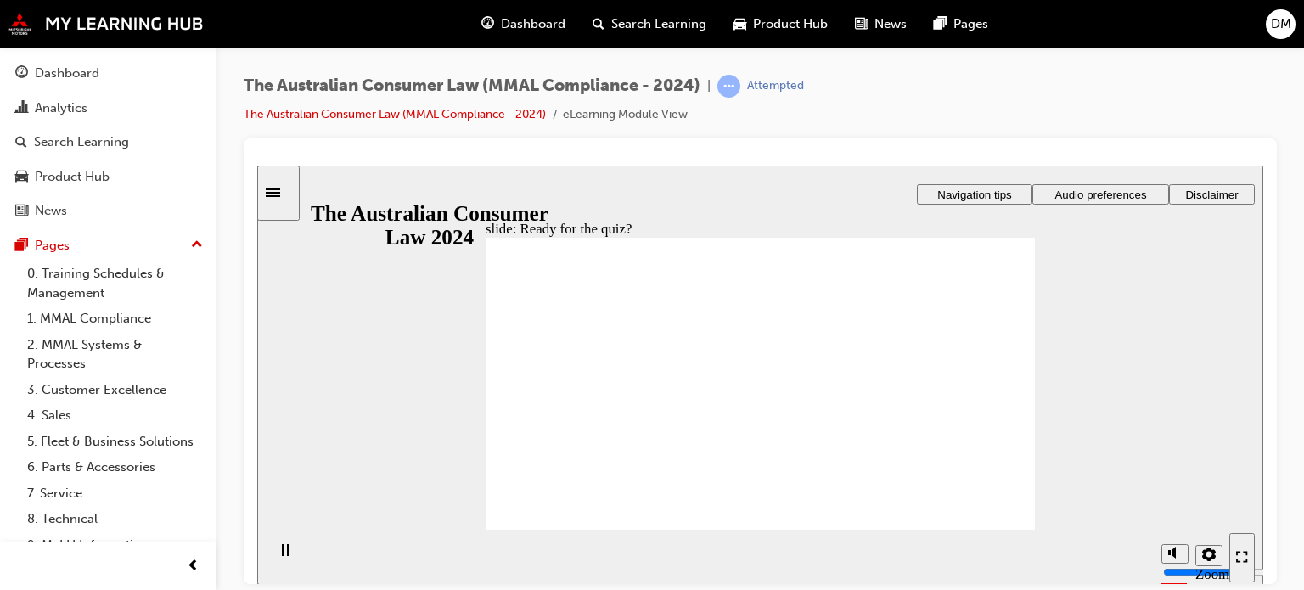
checkbox input "true"
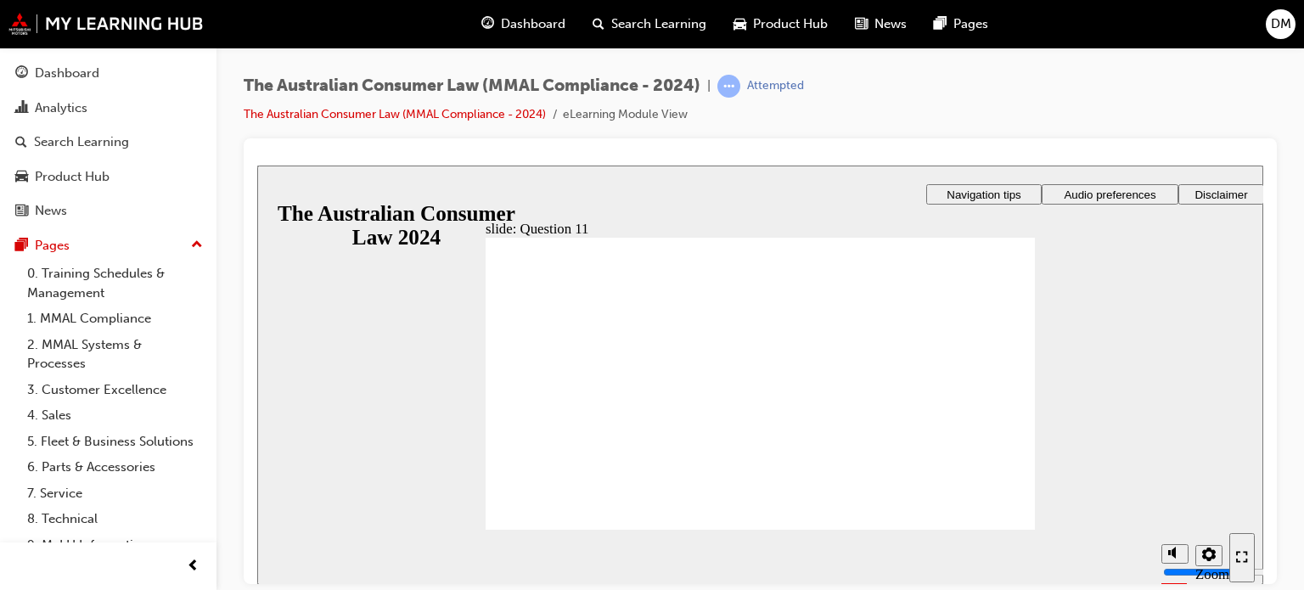
checkbox input "true"
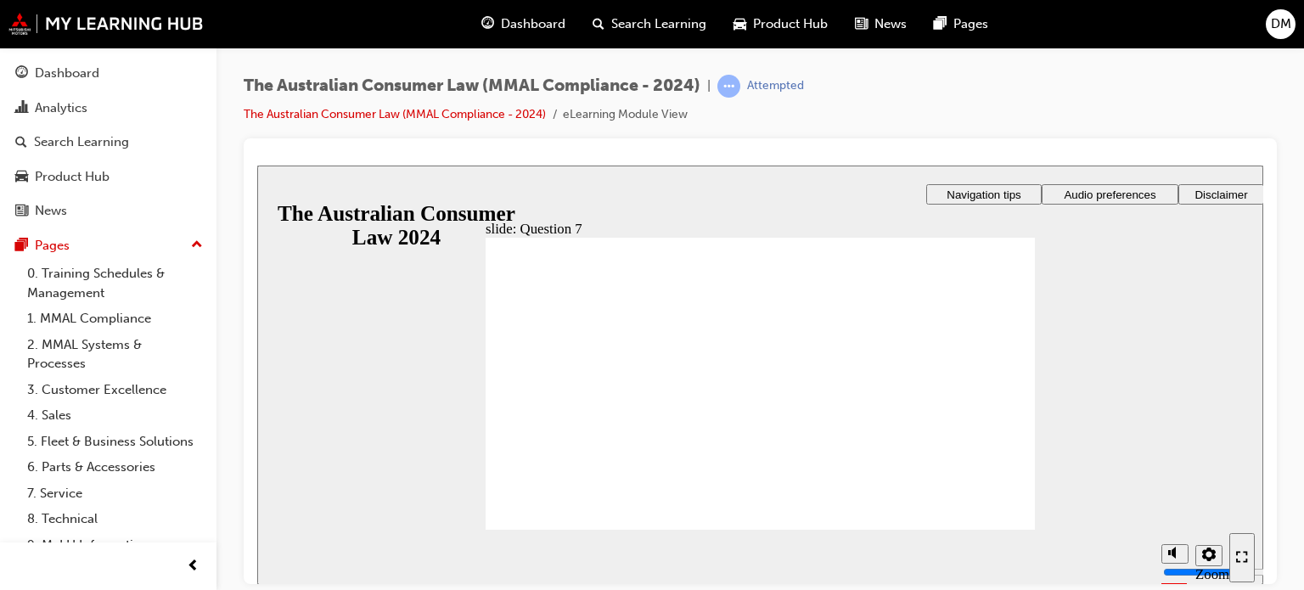
checkbox input "true"
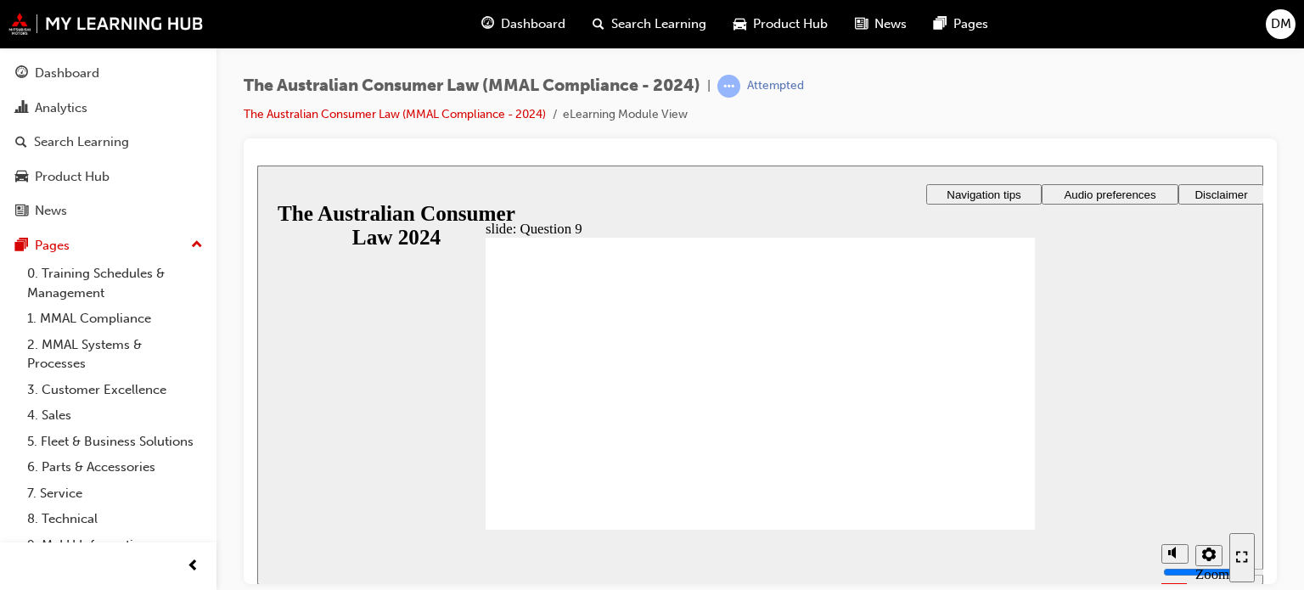
checkbox input "true"
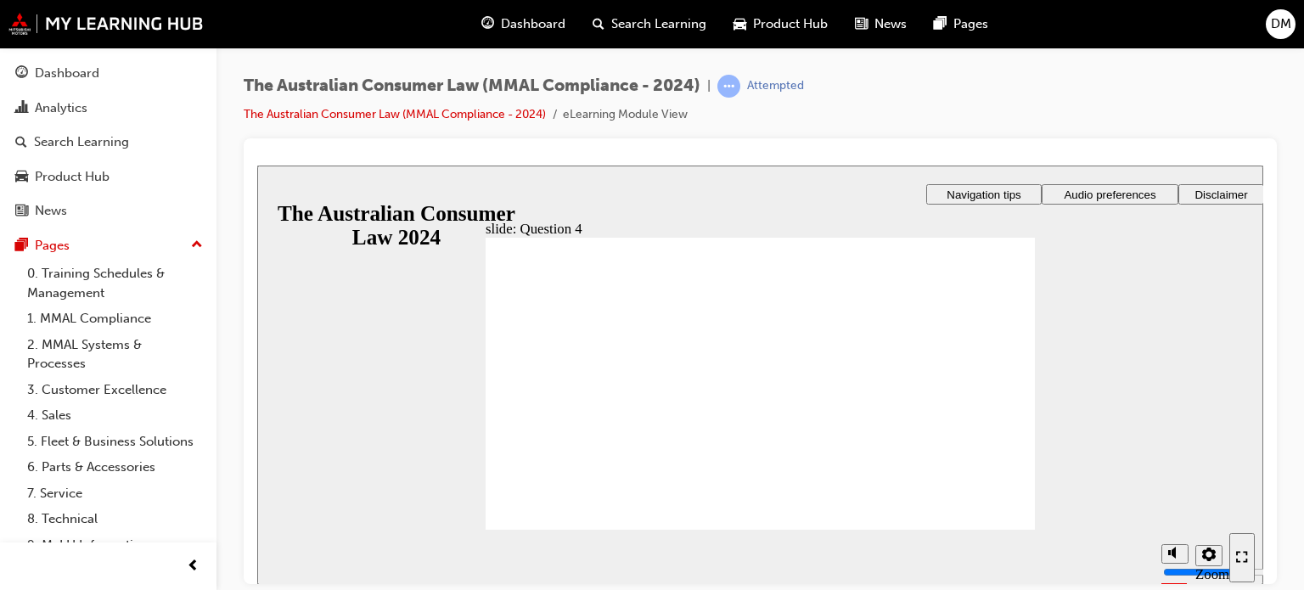
checkbox input "true"
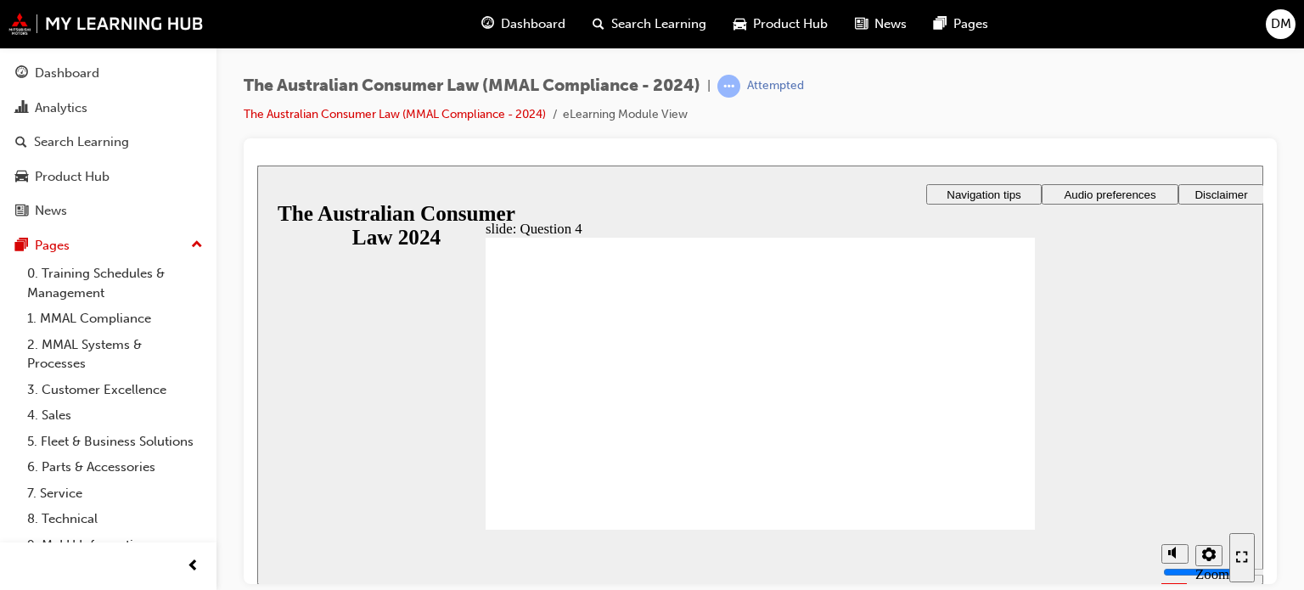
radio input "true"
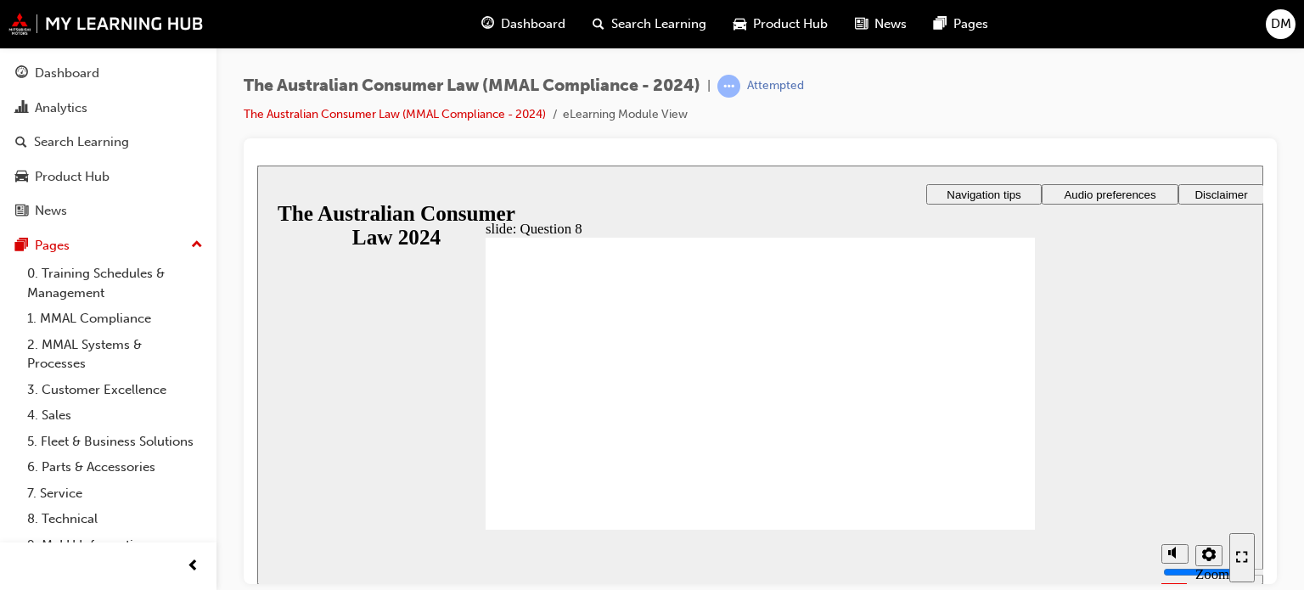
radio input "true"
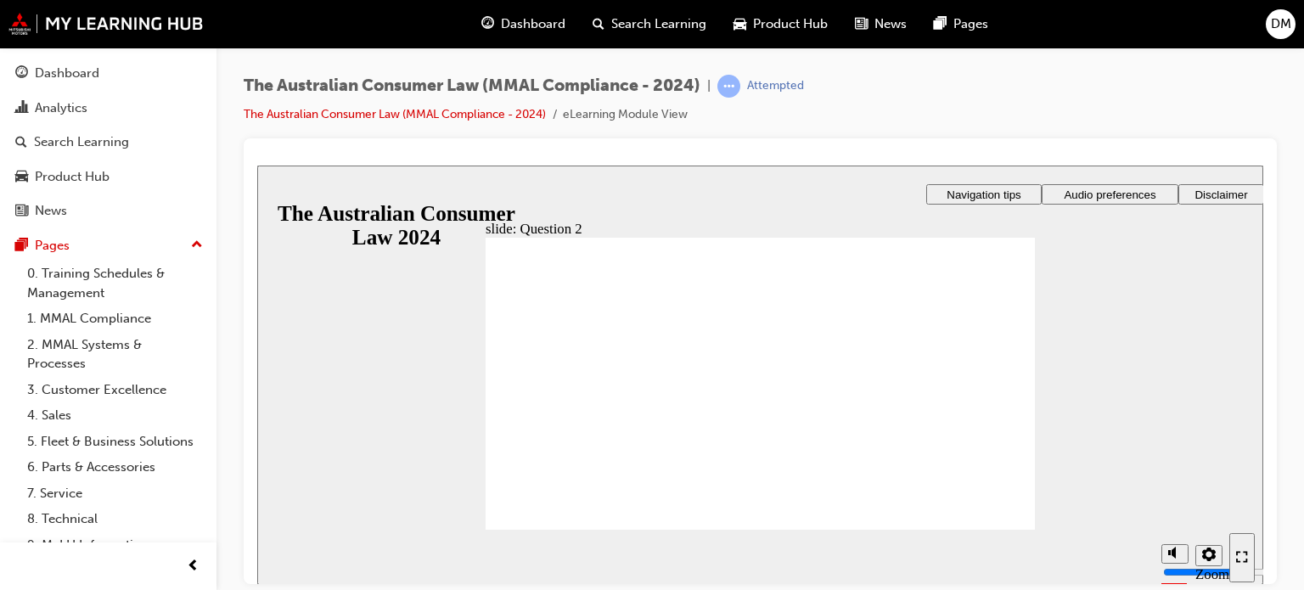
radio input "true"
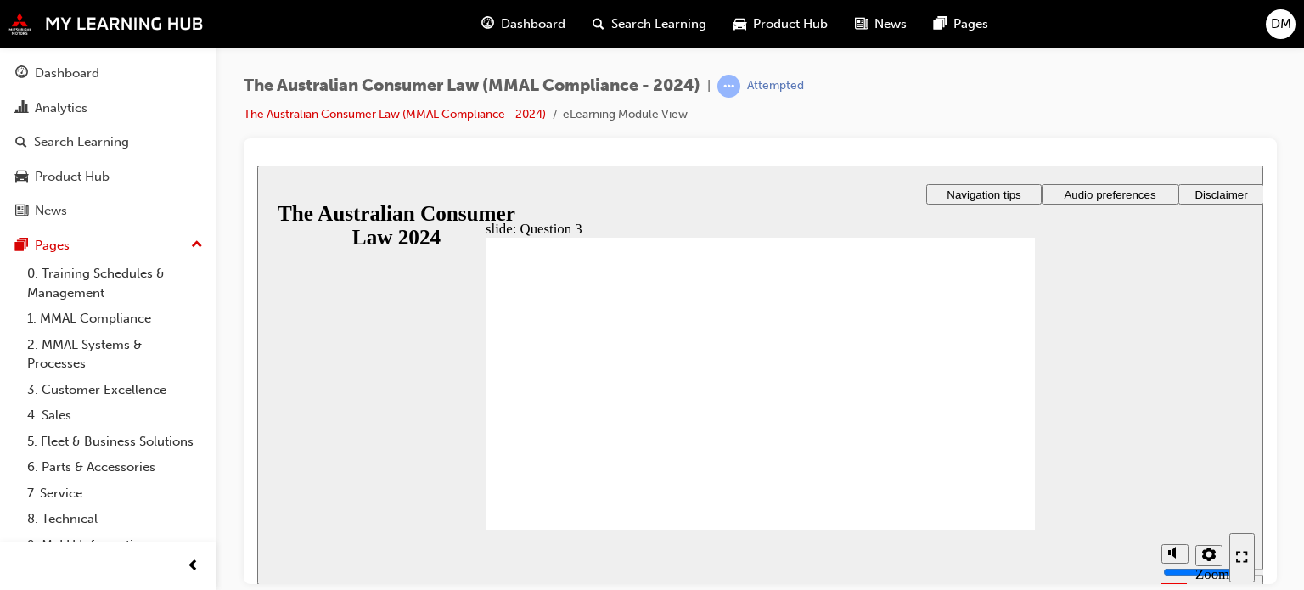
radio input "true"
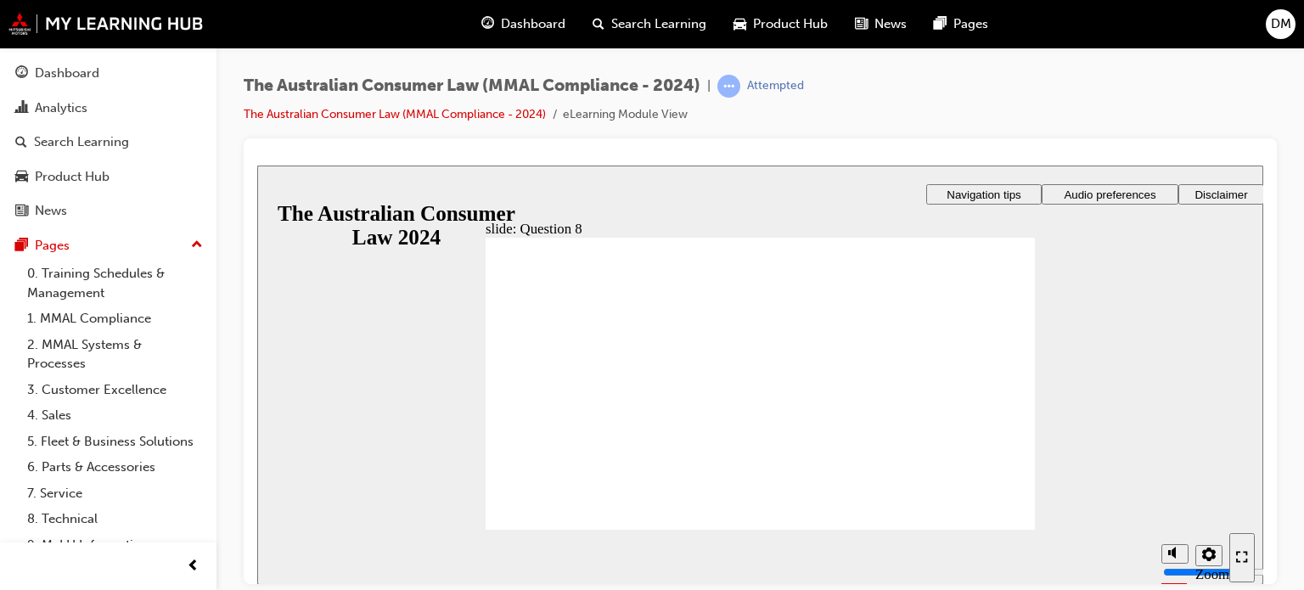
radio input "true"
checkbox input "true"
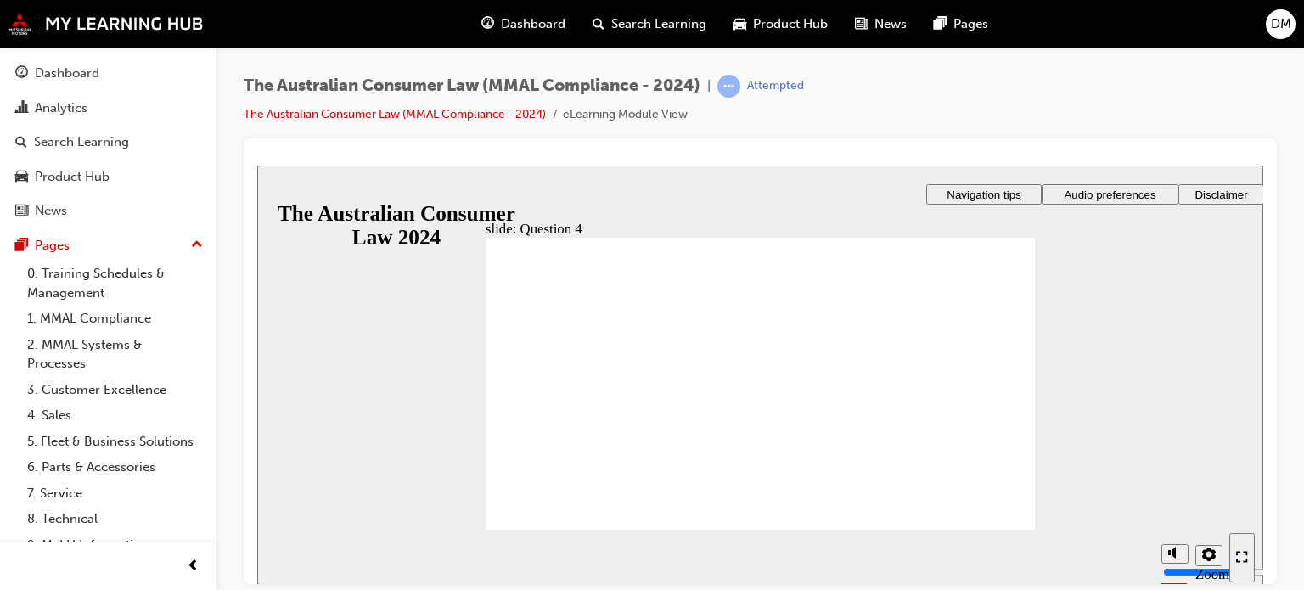
checkbox input "true"
